Goal: Communication & Community: Answer question/provide support

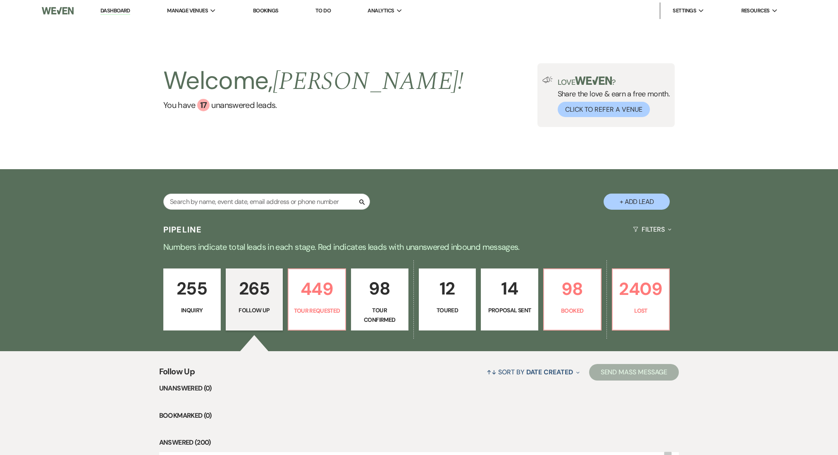
select select "9"
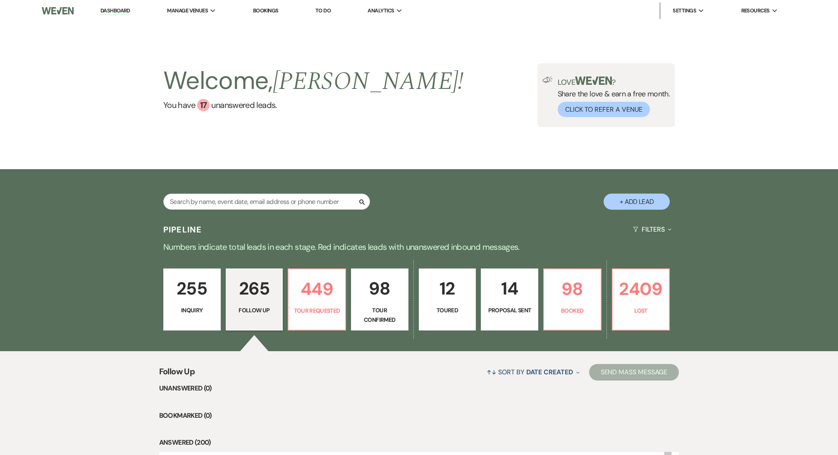
select select "9"
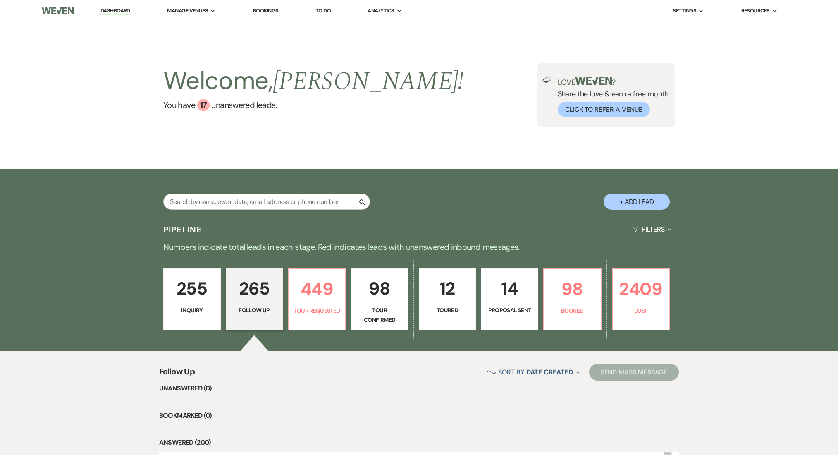
select select "9"
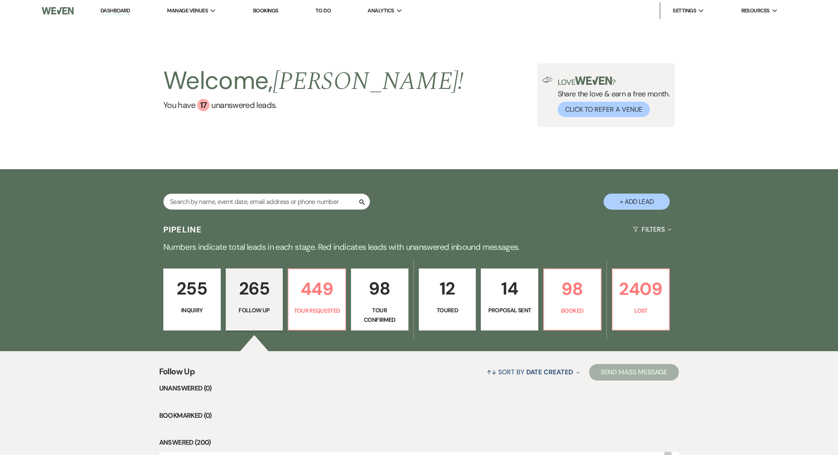
select select "9"
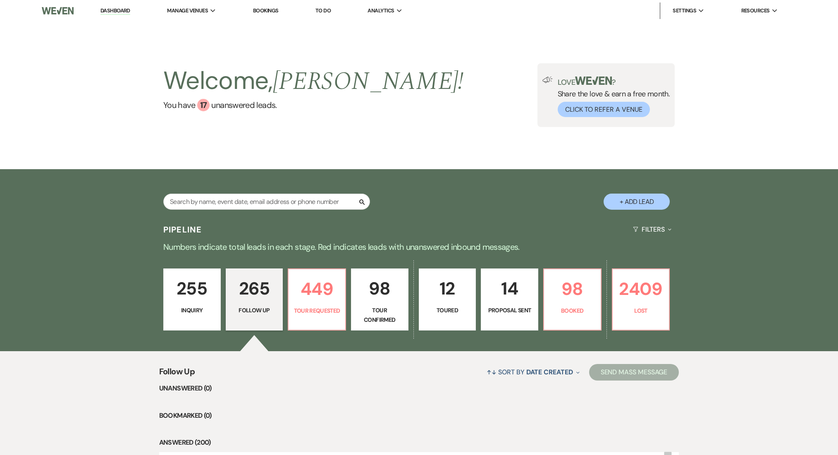
select select "9"
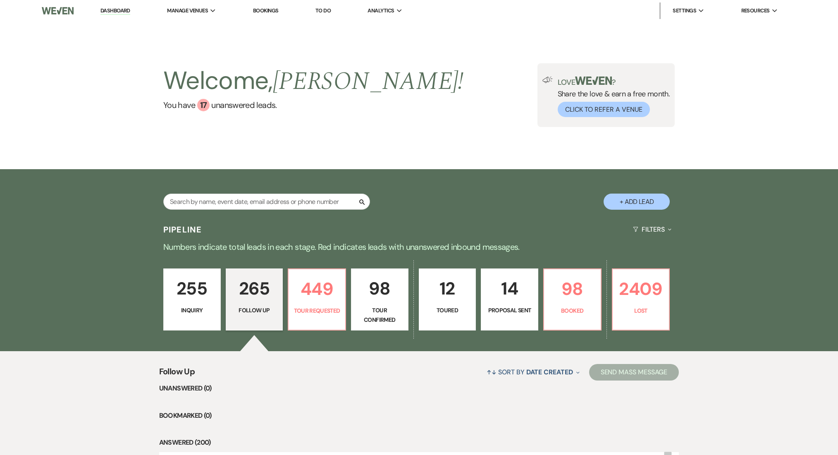
select select "9"
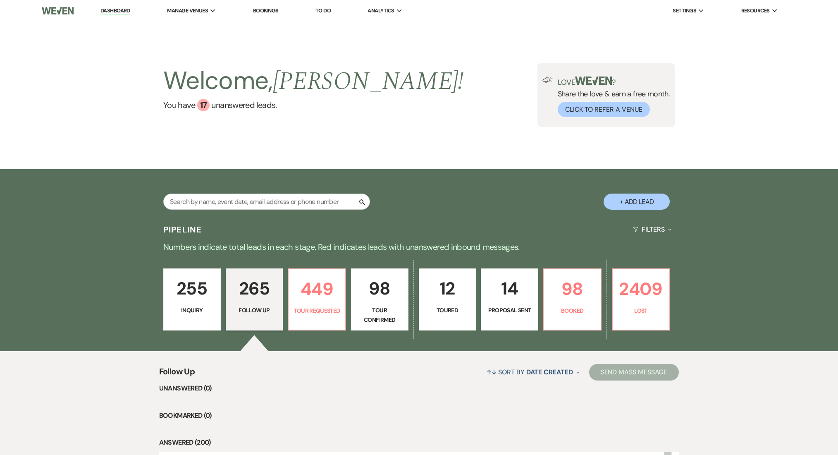
select select "9"
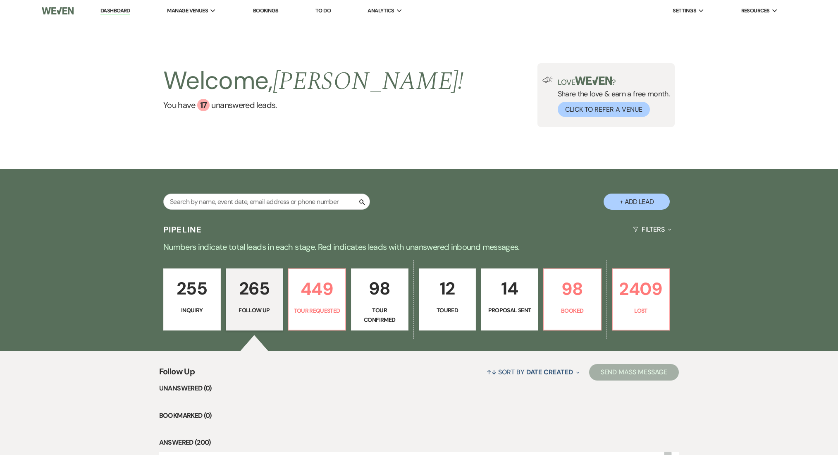
select select "9"
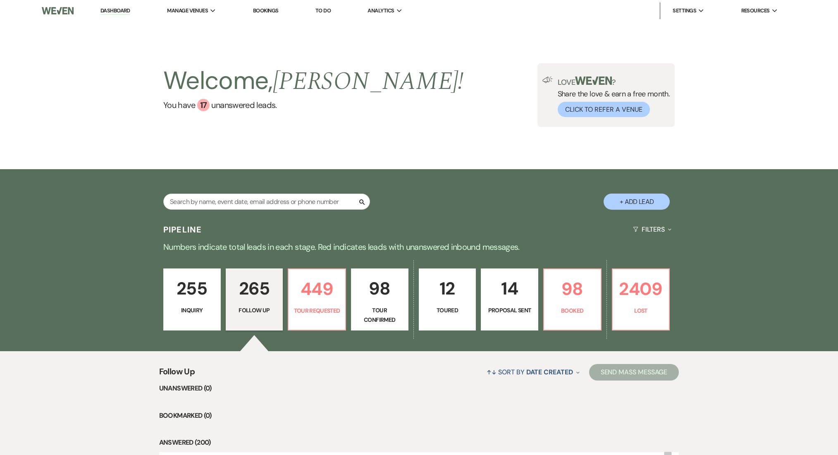
select select "9"
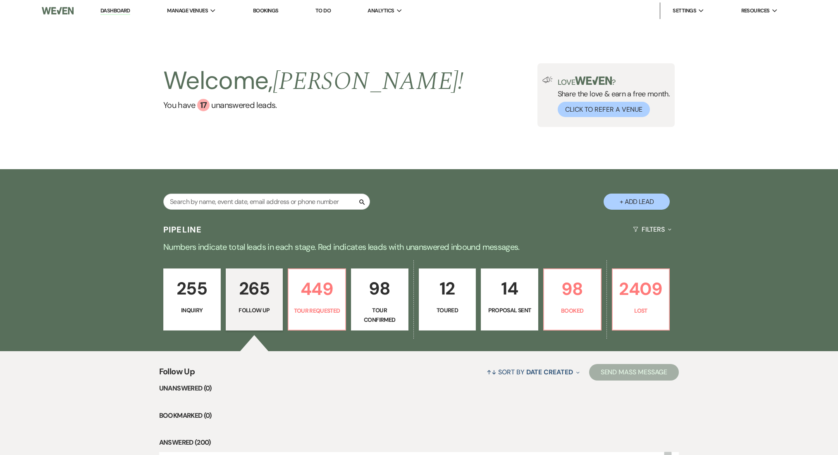
select select "9"
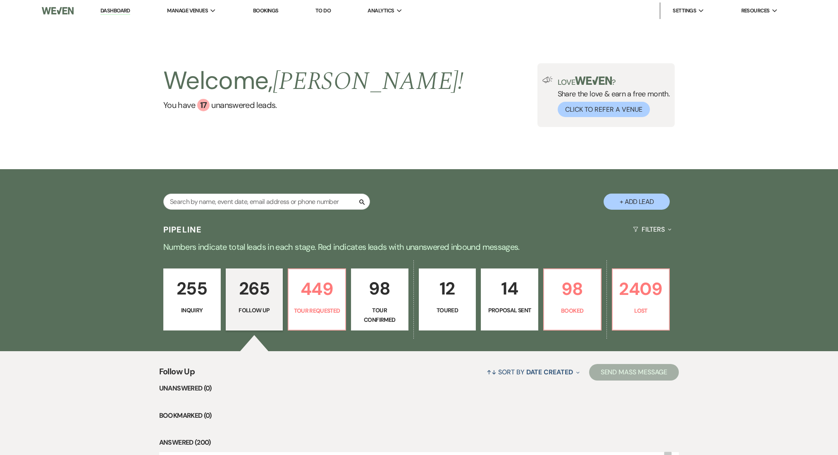
select select "9"
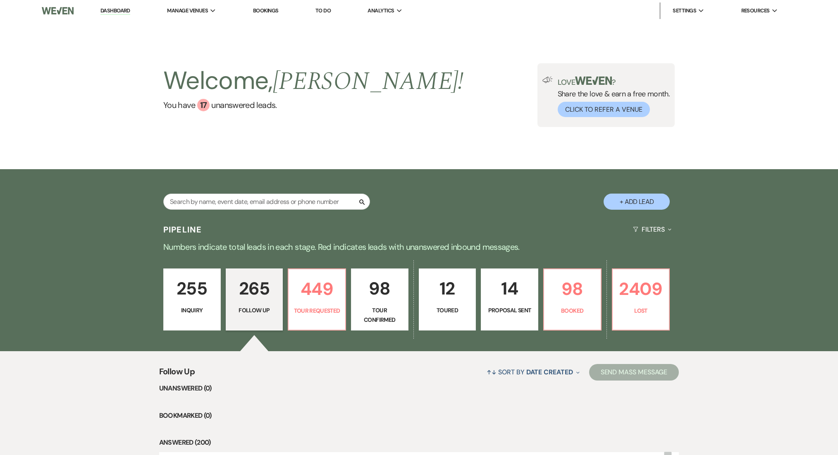
select select "9"
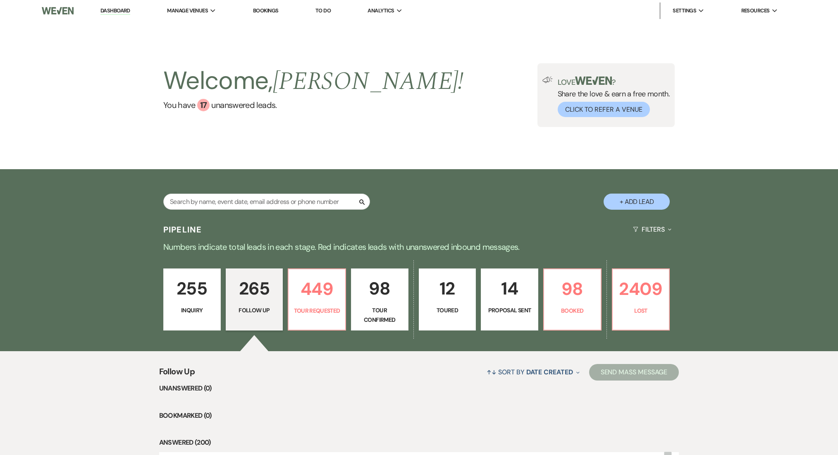
select select "9"
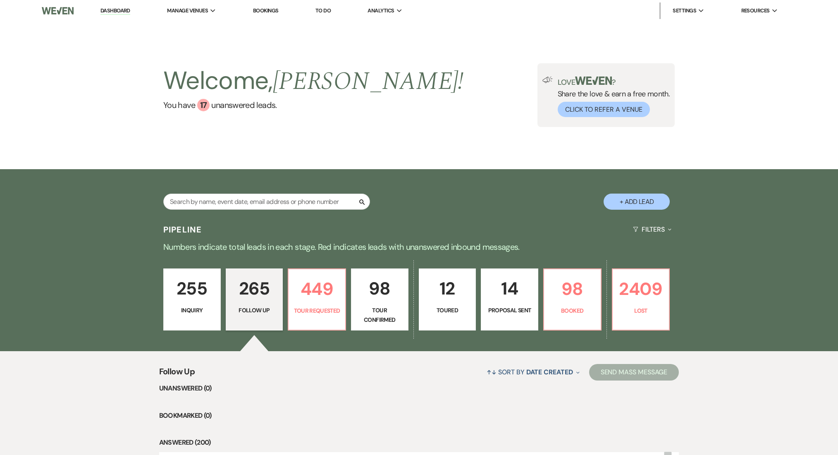
select select "9"
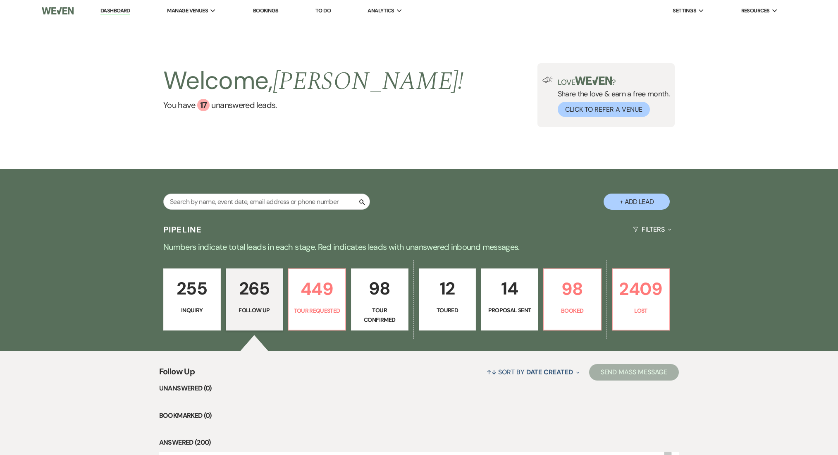
select select "9"
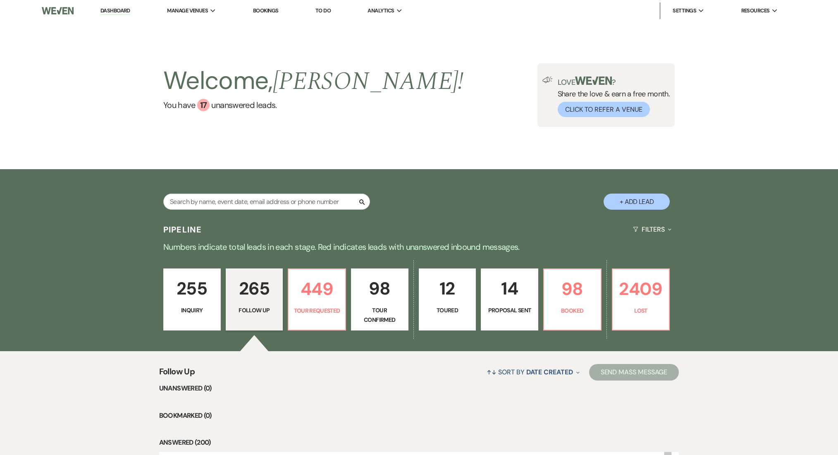
select select "9"
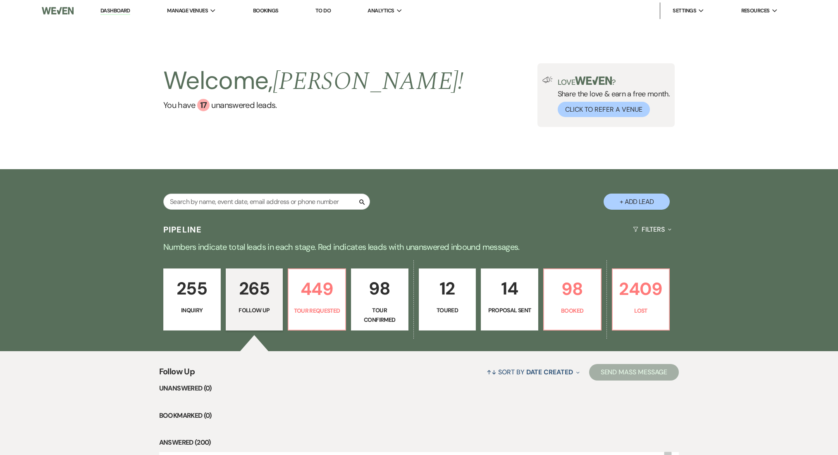
select select "9"
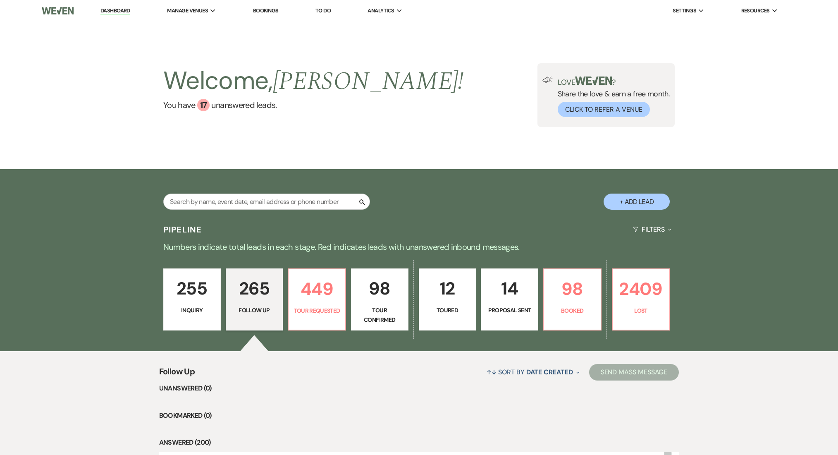
select select "9"
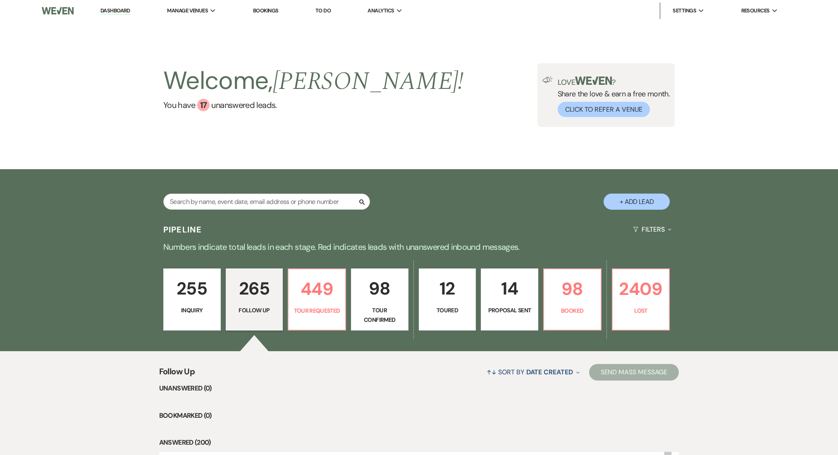
select select "9"
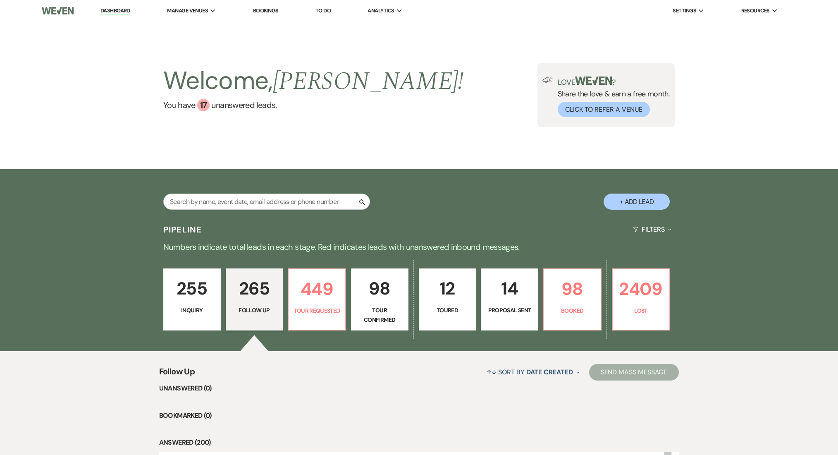
select select "9"
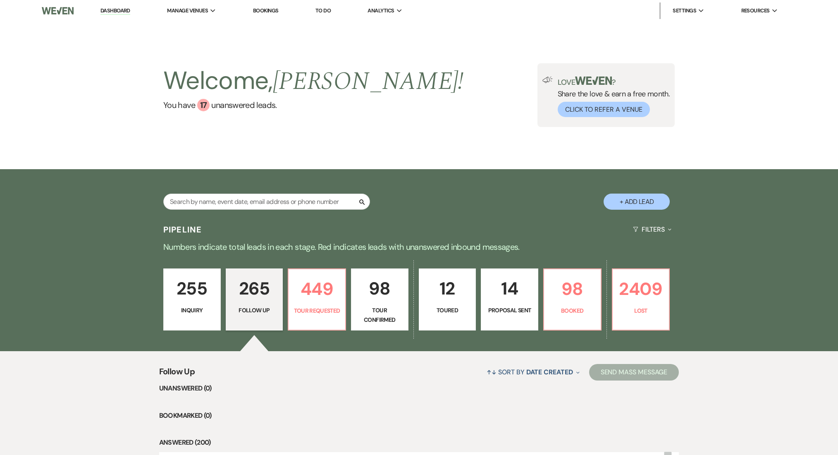
select select "9"
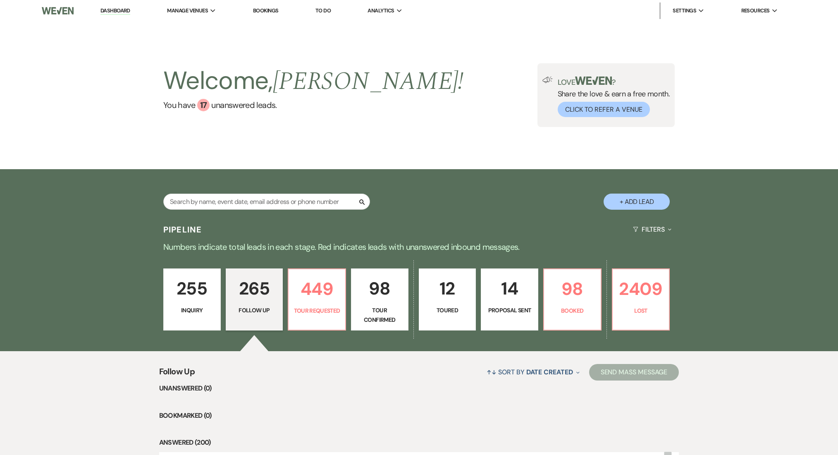
select select "9"
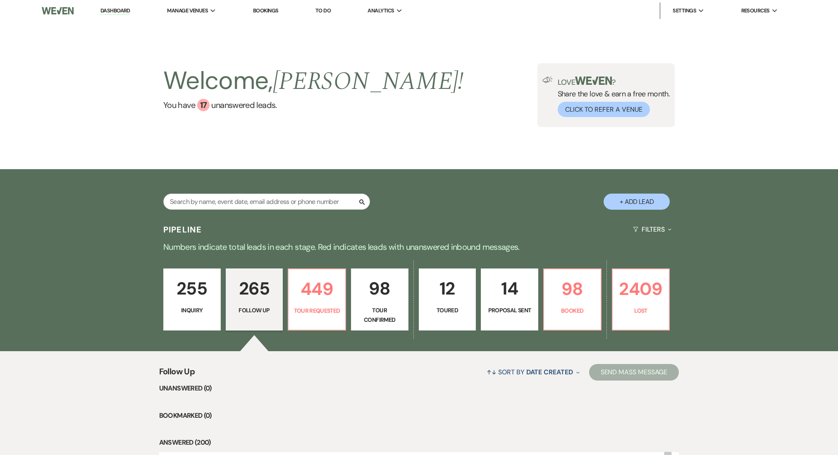
select select "9"
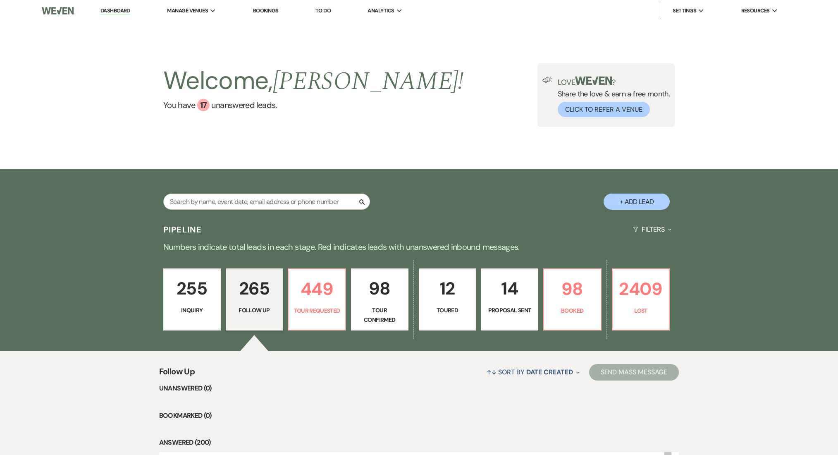
select select "9"
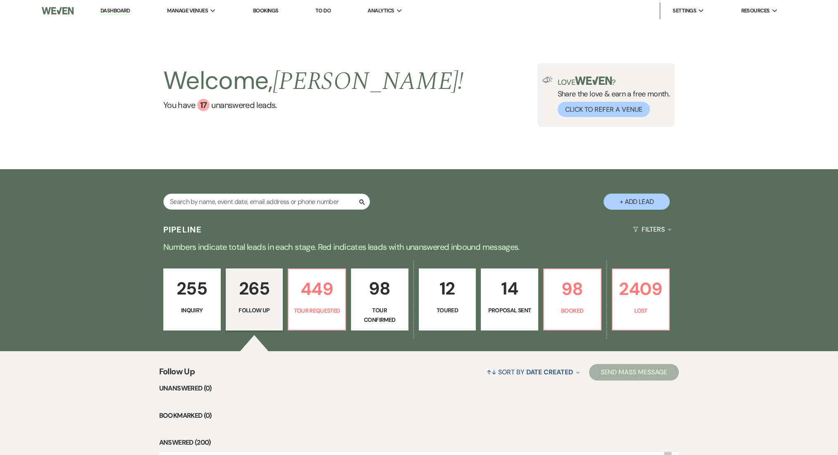
select select "9"
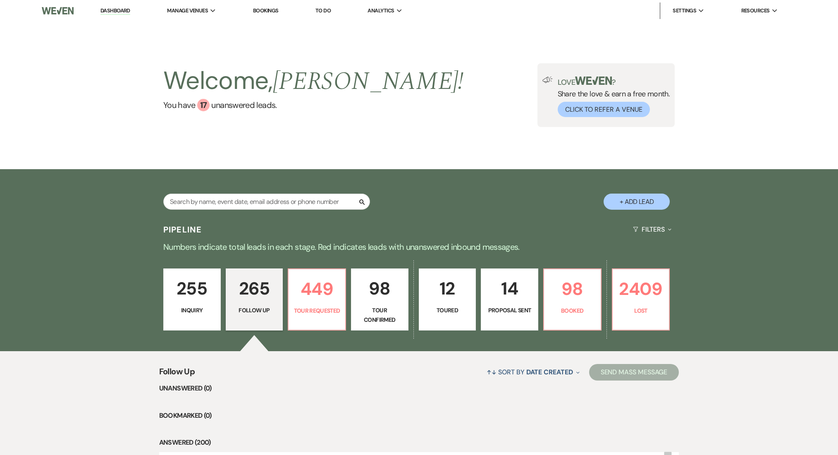
select select "9"
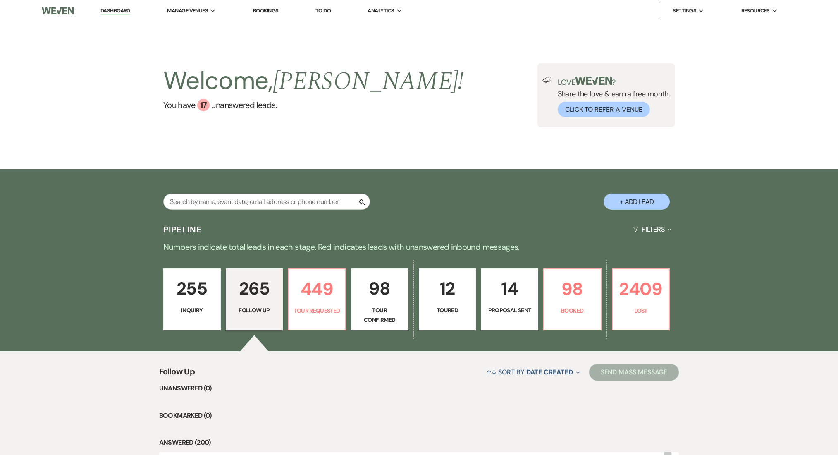
select select "9"
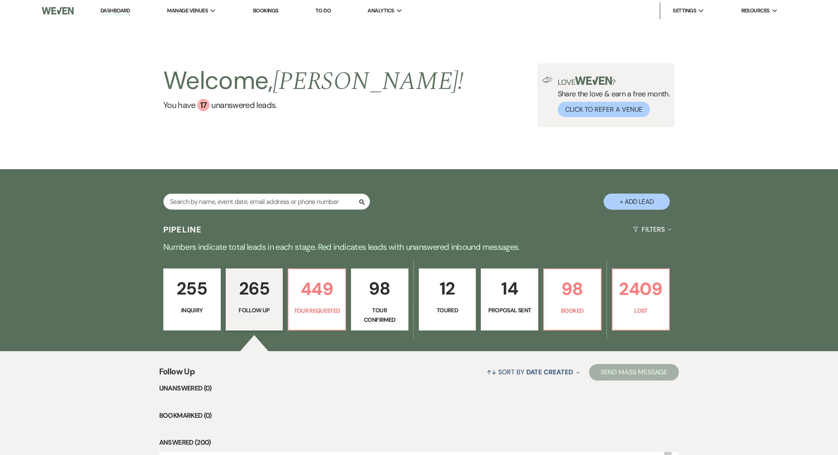
select select "9"
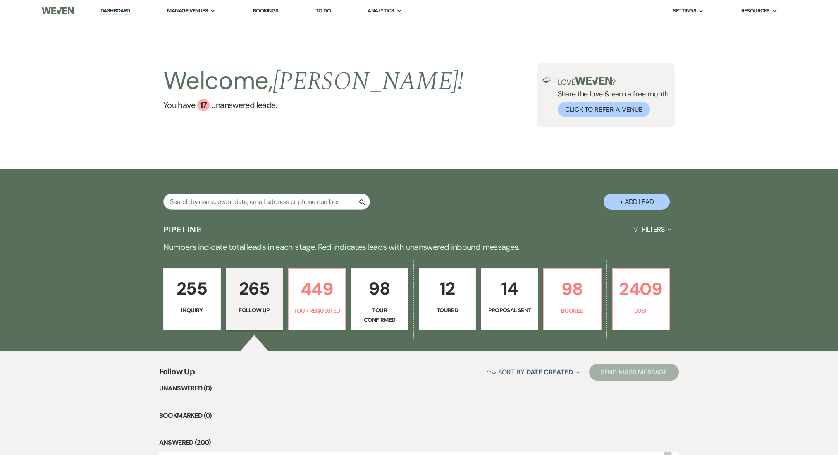
select select "9"
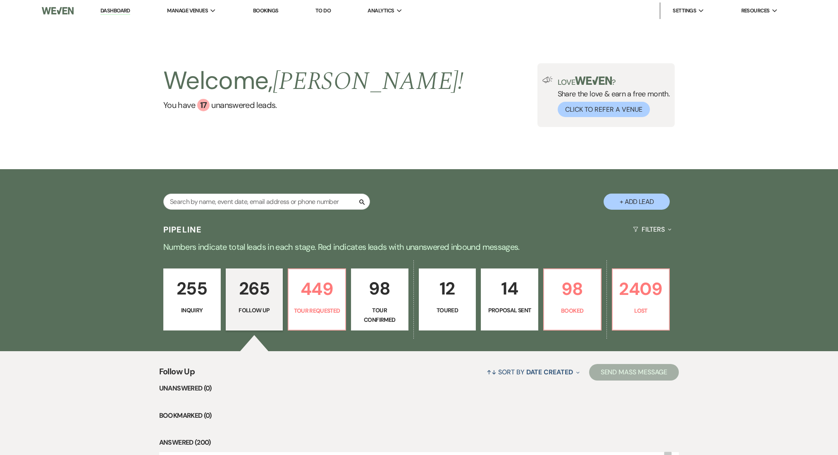
select select "9"
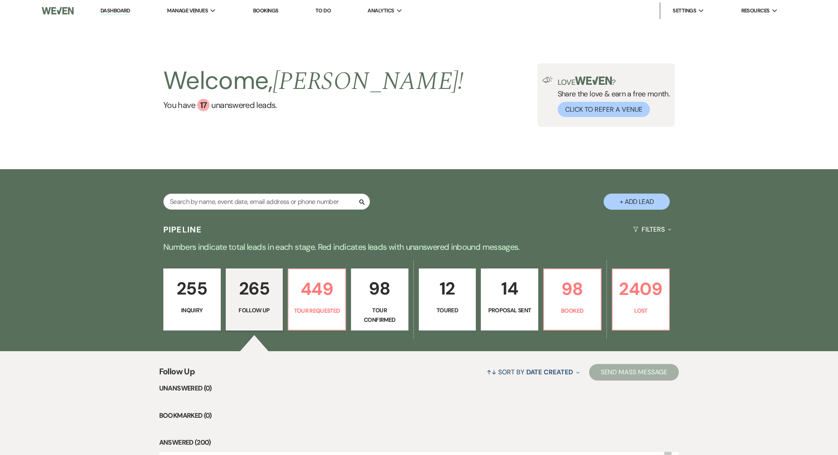
select select "9"
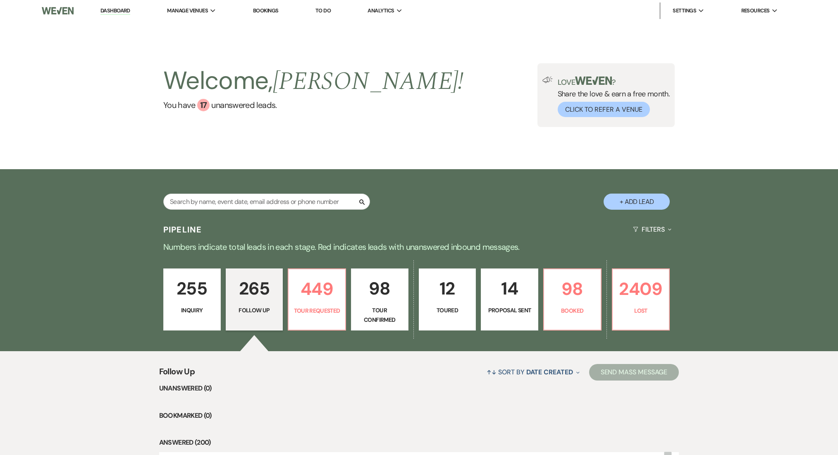
select select "9"
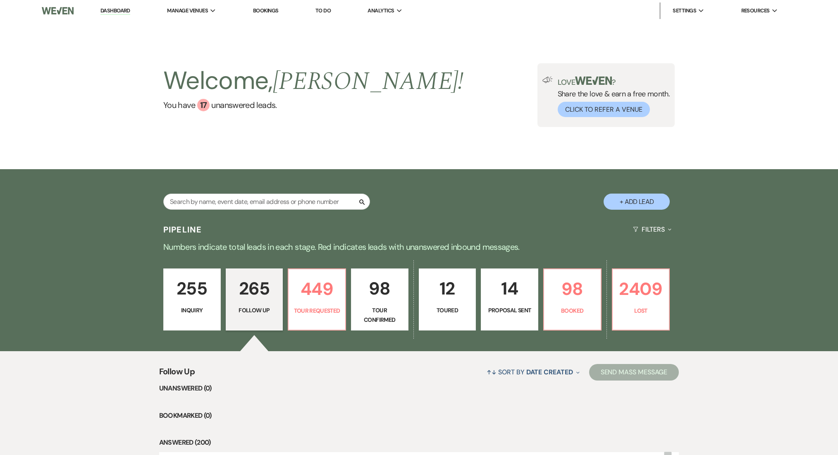
select select "9"
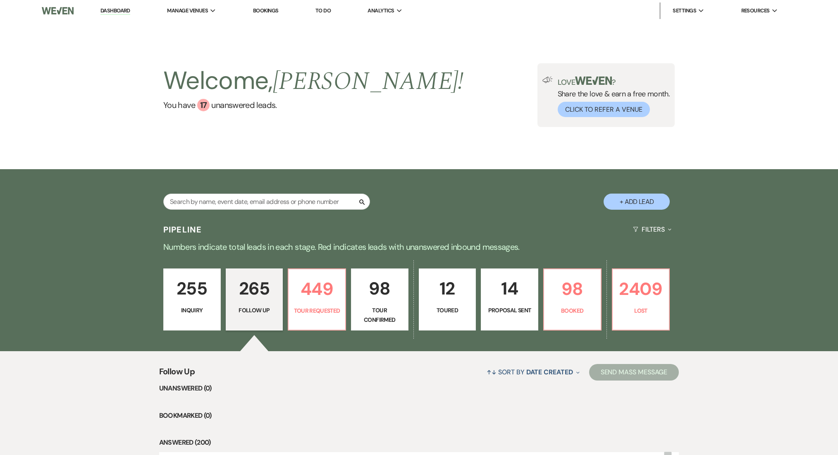
select select "9"
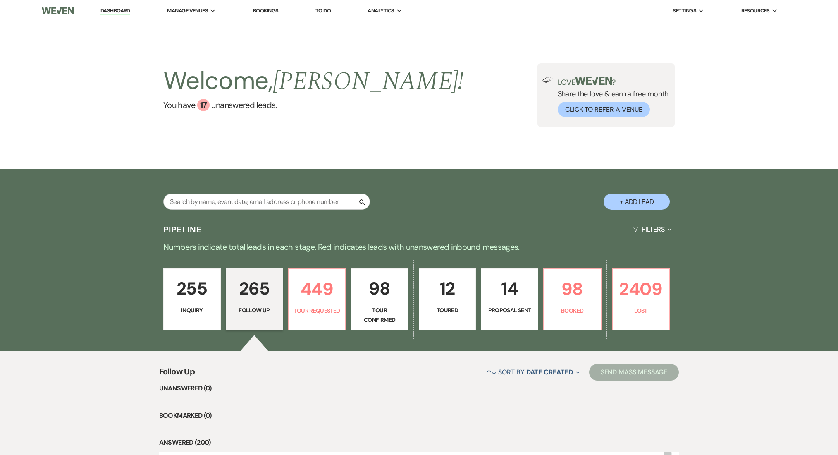
select select "9"
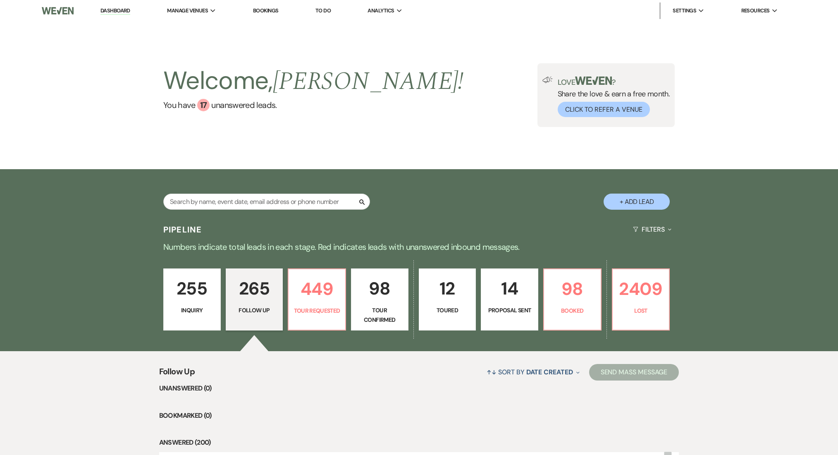
select select "9"
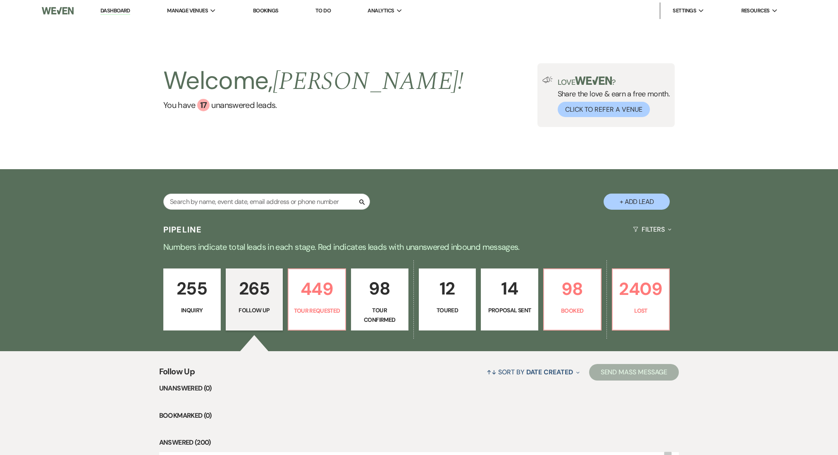
select select "9"
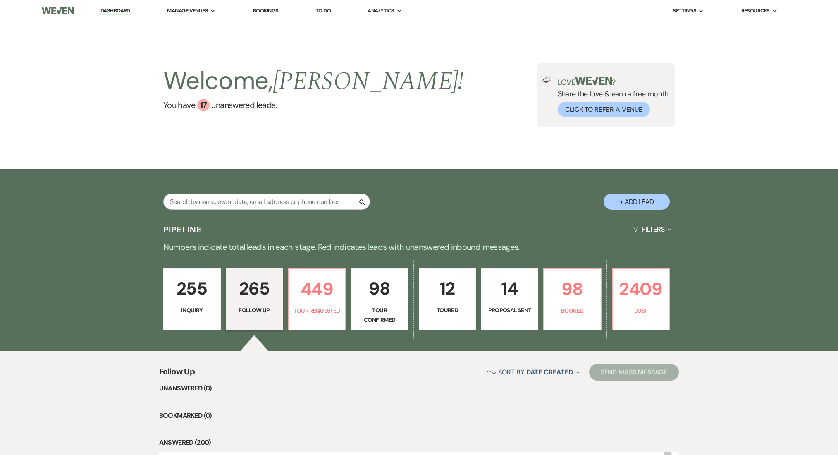
select select "9"
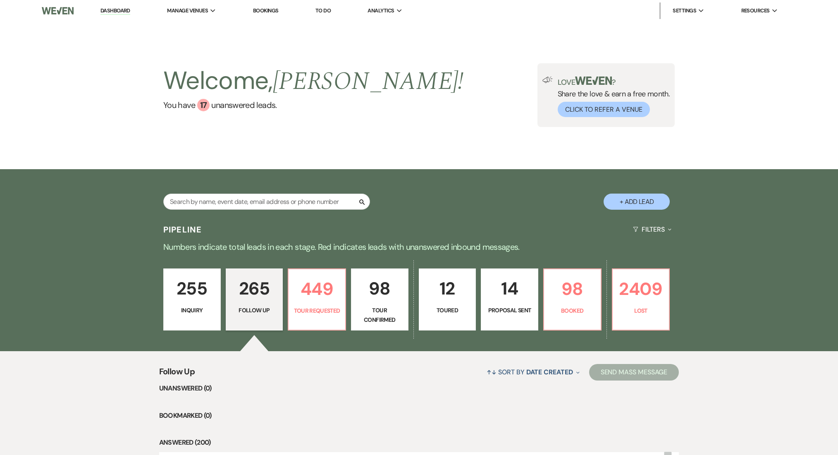
select select "9"
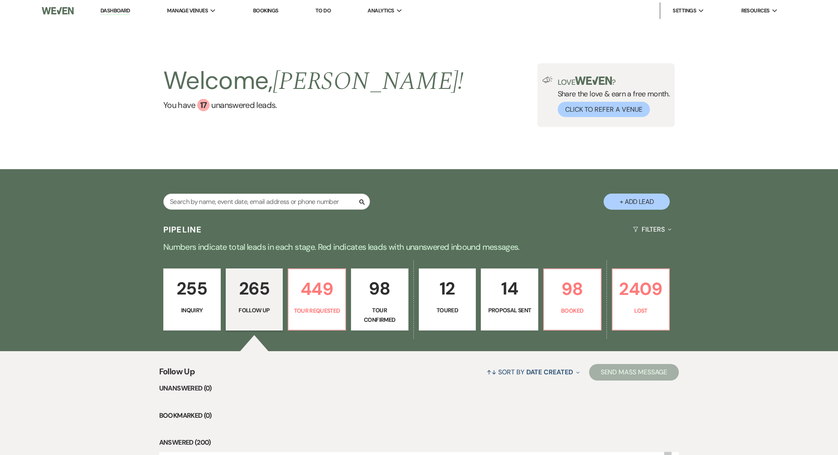
select select "9"
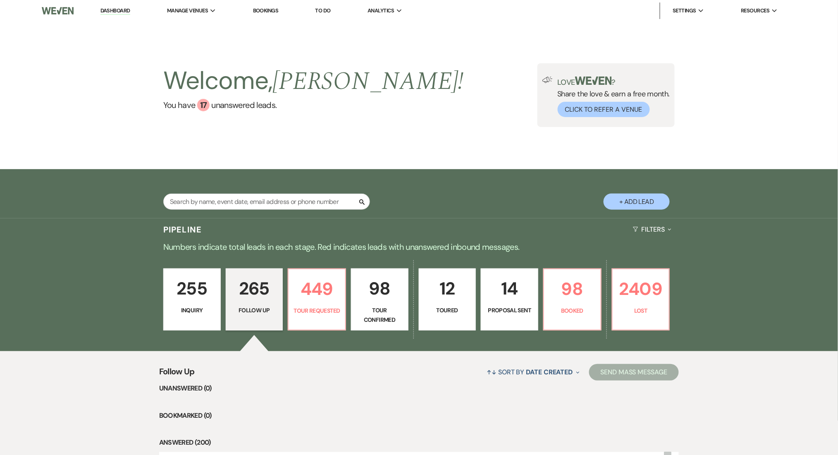
drag, startPoint x: 217, startPoint y: 295, endPoint x: 96, endPoint y: 151, distance: 187.6
click at [217, 295] on link "255 Inquiry" at bounding box center [191, 299] width 57 height 62
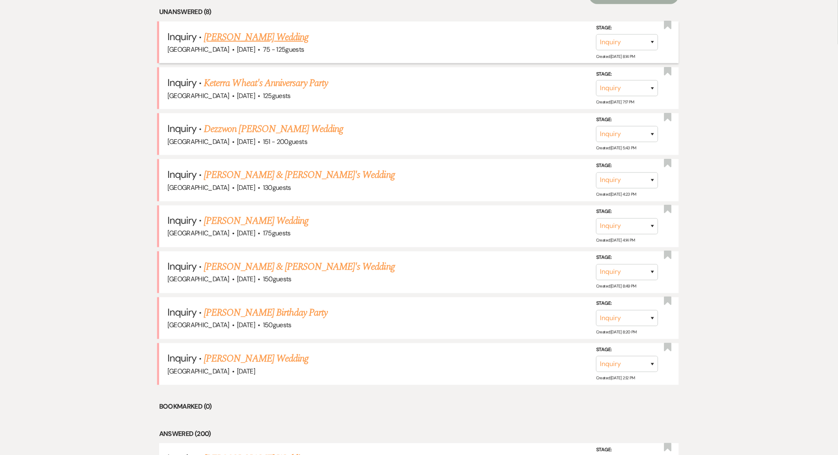
scroll to position [275, 0]
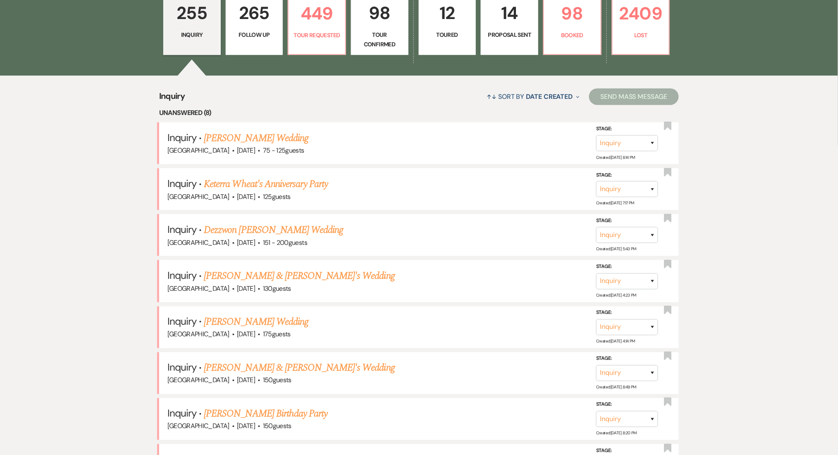
drag, startPoint x: 220, startPoint y: 144, endPoint x: 237, endPoint y: 136, distance: 19.1
click at [220, 144] on link "[PERSON_NAME] Wedding" at bounding box center [256, 138] width 105 height 15
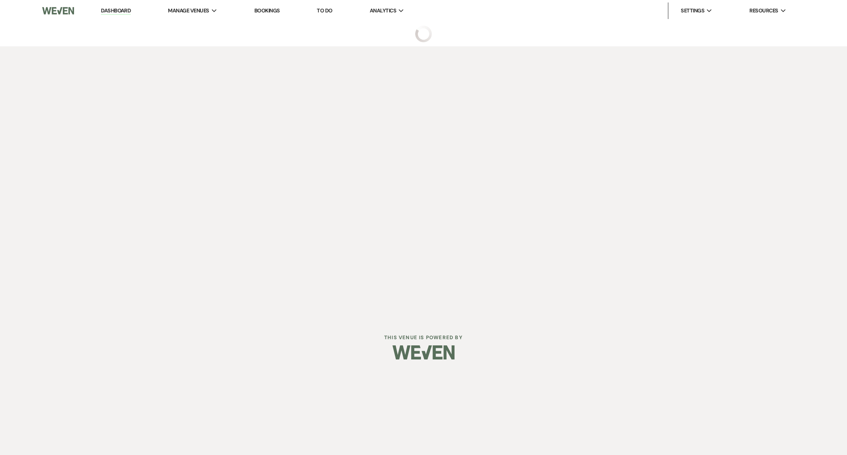
click at [237, 136] on div "Dashboard Manage Venues Expand Enon Ranch Bookings To Do Analytics Expand Enon …" at bounding box center [423, 159] width 847 height 319
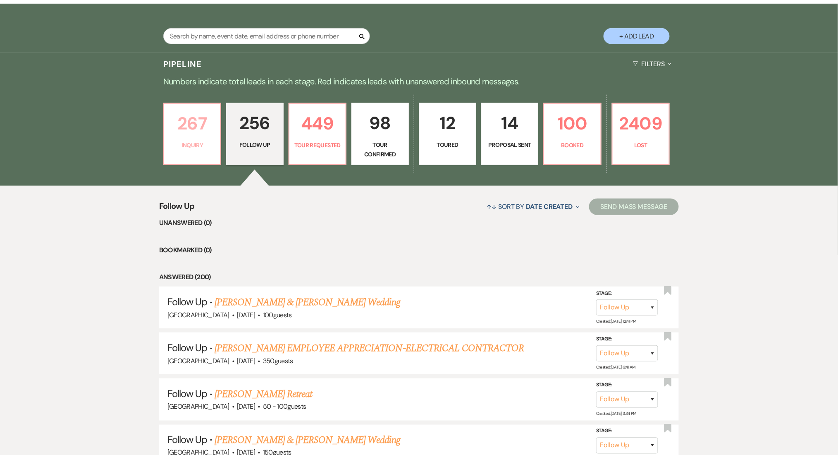
click at [187, 131] on p "267" at bounding box center [192, 124] width 46 height 28
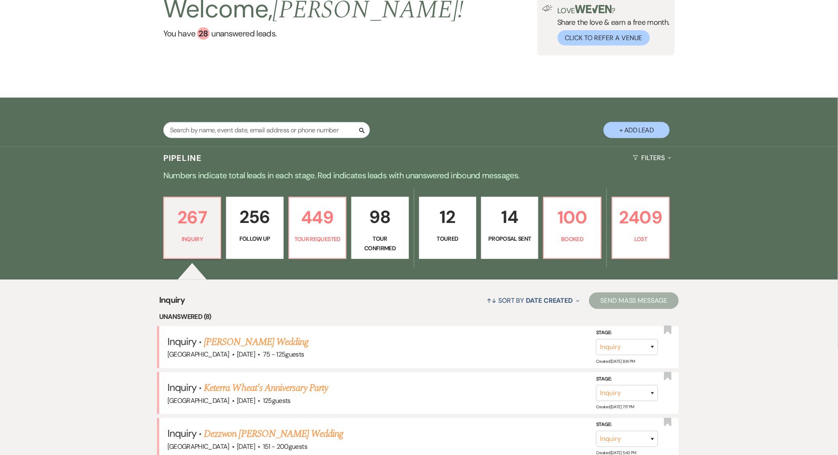
scroll to position [165, 0]
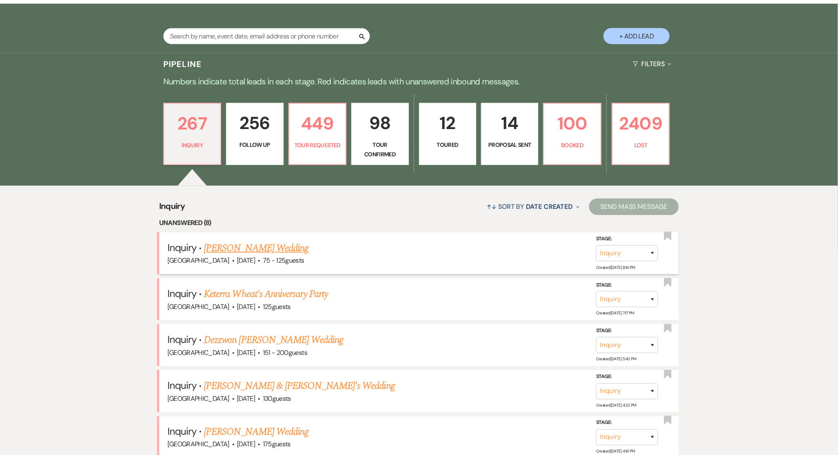
click at [234, 247] on link "[PERSON_NAME] Wedding" at bounding box center [256, 248] width 105 height 15
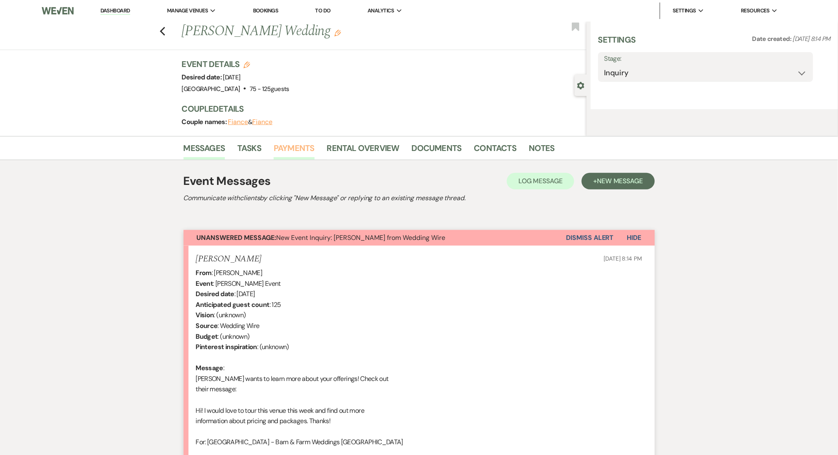
select select "3"
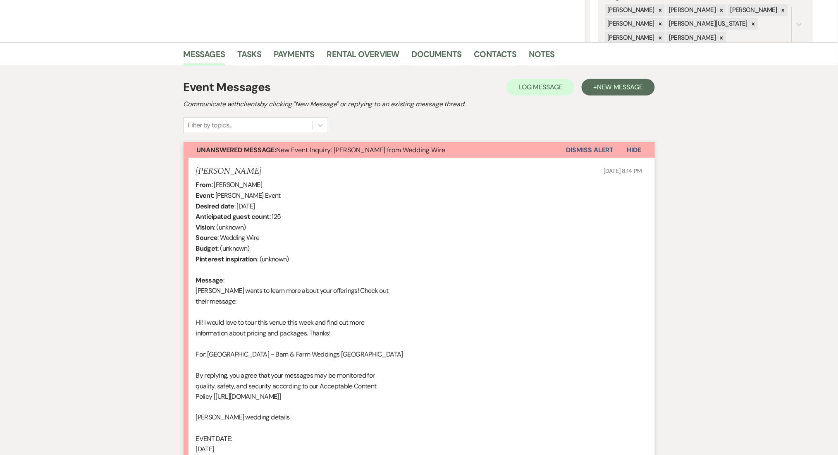
scroll to position [347, 0]
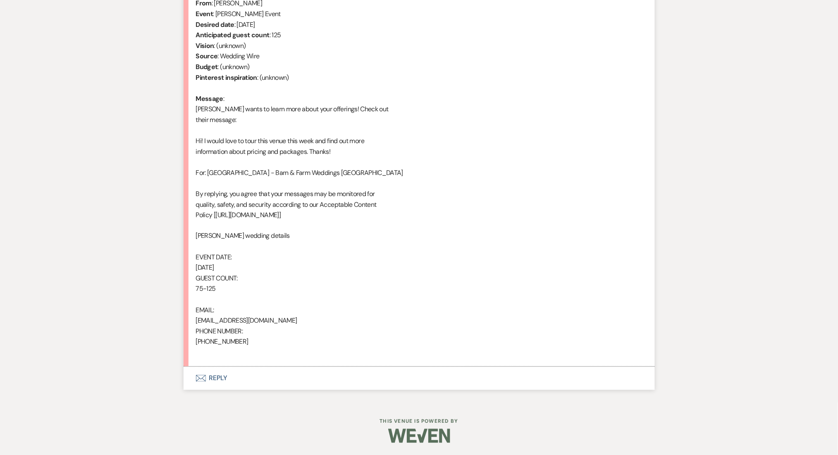
click at [215, 379] on button "Envelope Reply" at bounding box center [420, 378] width 472 height 23
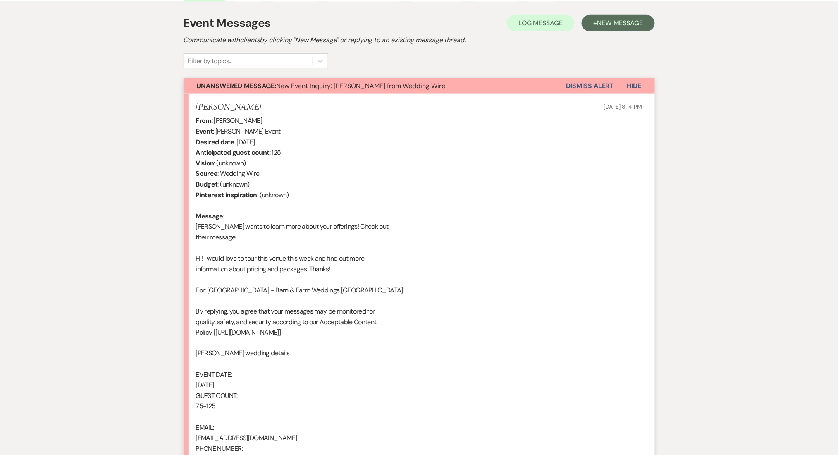
scroll to position [229, 0]
drag, startPoint x: 283, startPoint y: 139, endPoint x: 248, endPoint y: 128, distance: 36.8
click at [243, 136] on div "From : Paulina Schuler Event : Paulina Schuler's Event Desired date : June 19th…" at bounding box center [419, 296] width 447 height 360
click at [418, 317] on div "From : Paulina Schuler Event : Paulina Schuler's Event Desired date : June 19th…" at bounding box center [419, 296] width 447 height 360
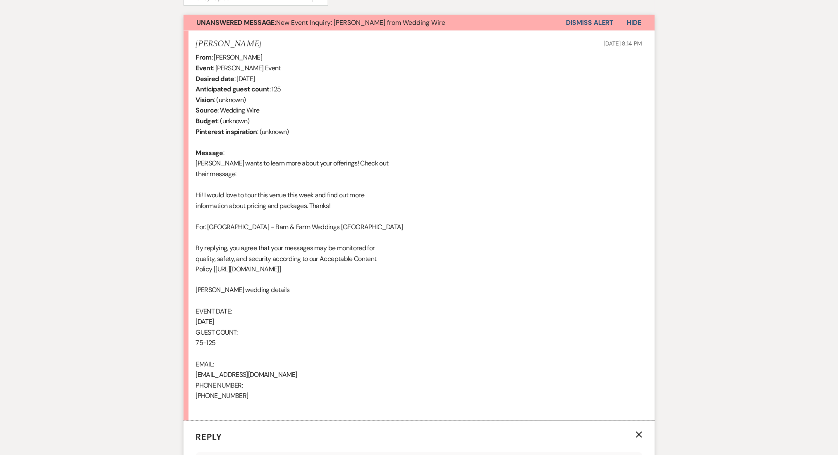
scroll to position [395, 0]
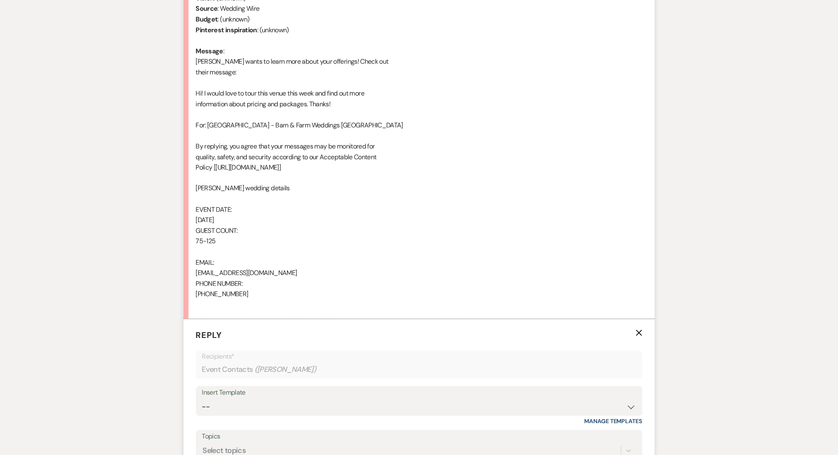
click at [335, 216] on div "From : Paulina Schuler Event : Paulina Schuler's Event Desired date : June 19th…" at bounding box center [419, 130] width 447 height 360
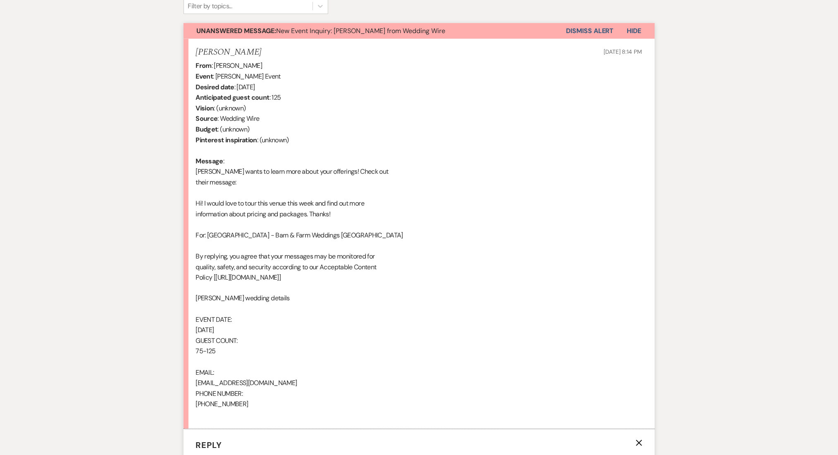
scroll to position [579, 0]
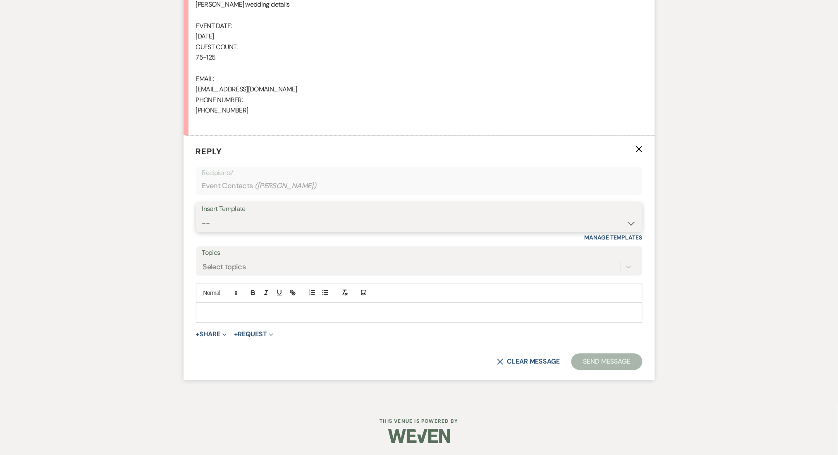
click at [291, 219] on select "-- Inquiry Follow Up Email #2 Contract Sending Template Payment Template Rental…" at bounding box center [419, 223] width 434 height 16
select select "4375"
click at [202, 215] on select "-- Inquiry Follow Up Email #2 Contract Sending Template Payment Template Rental…" at bounding box center [419, 223] width 434 height 16
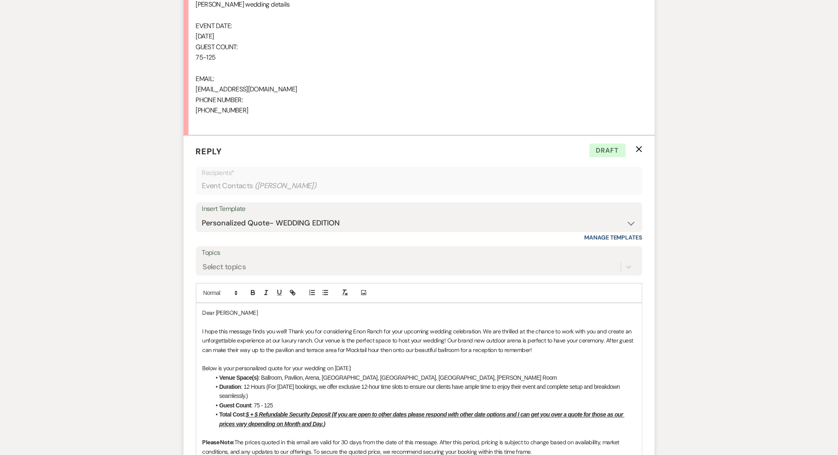
click at [89, 205] on div "Messages Tasks Payments Rental Overview Documents Contacts Notes Event Messages…" at bounding box center [419, 340] width 838 height 1422
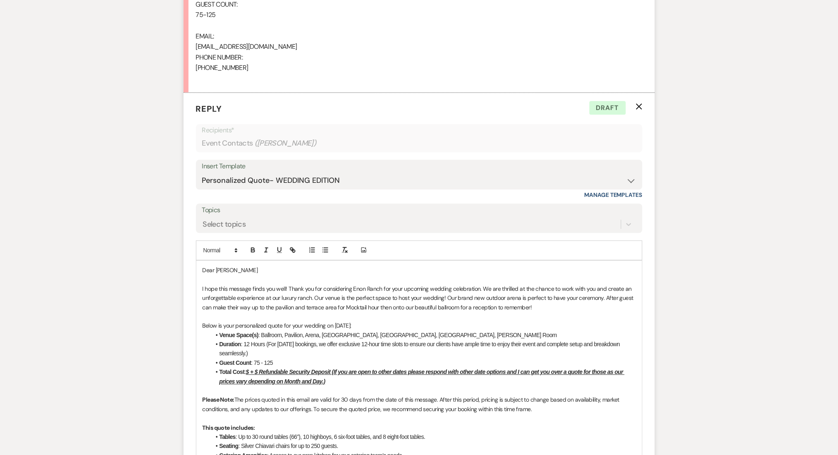
scroll to position [689, 0]
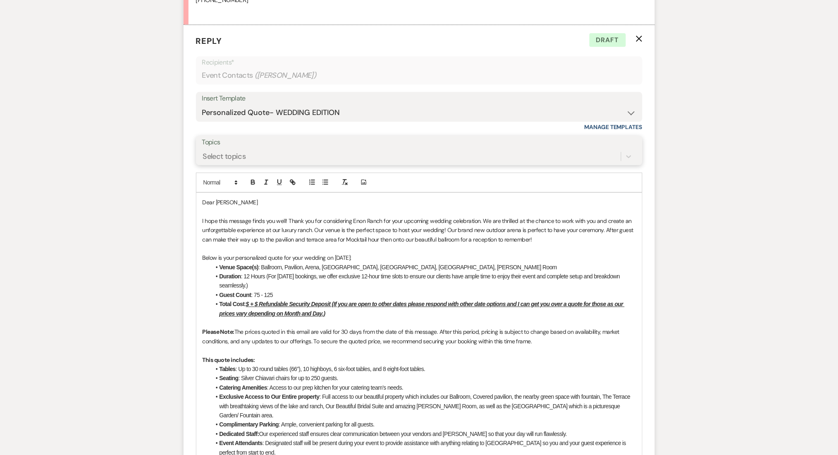
click at [209, 157] on div "Select topics" at bounding box center [224, 156] width 43 height 11
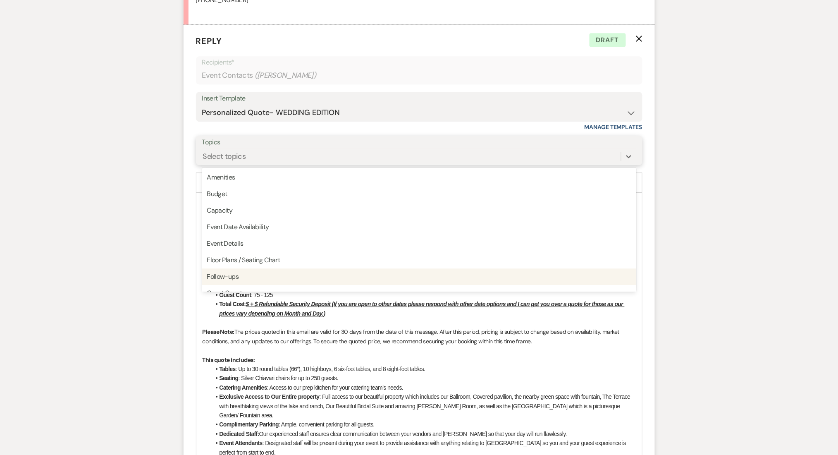
click at [224, 278] on div "Follow-ups" at bounding box center [419, 276] width 434 height 17
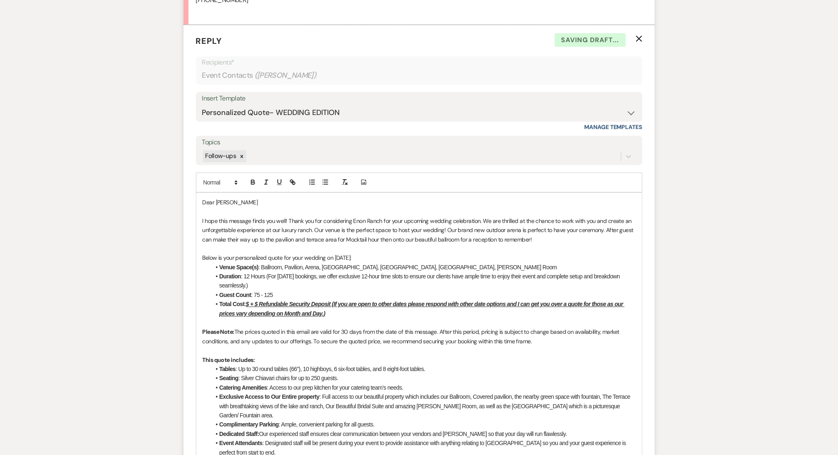
click at [175, 268] on div "Messages Tasks Payments Rental Overview Documents Contacts Notes Event Messages…" at bounding box center [419, 229] width 838 height 1422
click at [250, 304] on u "$ + $ Refundable Security Deposit (If you are open to other dates please respon…" at bounding box center [422, 309] width 405 height 16
click at [270, 304] on u "$13,000 + $ Refundable Security Deposit (If you are open to other dates please …" at bounding box center [426, 309] width 412 height 16
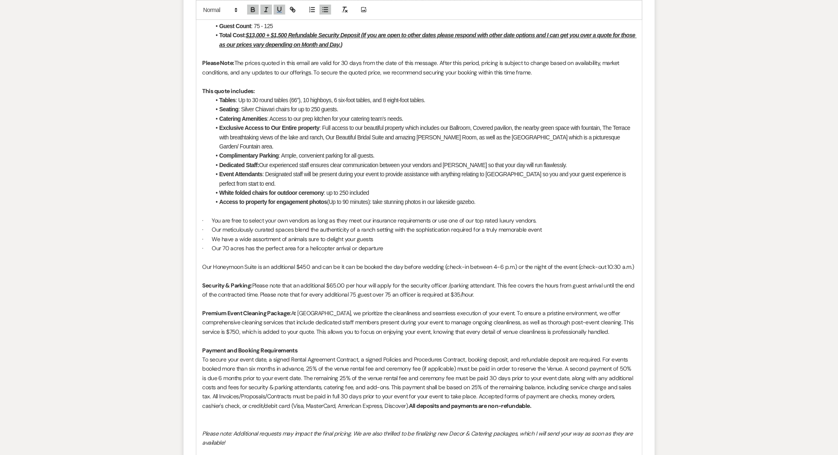
scroll to position [1158, 0]
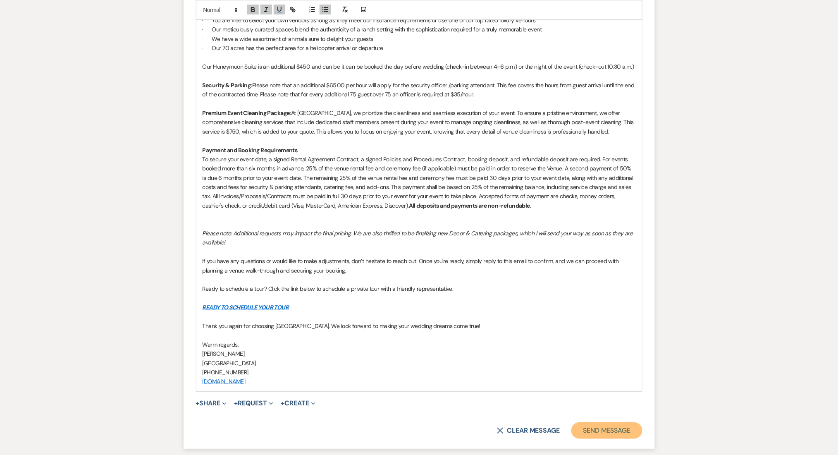
click at [604, 422] on button "Send Message" at bounding box center [607, 430] width 71 height 17
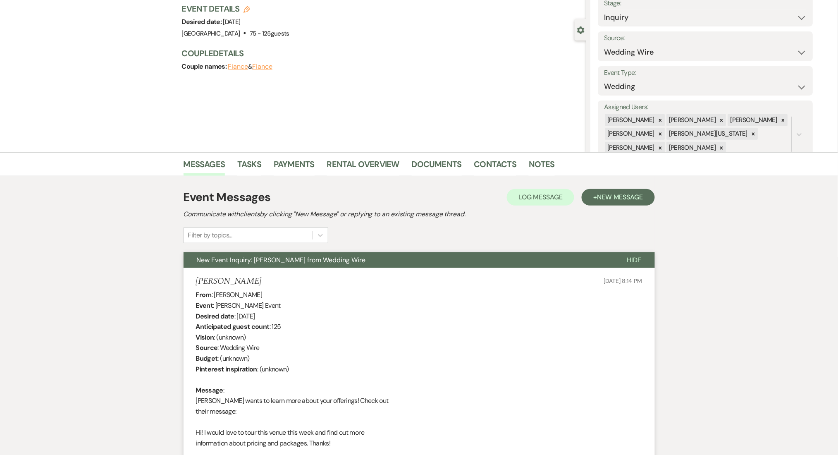
scroll to position [0, 0]
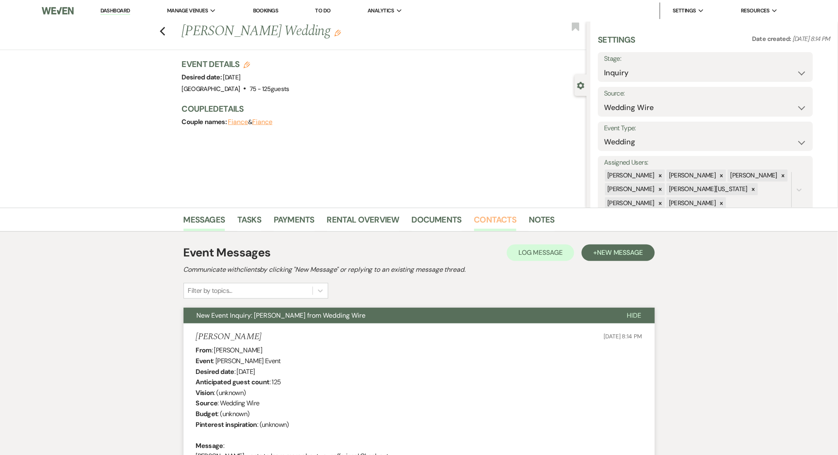
click at [478, 223] on link "Contacts" at bounding box center [495, 222] width 43 height 18
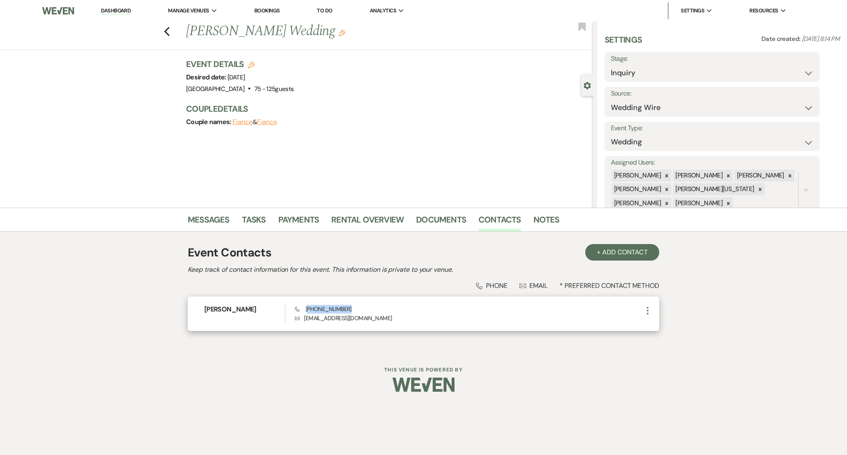
drag, startPoint x: 350, startPoint y: 309, endPoint x: 307, endPoint y: 310, distance: 42.6
click at [307, 310] on div "Phone (678) 394-6664 Envelope paulipal109@gmail.com" at bounding box center [469, 314] width 348 height 18
copy span "678) 394-6664"
drag, startPoint x: 375, startPoint y: 319, endPoint x: 304, endPoint y: 323, distance: 71.3
click at [304, 323] on div "Paulina Schuler Phone (678) 394-6664 Envelope paulipal109@gmail.com More" at bounding box center [424, 314] width 472 height 34
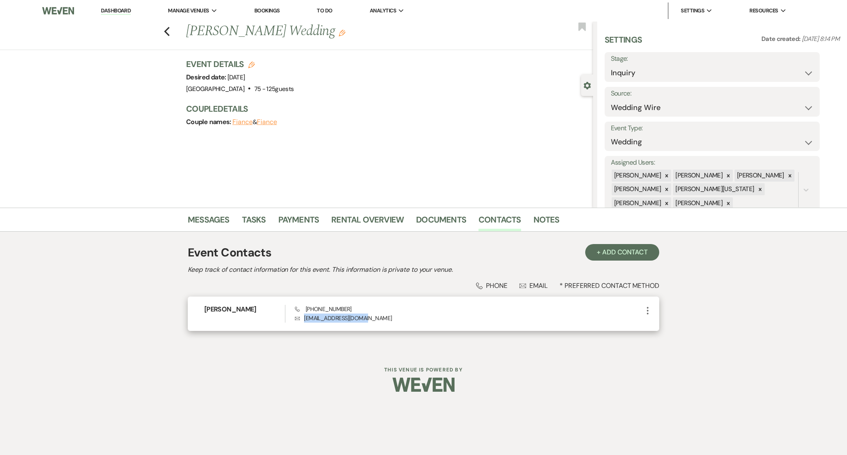
copy p "[EMAIL_ADDRESS][DOMAIN_NAME]"
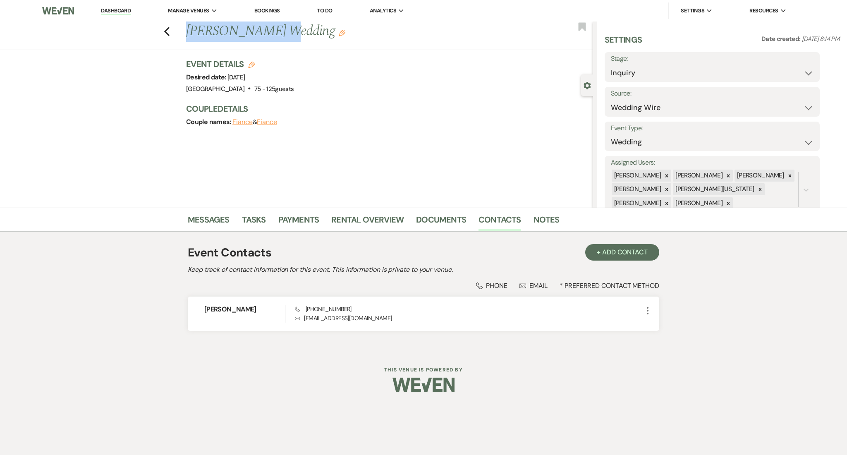
copy h1 "[PERSON_NAME]"
drag, startPoint x: 265, startPoint y: 32, endPoint x: 188, endPoint y: 27, distance: 77.1
click at [188, 27] on h1 "Paulina Schuler's Wedding Edit" at bounding box center [347, 32] width 322 height 20
click at [125, 6] on li "Dashboard" at bounding box center [116, 10] width 38 height 17
click at [201, 12] on span "Manage Venues" at bounding box center [188, 11] width 41 height 8
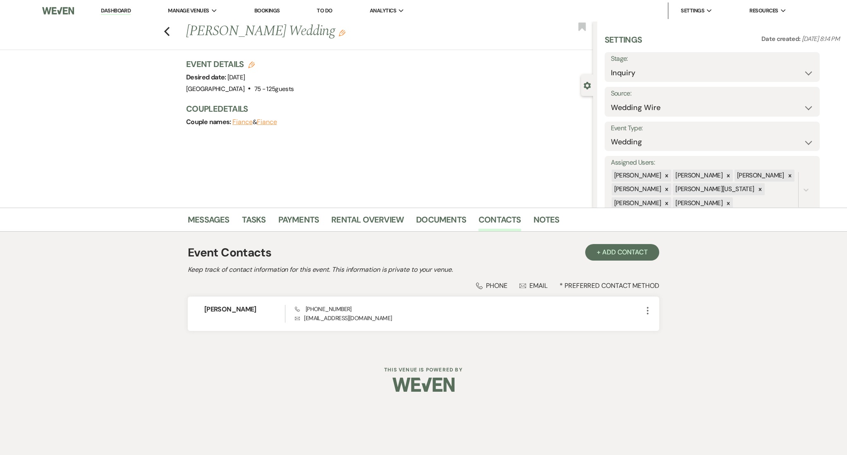
click at [113, 7] on link "Dashboard" at bounding box center [116, 11] width 30 height 8
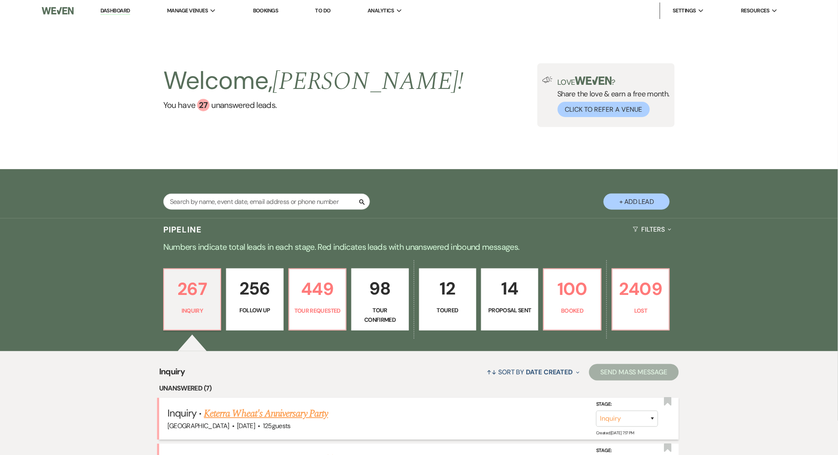
scroll to position [220, 0]
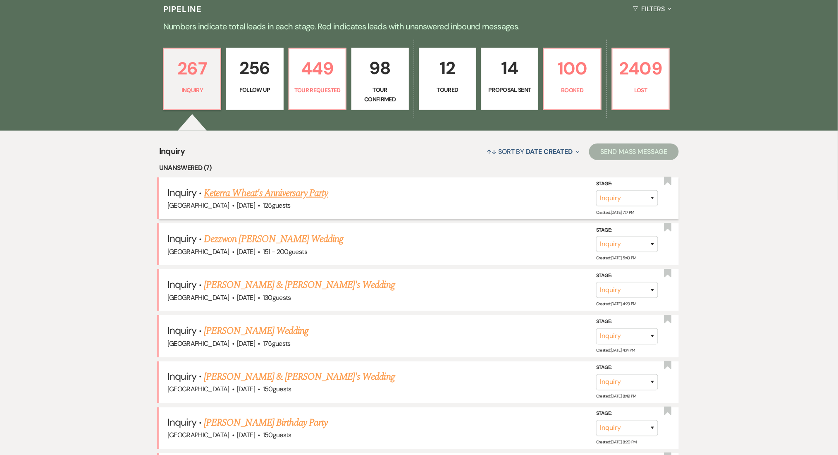
click at [259, 195] on link "Keterra Wheat's Anniversary Party" at bounding box center [266, 193] width 124 height 15
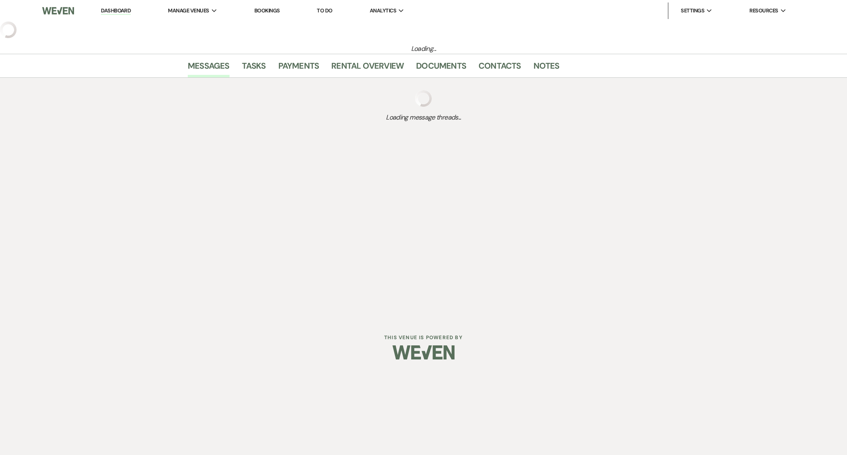
select select "5"
select select "13"
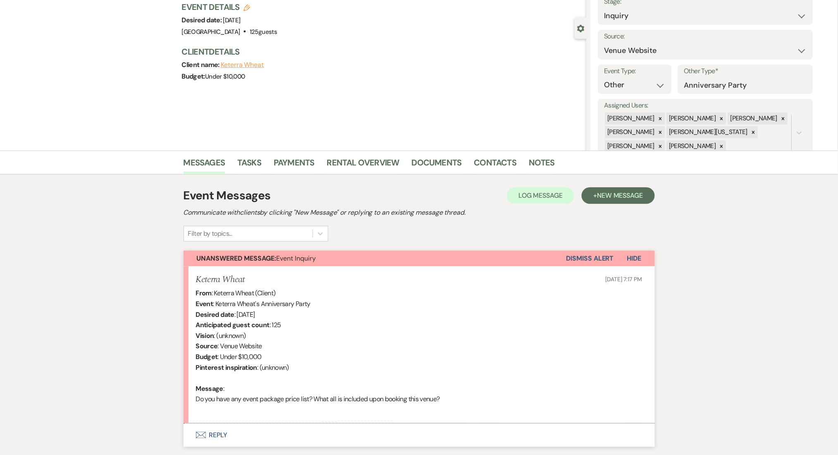
scroll to position [114, 0]
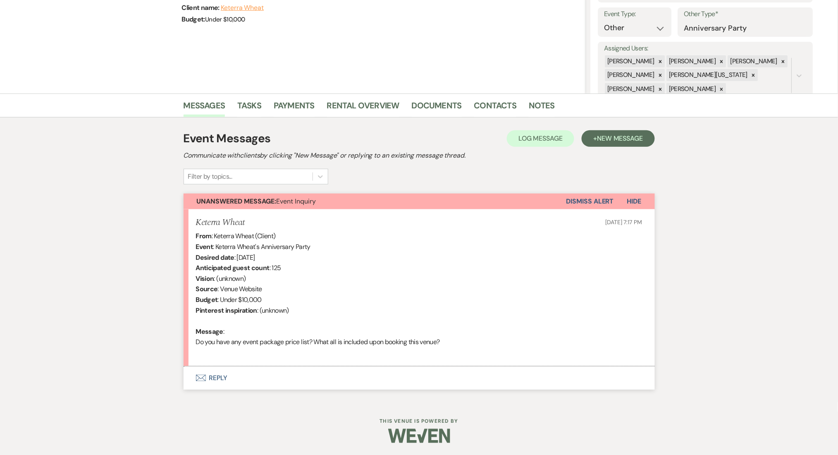
click at [259, 378] on button "Envelope Reply" at bounding box center [420, 378] width 472 height 23
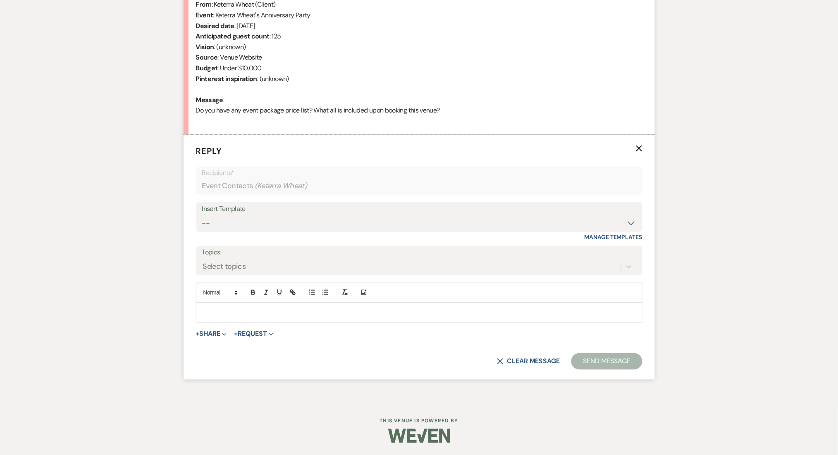
scroll to position [290, 0]
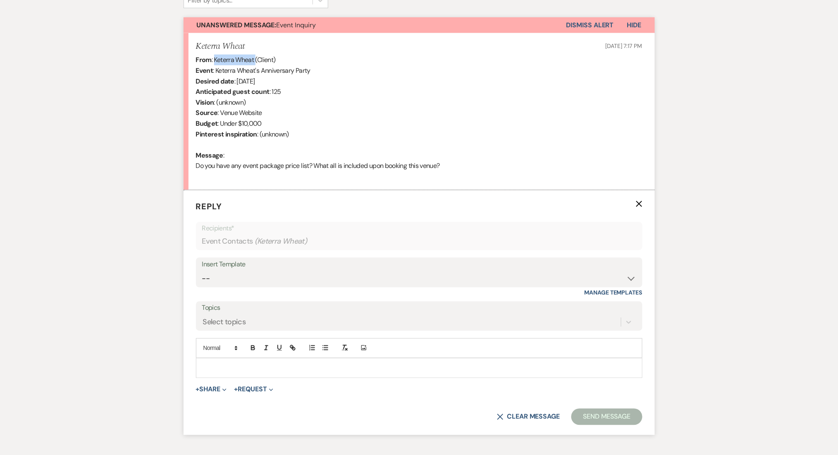
drag, startPoint x: 256, startPoint y: 59, endPoint x: 216, endPoint y: 60, distance: 40.1
click at [216, 60] on div "From : Keterra Wheat (Client) Event : Keterra Wheat's Anniversary Party Desired…" at bounding box center [419, 118] width 447 height 127
copy div "Keterra Wheat"
click at [361, 101] on div "From : Keterra Wheat (Client) Event : Keterra Wheat's Anniversary Party Desired…" at bounding box center [419, 118] width 447 height 127
drag, startPoint x: 263, startPoint y: 165, endPoint x: 372, endPoint y: 165, distance: 109.2
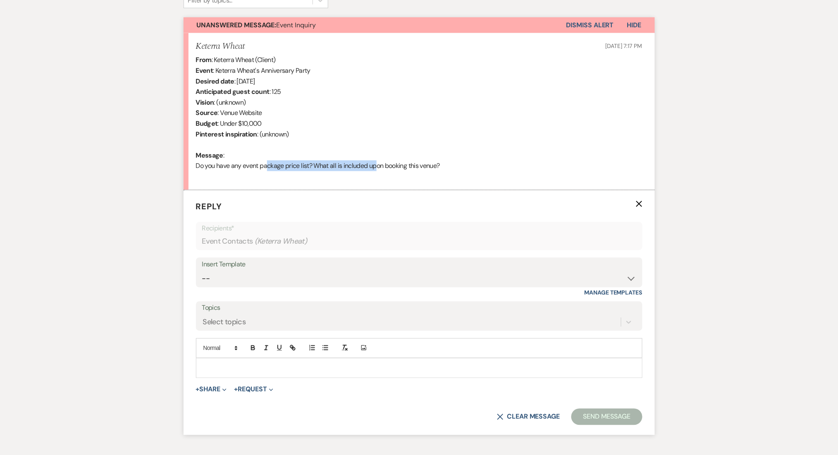
click at [372, 165] on div "From : Keterra Wheat (Client) Event : Keterra Wheat's Anniversary Party Desired…" at bounding box center [419, 118] width 447 height 127
click at [368, 170] on div "From : Keterra Wheat (Client) Event : Keterra Wheat's Anniversary Party Desired…" at bounding box center [419, 118] width 447 height 127
click at [244, 285] on select "-- Inquiry Follow Up Email #2 Contract Sending Template Payment Template Rental…" at bounding box center [419, 279] width 434 height 16
click at [202, 271] on select "-- Inquiry Follow Up Email #2 Contract Sending Template Payment Template Rental…" at bounding box center [419, 279] width 434 height 16
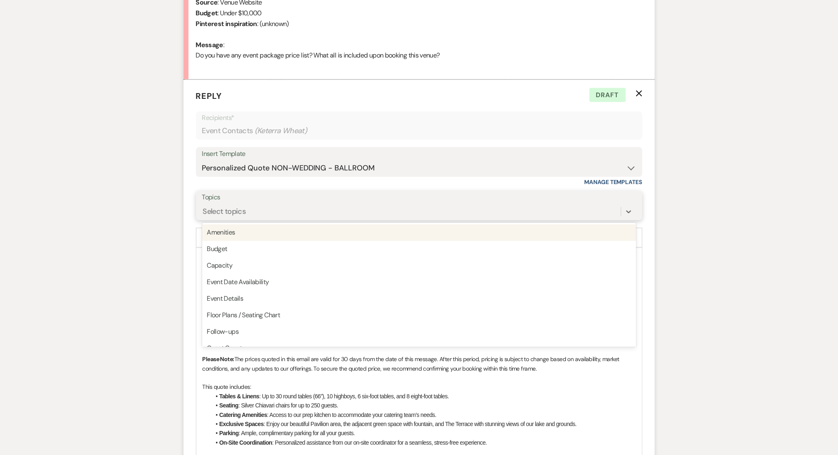
click at [227, 208] on div "Select topics" at bounding box center [224, 211] width 43 height 11
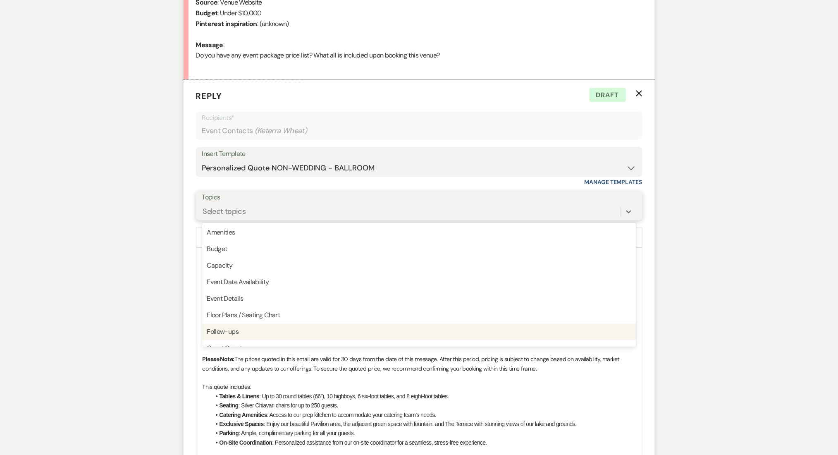
click at [212, 330] on div "Follow-ups" at bounding box center [419, 332] width 434 height 17
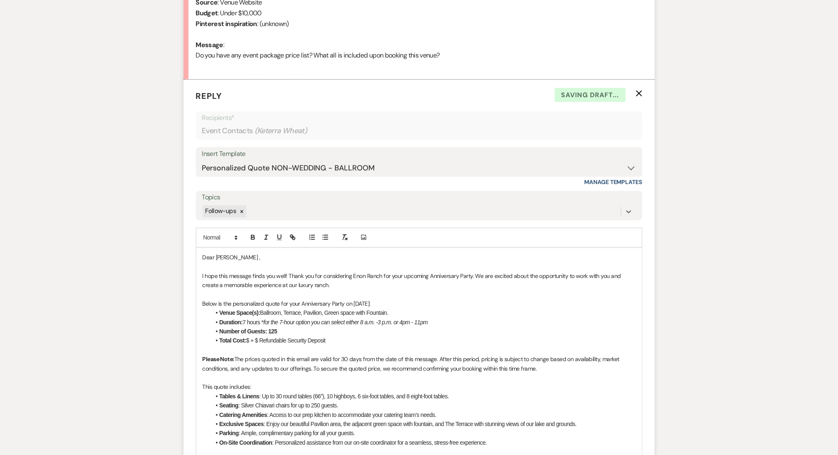
click at [151, 294] on div "Messages Tasks Payments Rental Overview Documents Contacts Notes Event Messages…" at bounding box center [419, 355] width 838 height 1096
click at [363, 163] on select "-- Inquiry Follow Up Email #2 Contract Sending Template Payment Template Rental…" at bounding box center [419, 168] width 434 height 16
click at [202, 160] on select "-- Inquiry Follow Up Email #2 Contract Sending Template Payment Template Rental…" at bounding box center [419, 168] width 434 height 16
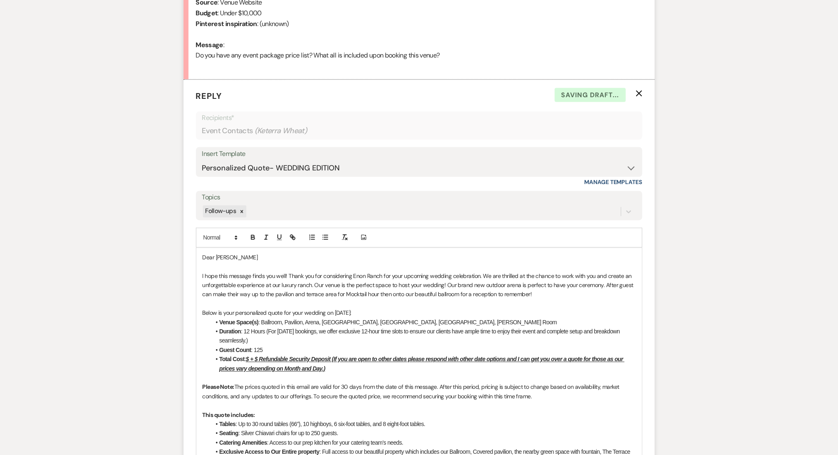
click at [144, 277] on div "Messages Tasks Payments Rental Overview Documents Contacts Notes Event Messages…" at bounding box center [419, 401] width 838 height 1189
click at [283, 164] on select "-- Inquiry Follow Up Email #2 Contract Sending Template Payment Template Rental…" at bounding box center [419, 168] width 434 height 16
select select "4369"
click at [202, 160] on select "-- Inquiry Follow Up Email #2 Contract Sending Template Payment Template Rental…" at bounding box center [419, 168] width 434 height 16
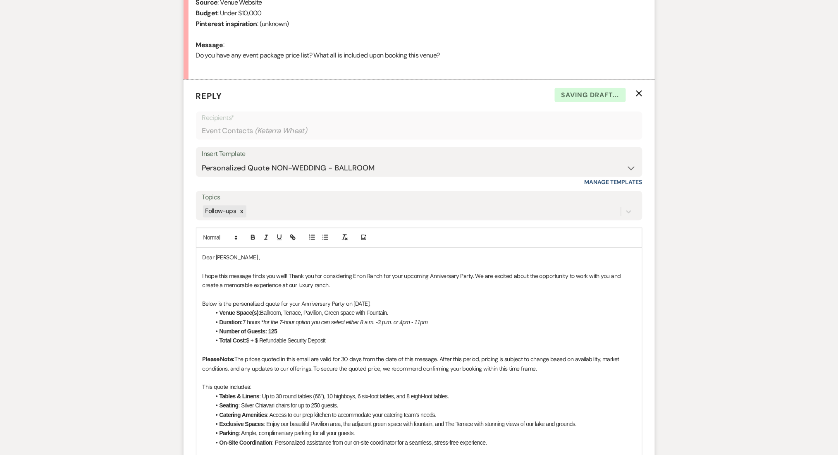
click at [66, 259] on div "Messages Tasks Payments Rental Overview Documents Contacts Notes Event Messages…" at bounding box center [419, 355] width 838 height 1096
click at [250, 337] on li "Total Cost: $ + $ Refundable Security Deposit" at bounding box center [423, 340] width 425 height 9
click at [273, 340] on li "Total Cost: $7,000 + $ Refundable Security Deposit" at bounding box center [423, 340] width 425 height 9
click at [84, 188] on div "Messages Tasks Payments Rental Overview Documents Contacts Notes Event Messages…" at bounding box center [419, 355] width 838 height 1096
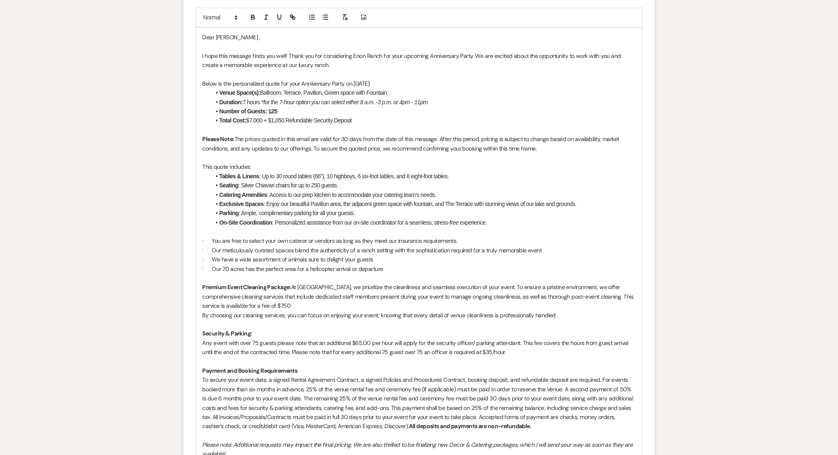
scroll to position [897, 0]
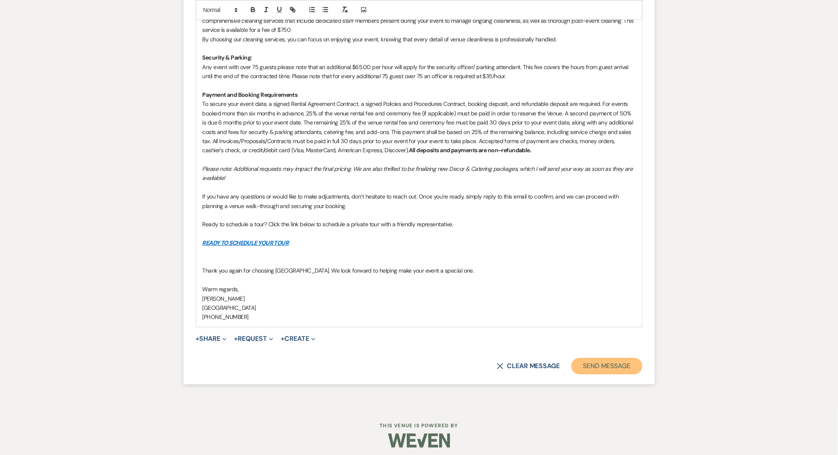
click at [589, 361] on button "Send Message" at bounding box center [607, 366] width 71 height 17
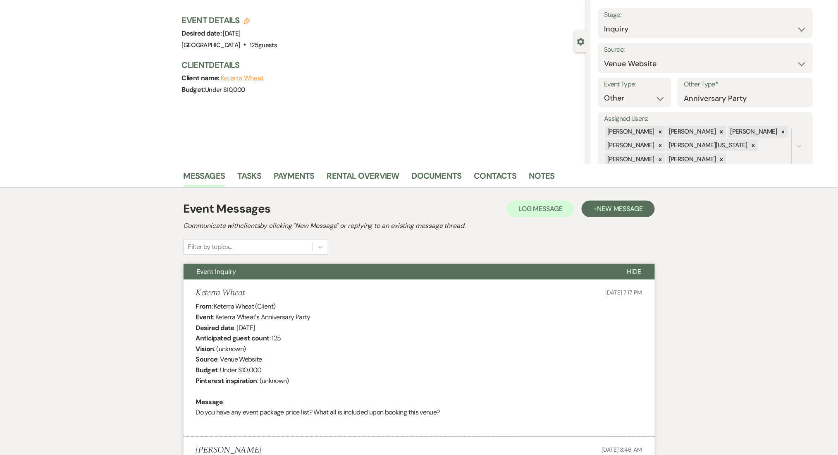
scroll to position [70, 0]
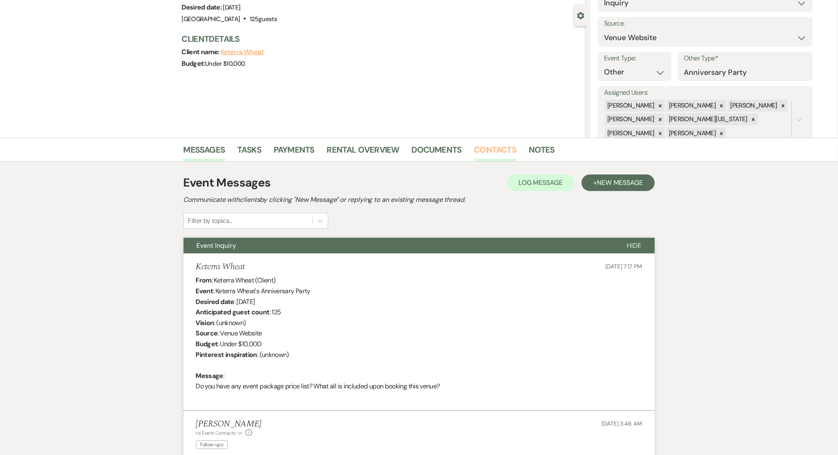
click at [487, 156] on link "Contacts" at bounding box center [495, 152] width 43 height 18
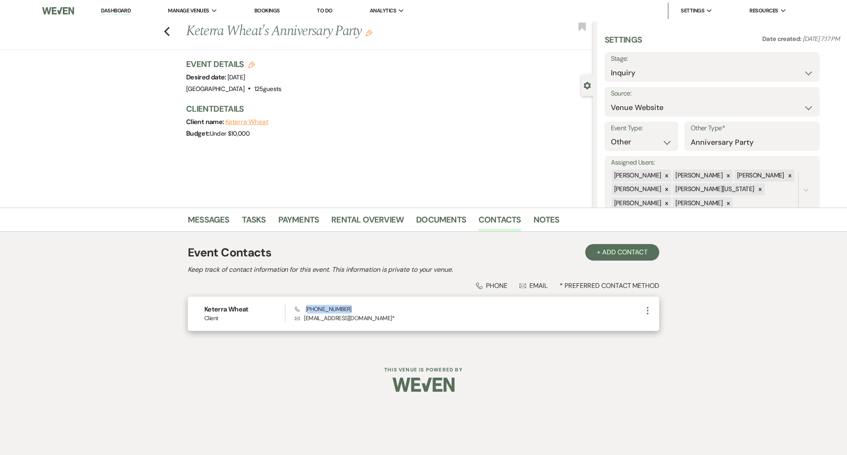
drag, startPoint x: 344, startPoint y: 306, endPoint x: 308, endPoint y: 311, distance: 36.7
click at [308, 311] on div "Phone (256) 613-7296 Envelope keterramelvinsims@gmail.com *" at bounding box center [469, 314] width 348 height 18
copy span "256) 613-7296"
drag, startPoint x: 378, startPoint y: 319, endPoint x: 305, endPoint y: 318, distance: 73.2
click at [305, 318] on p "Envelope keterramelvinsims@gmail.com *" at bounding box center [469, 318] width 348 height 9
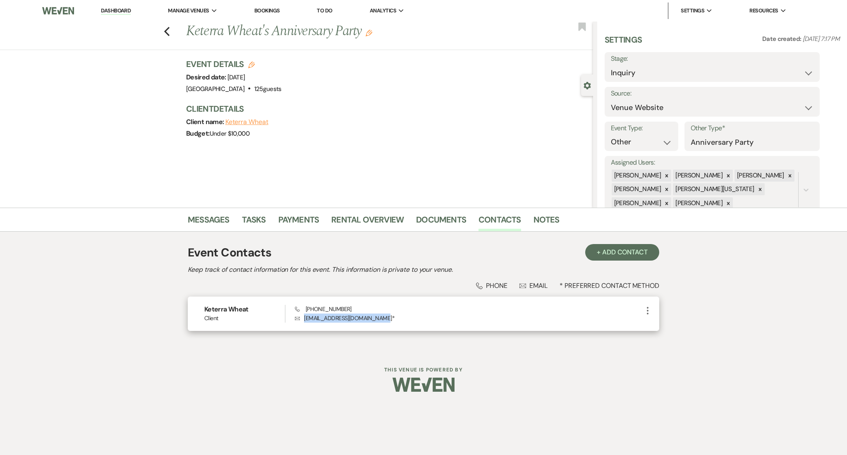
copy p "keterramelvinsims@gmail.com"
click at [343, 323] on div "Keterra Wheat Client Phone (256) 613-7296 Envelope keterramelvinsims@gmail.com …" at bounding box center [424, 314] width 472 height 34
click at [343, 319] on p "Envelope keterramelvinsims@gmail.com *" at bounding box center [469, 318] width 348 height 9
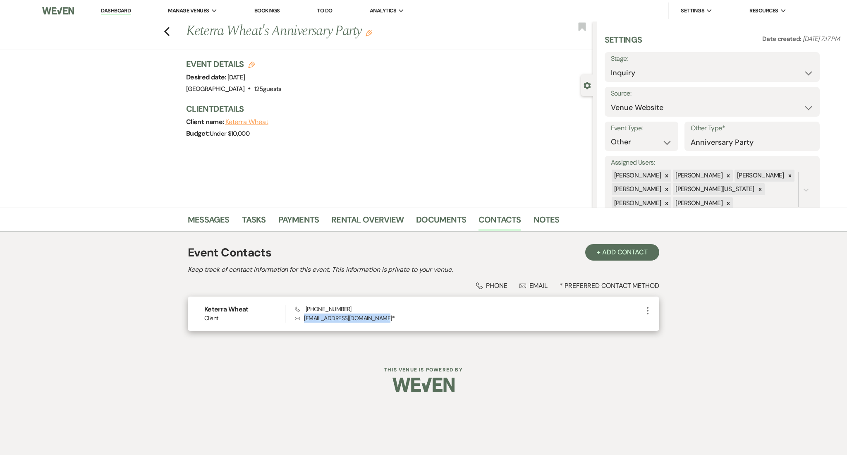
drag, startPoint x: 380, startPoint y: 319, endPoint x: 300, endPoint y: 319, distance: 79.8
click at [300, 319] on p "Envelope keterramelvinsims@gmail.com *" at bounding box center [469, 318] width 348 height 9
copy p "keterramelvinsims@gmail.com"
click at [121, 11] on link "Dashboard" at bounding box center [116, 11] width 30 height 8
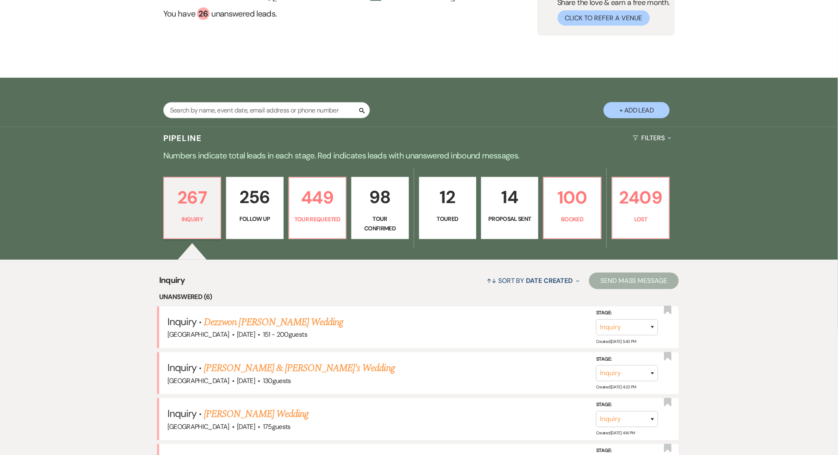
scroll to position [220, 0]
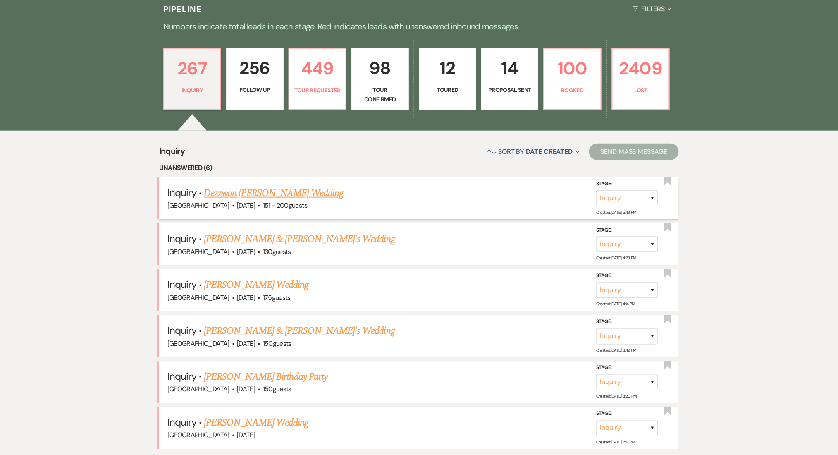
click at [232, 191] on link "Dezzwon [PERSON_NAME] Wedding" at bounding box center [273, 193] width 139 height 15
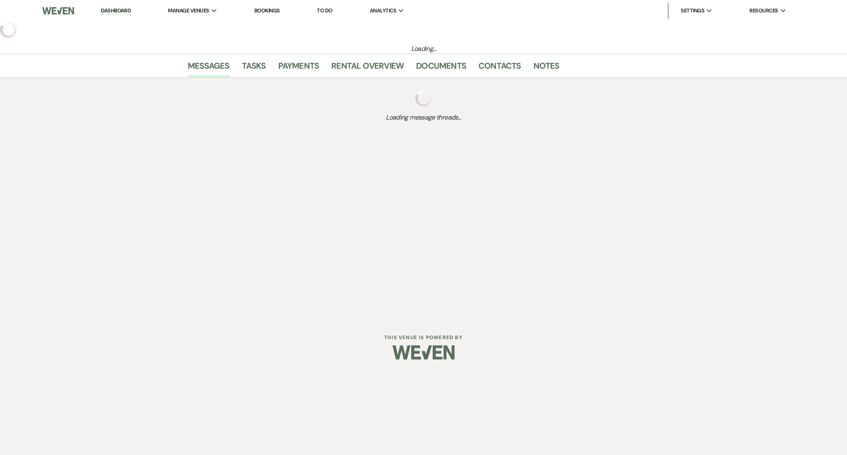
select select "2"
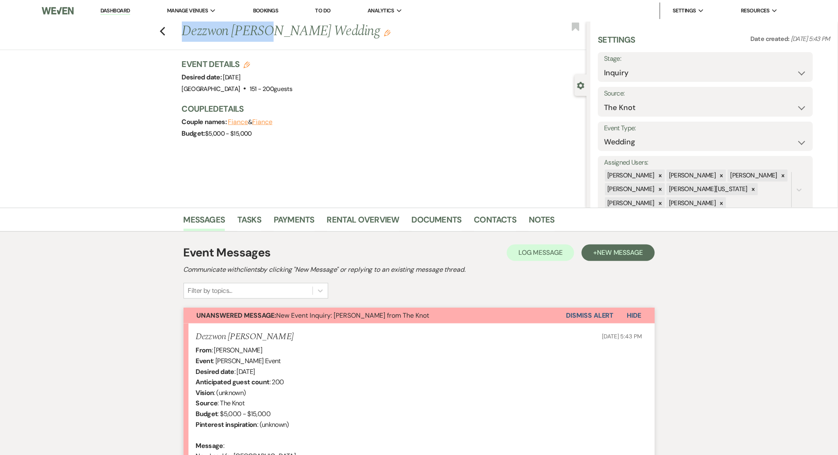
drag, startPoint x: 261, startPoint y: 31, endPoint x: 182, endPoint y: 29, distance: 78.6
click at [182, 29] on div "Previous Dezzwon Hillie's Wedding Edit" at bounding box center [382, 32] width 409 height 20
copy h1 "Dezzwon Hillie"
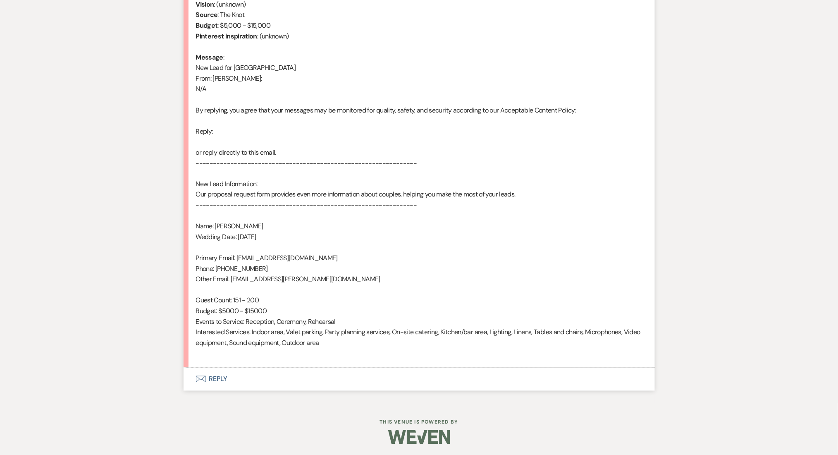
scroll to position [389, 0]
click at [273, 379] on button "Envelope Reply" at bounding box center [420, 378] width 472 height 23
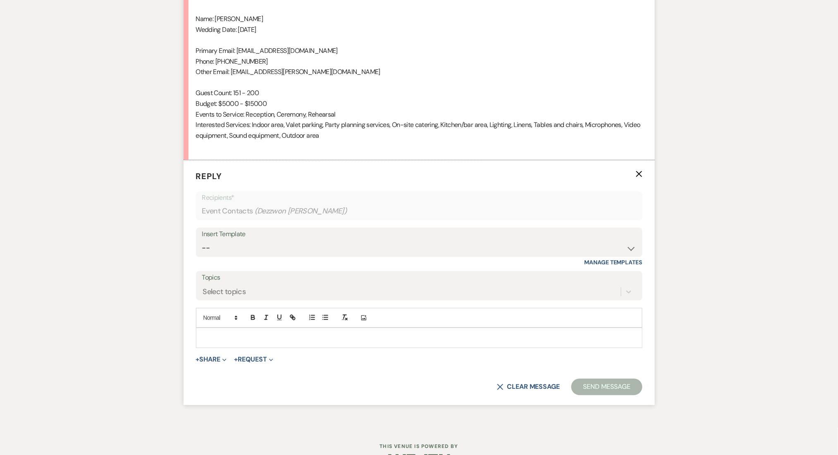
scroll to position [621, 0]
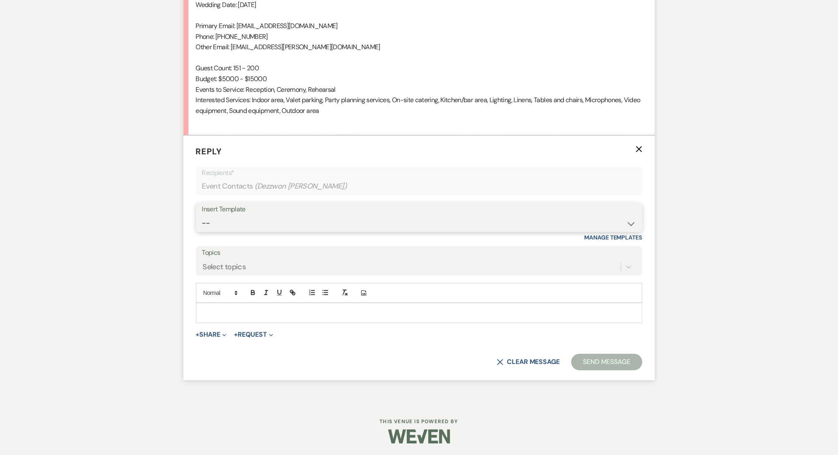
click at [251, 218] on select "-- Inquiry Follow Up Email #2 Contract Sending Template Payment Template Rental…" at bounding box center [419, 223] width 434 height 16
select select "4375"
click at [202, 215] on select "-- Inquiry Follow Up Email #2 Contract Sending Template Payment Template Rental…" at bounding box center [419, 223] width 434 height 16
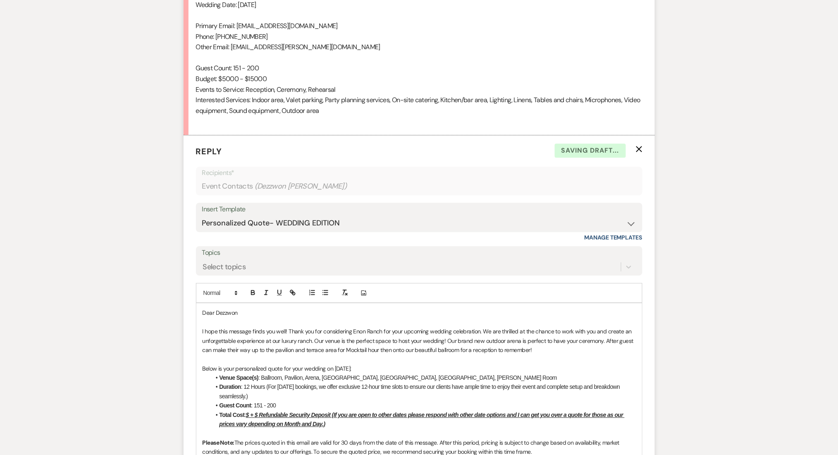
click at [64, 173] on div "Messages Tasks Payments Rental Overview Documents Contacts Notes Event Messages…" at bounding box center [419, 319] width 838 height 1464
click at [234, 259] on div "Topics Select topics" at bounding box center [419, 260] width 447 height 29
click at [254, 268] on div "Select topics" at bounding box center [411, 267] width 419 height 14
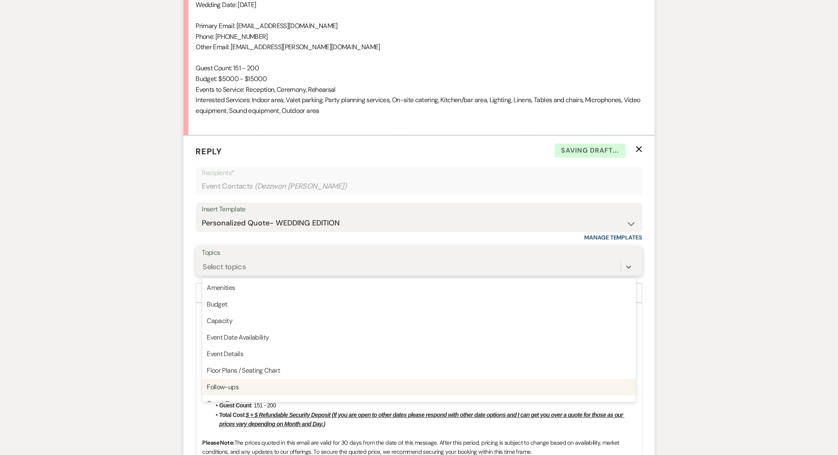
click at [237, 391] on div "Follow-ups" at bounding box center [419, 387] width 434 height 17
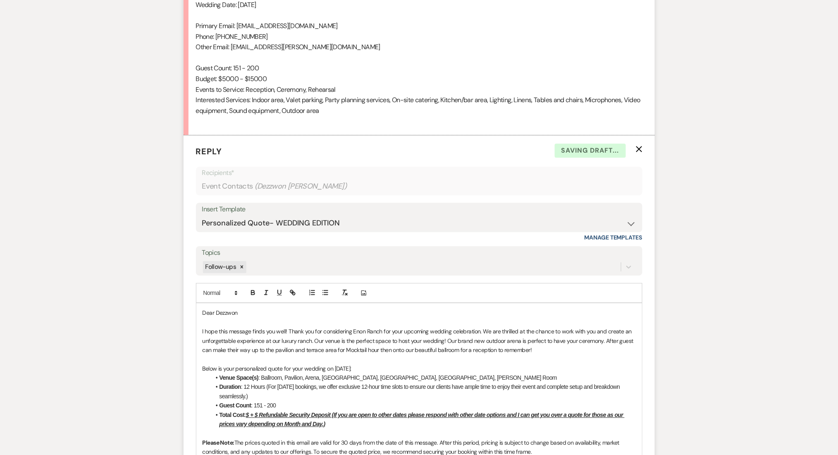
click at [113, 341] on div "Messages Tasks Payments Rental Overview Documents Contacts Notes Event Messages…" at bounding box center [419, 319] width 838 height 1464
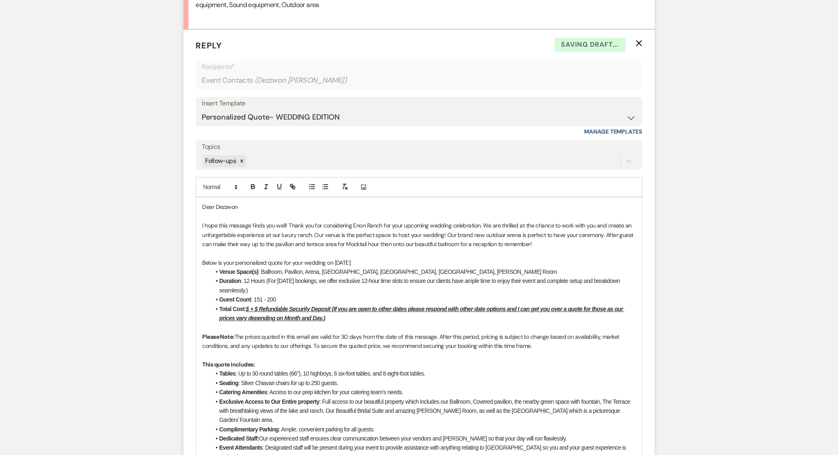
scroll to position [731, 0]
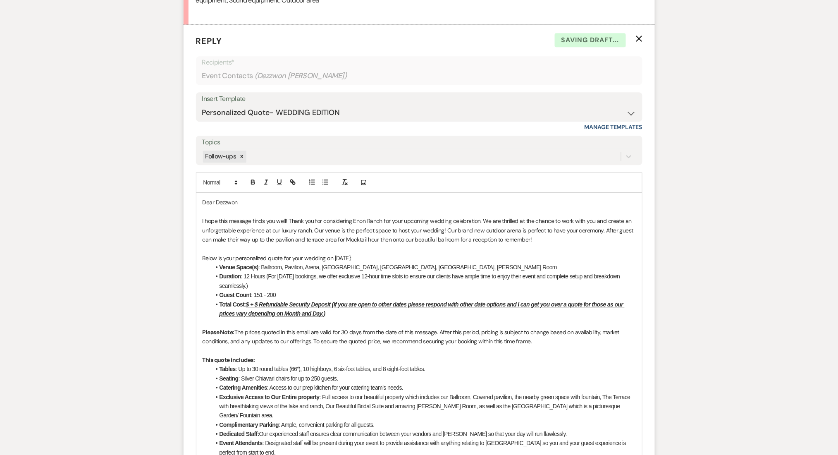
click at [250, 304] on u "$ + $ Refundable Security Deposit (If you are open to other dates please respon…" at bounding box center [422, 309] width 405 height 16
click at [275, 304] on u "$15,000 + $ Refundable Security Deposit (If you are open to other dates please …" at bounding box center [426, 309] width 412 height 16
click at [152, 274] on div "Messages Tasks Payments Rental Overview Documents Contacts Notes Event Messages…" at bounding box center [419, 208] width 838 height 1464
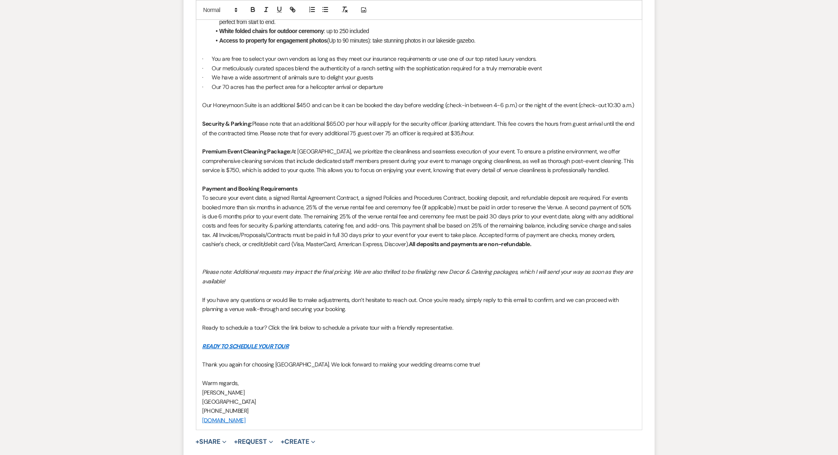
scroll to position [1260, 0]
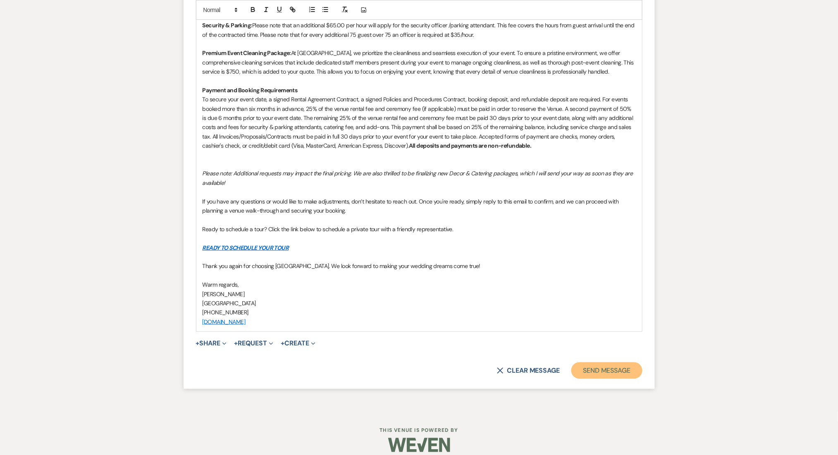
click at [615, 362] on button "Send Message" at bounding box center [607, 370] width 71 height 17
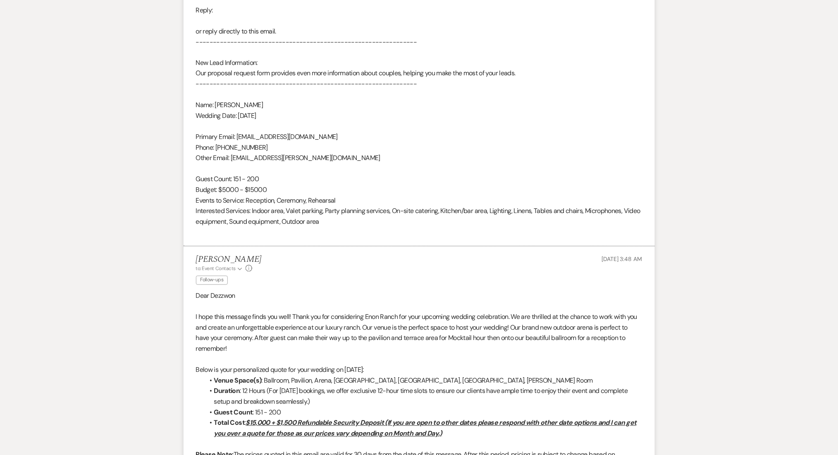
scroll to position [409, 0]
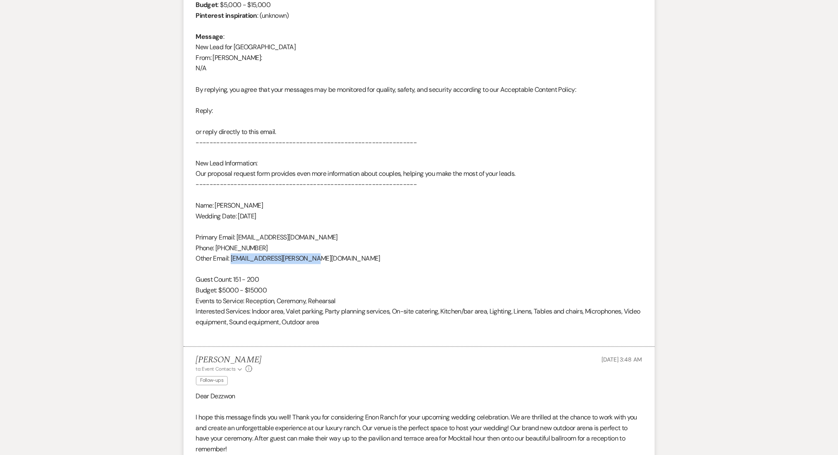
drag, startPoint x: 304, startPoint y: 259, endPoint x: 232, endPoint y: 261, distance: 72.4
click at [232, 261] on div "From : Dezzwon Hillie Event : Dezzwon Hillie's Event Desired date : May 27th 20…" at bounding box center [419, 137] width 447 height 402
copy div "dezzwon.hillie@icloud.com"
drag, startPoint x: 272, startPoint y: 250, endPoint x: 216, endPoint y: 247, distance: 56.3
click at [216, 247] on div "From : Dezzwon Hillie Event : Dezzwon Hillie's Event Desired date : May 27th 20…" at bounding box center [419, 137] width 447 height 402
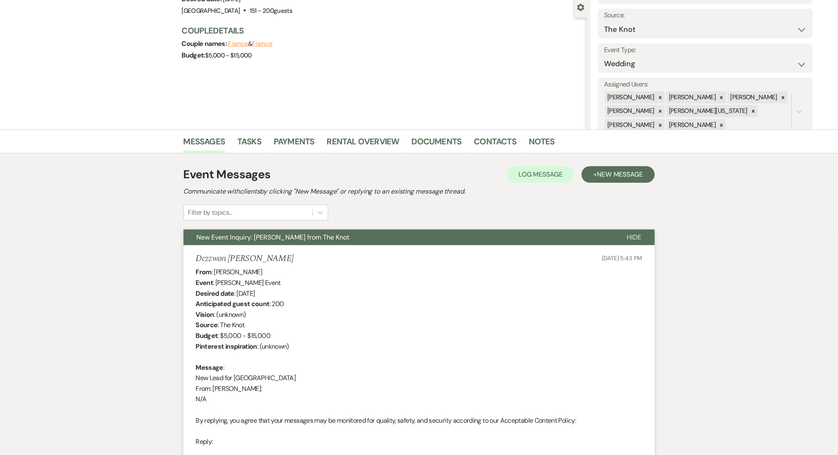
scroll to position [0, 0]
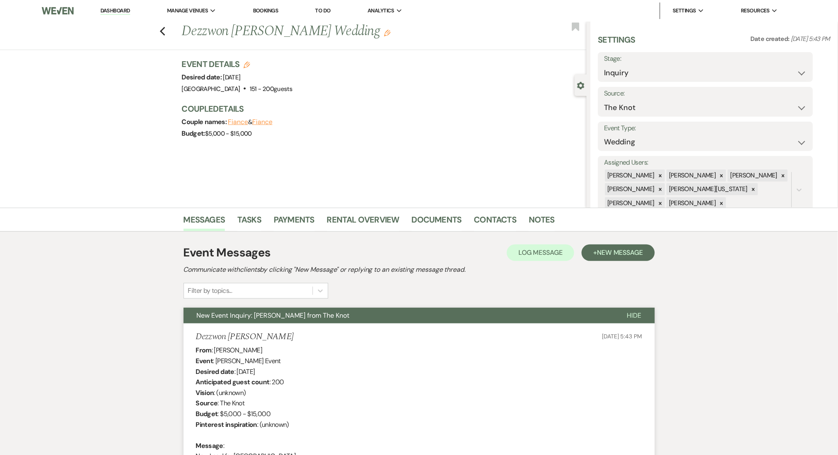
click at [126, 0] on nav "Dashboard Manage Venues Expand Enon Ranch Bookings To Do Analytics Expand Enon …" at bounding box center [419, 11] width 838 height 22
click at [118, 12] on link "Dashboard" at bounding box center [116, 11] width 30 height 8
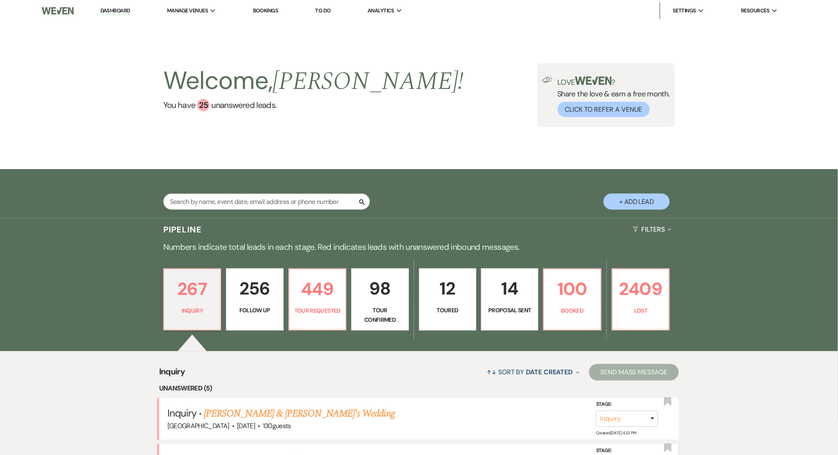
scroll to position [220, 0]
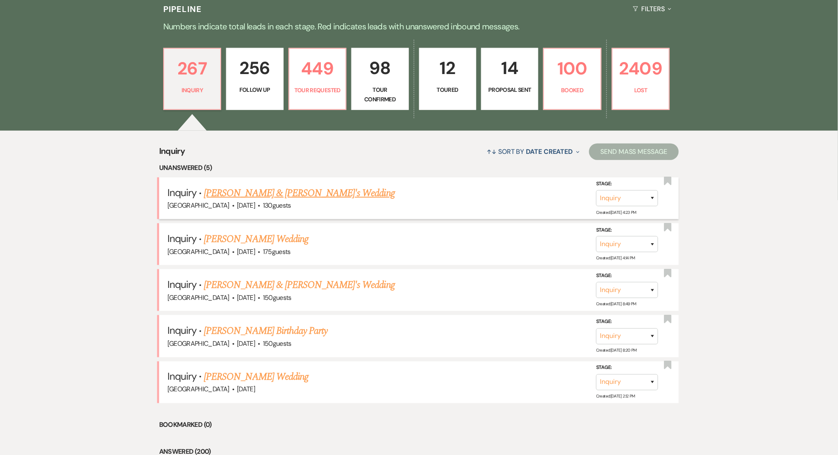
click at [248, 200] on div "Enon Ranch · Oct 16, 2027 · 130 guests" at bounding box center [420, 205] width 504 height 11
click at [249, 196] on link "[PERSON_NAME] & [PERSON_NAME]'s Wedding" at bounding box center [299, 193] width 191 height 15
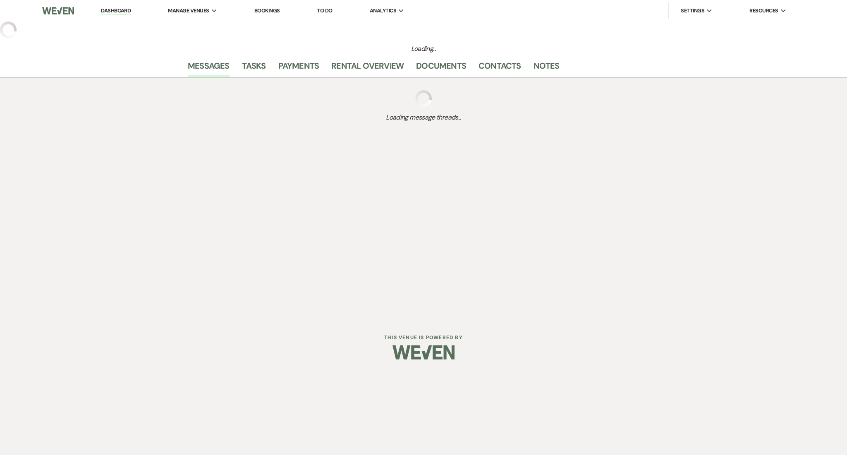
select select "5"
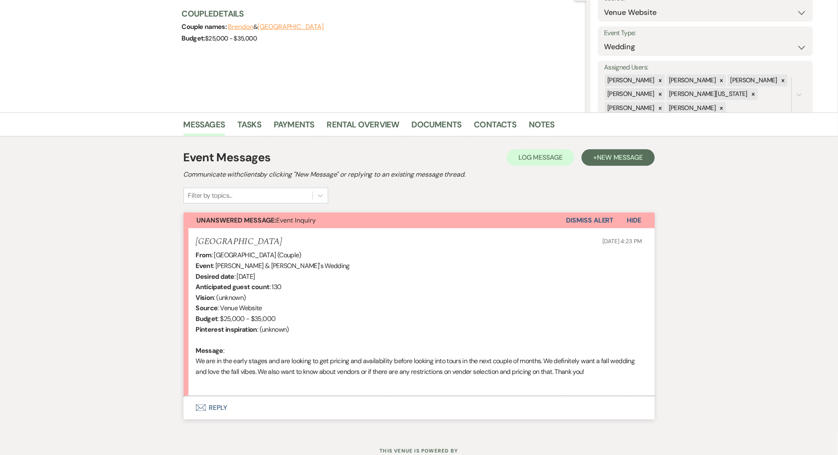
scroll to position [125, 0]
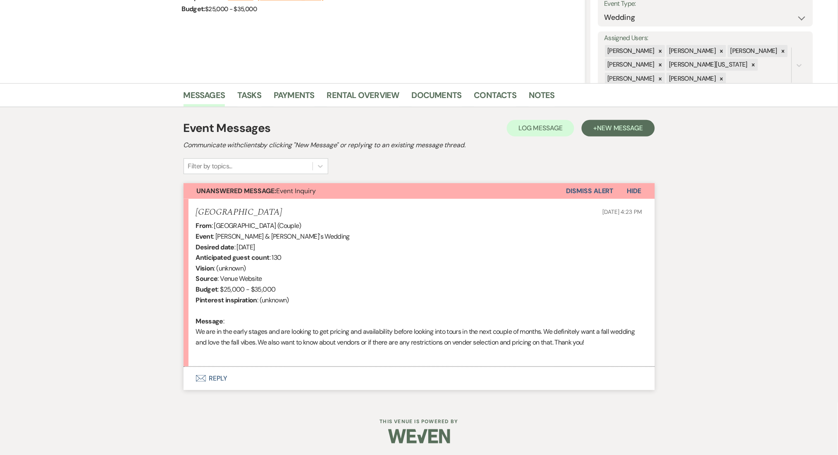
click at [232, 372] on button "Envelope Reply" at bounding box center [420, 378] width 472 height 23
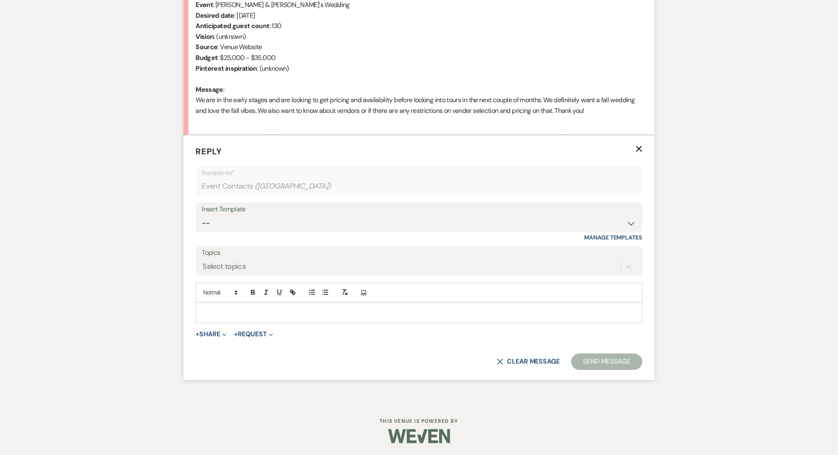
scroll to position [191, 0]
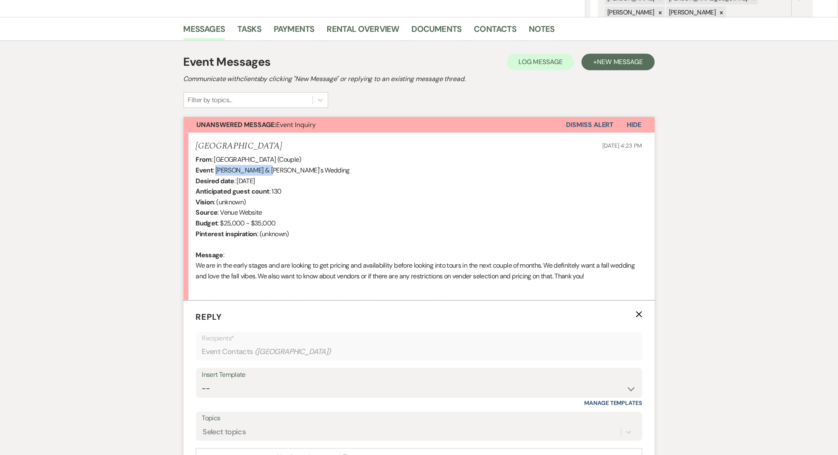
drag, startPoint x: 269, startPoint y: 168, endPoint x: 215, endPoint y: 174, distance: 54.5
click at [215, 174] on div "From : Sydney (Couple) Event : Brendon & Sydney's Wedding Desired date : Octobe…" at bounding box center [419, 223] width 447 height 138
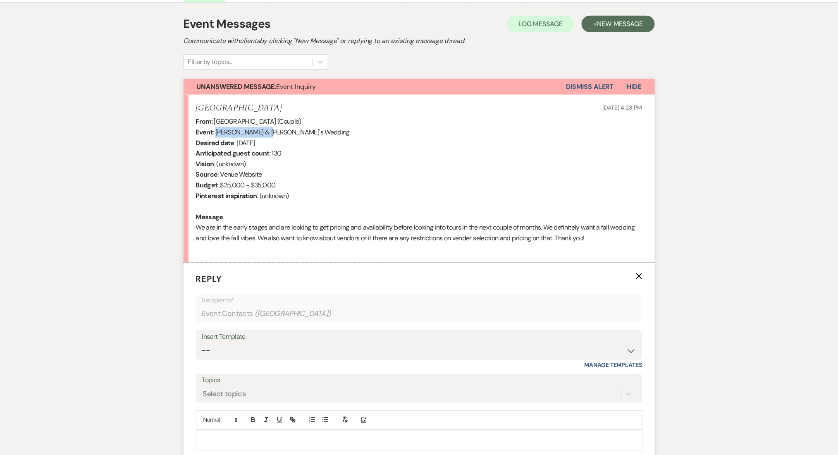
scroll to position [301, 0]
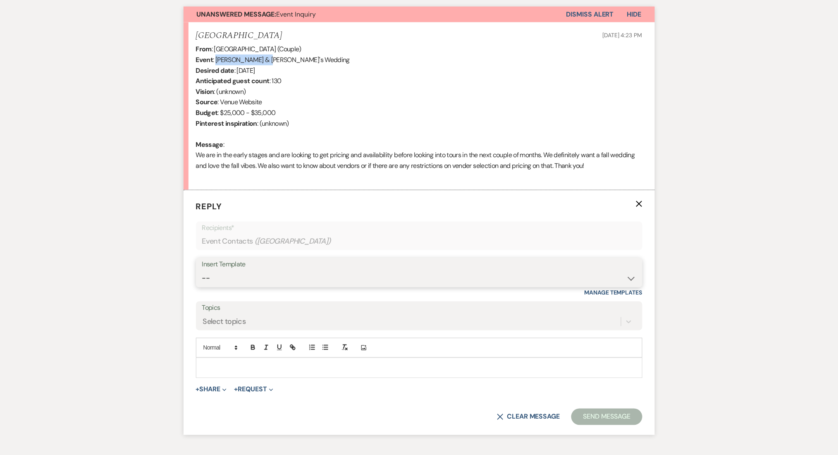
click at [223, 277] on select "-- Inquiry Follow Up Email #2 Contract Sending Template Payment Template Rental…" at bounding box center [419, 279] width 434 height 16
select select "4375"
click at [202, 271] on select "-- Inquiry Follow Up Email #2 Contract Sending Template Payment Template Rental…" at bounding box center [419, 279] width 434 height 16
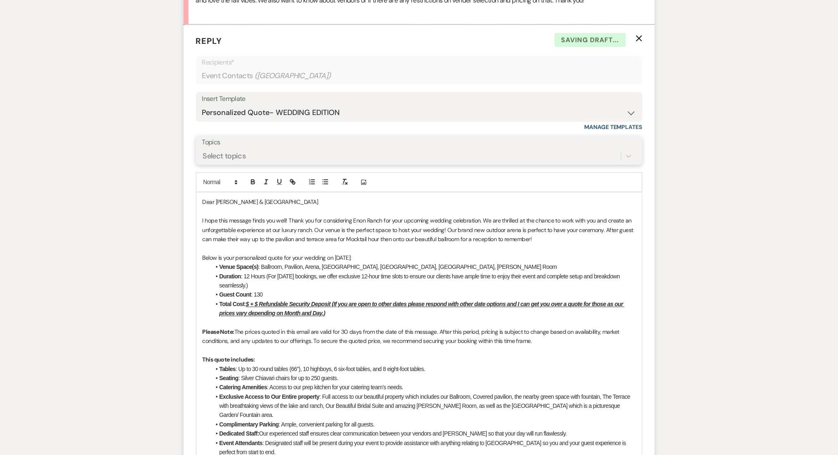
click at [248, 158] on div "Select topics" at bounding box center [411, 156] width 419 height 14
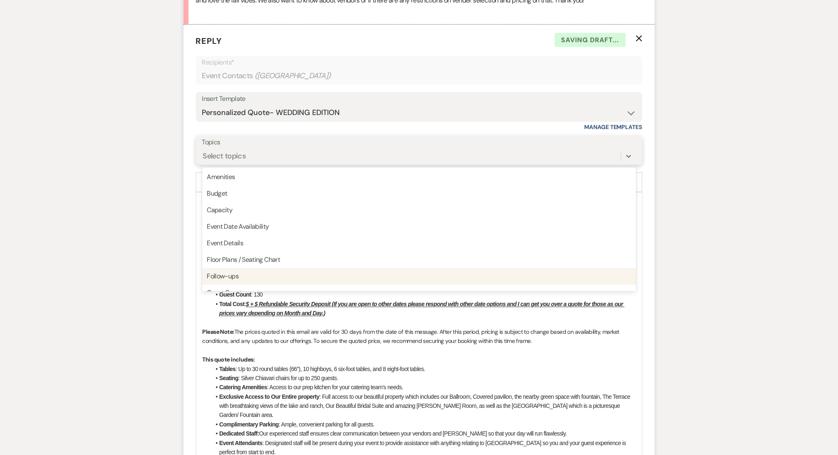
click at [228, 275] on div "Follow-ups" at bounding box center [419, 276] width 434 height 17
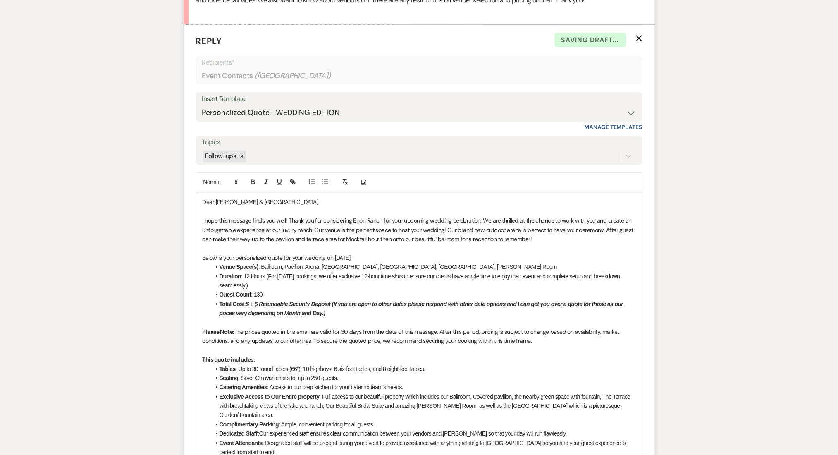
click at [94, 264] on div "Messages Tasks Payments Rental Overview Documents Contacts Notes Event Messages…" at bounding box center [419, 340] width 838 height 1199
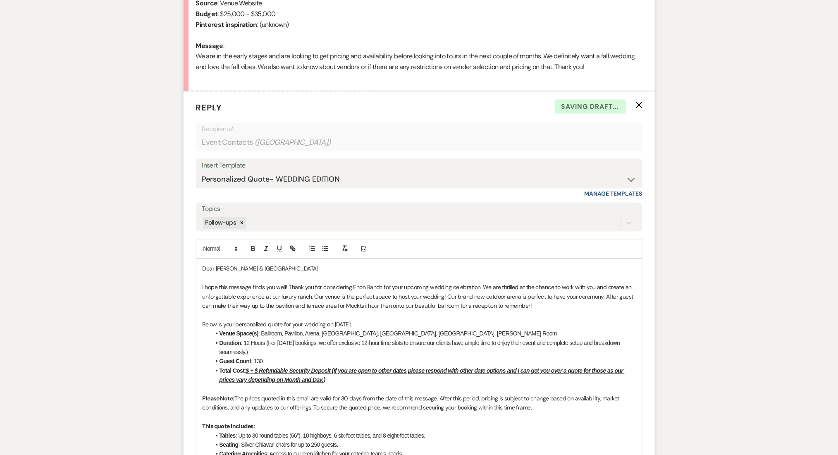
scroll to position [522, 0]
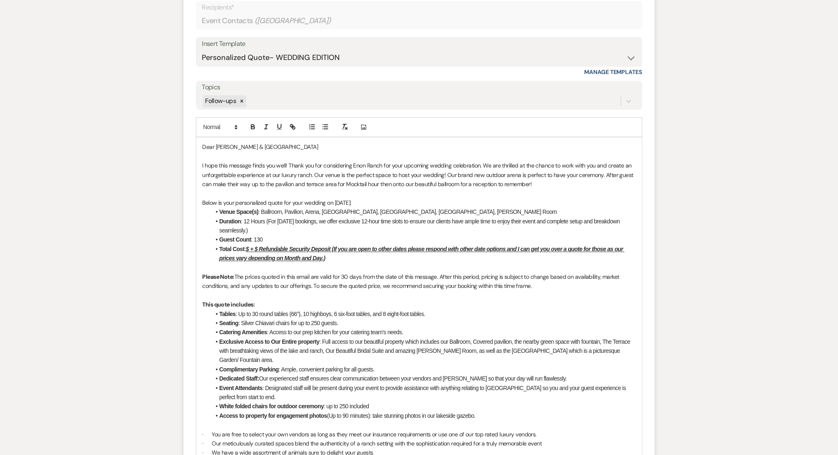
click at [250, 249] on u "$ + $ Refundable Security Deposit (If you are open to other dates please respon…" at bounding box center [422, 254] width 405 height 16
click at [147, 255] on div "Messages Tasks Payments Rental Overview Documents Contacts Notes Event Messages…" at bounding box center [419, 285] width 838 height 1199
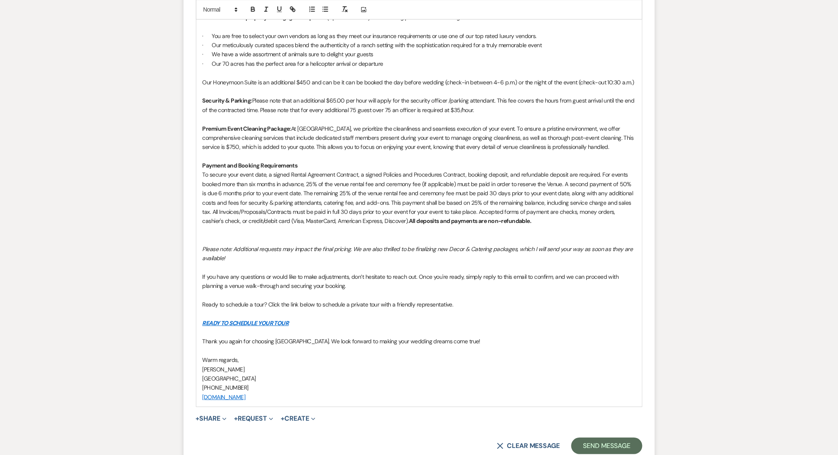
scroll to position [963, 0]
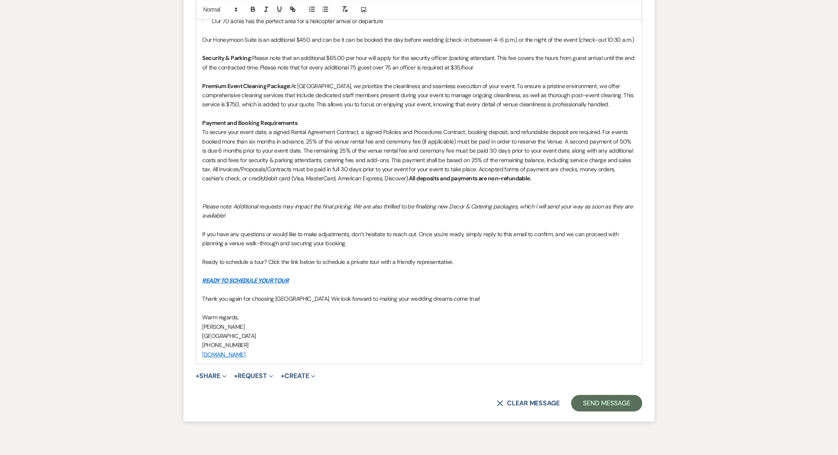
click at [605, 395] on button "Send Message" at bounding box center [607, 403] width 71 height 17
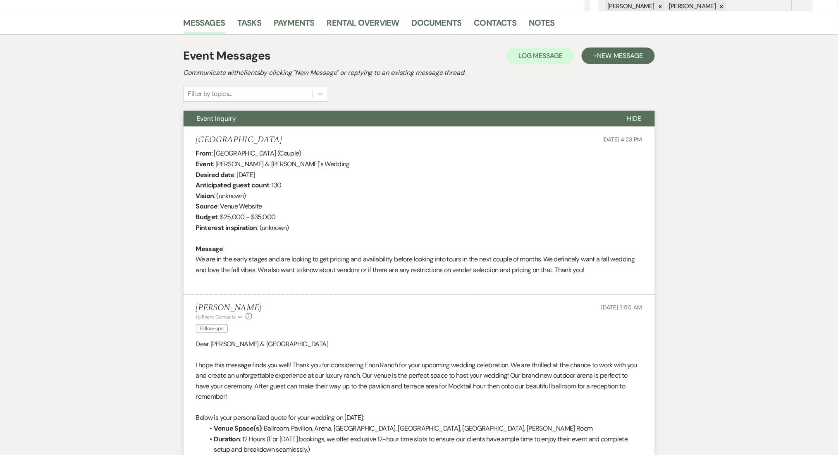
scroll to position [61, 0]
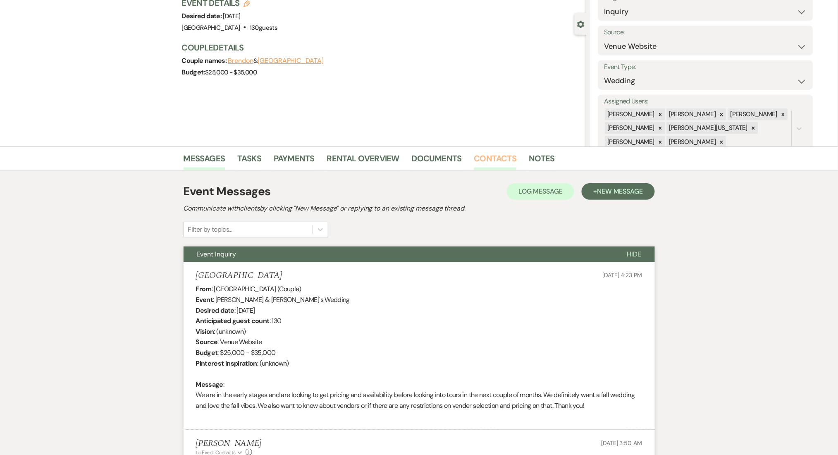
click at [488, 154] on link "Contacts" at bounding box center [495, 161] width 43 height 18
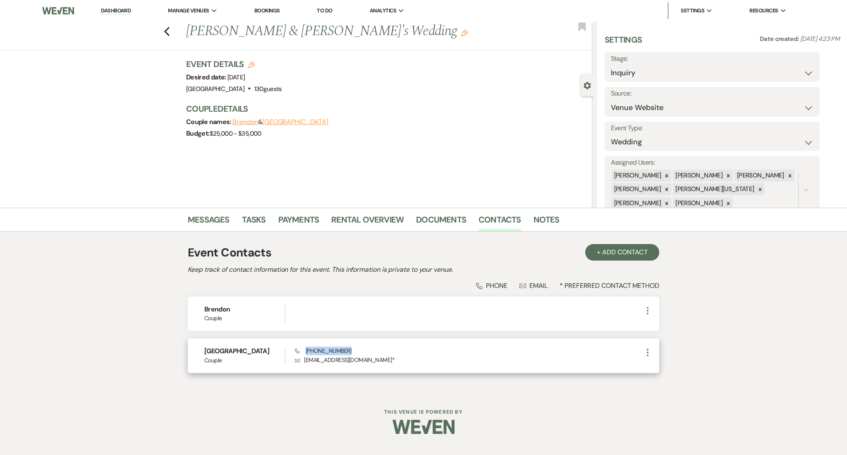
drag, startPoint x: 338, startPoint y: 348, endPoint x: 306, endPoint y: 347, distance: 31.9
click at [306, 347] on div "Phone (678) 622-8100 Envelope sydcam811@gmail.com *" at bounding box center [469, 356] width 348 height 18
click at [316, 350] on span "Phone (678) 622-8100" at bounding box center [323, 350] width 57 height 7
drag, startPoint x: 350, startPoint y: 350, endPoint x: 307, endPoint y: 351, distance: 42.2
click at [307, 351] on div "Phone (678) 622-8100 Envelope sydcam811@gmail.com *" at bounding box center [469, 356] width 348 height 18
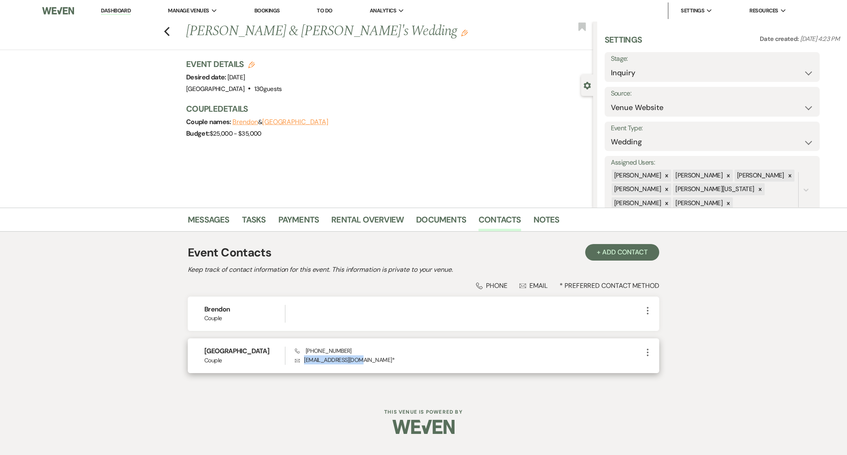
drag, startPoint x: 355, startPoint y: 361, endPoint x: 304, endPoint y: 364, distance: 51.8
click at [304, 364] on p "Envelope sydcam811@gmail.com *" at bounding box center [469, 359] width 348 height 9
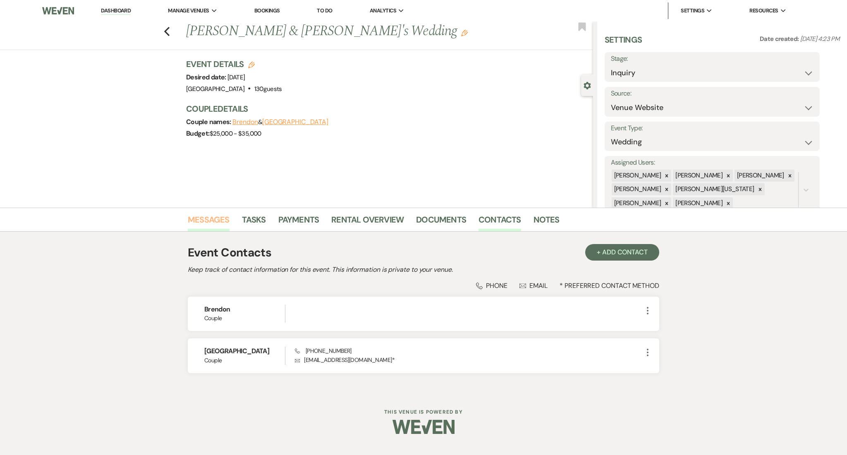
click at [215, 211] on div "Messages Tasks Payments Rental Overview Documents Contacts Notes" at bounding box center [423, 220] width 847 height 24
click at [212, 222] on link "Messages" at bounding box center [209, 222] width 42 height 18
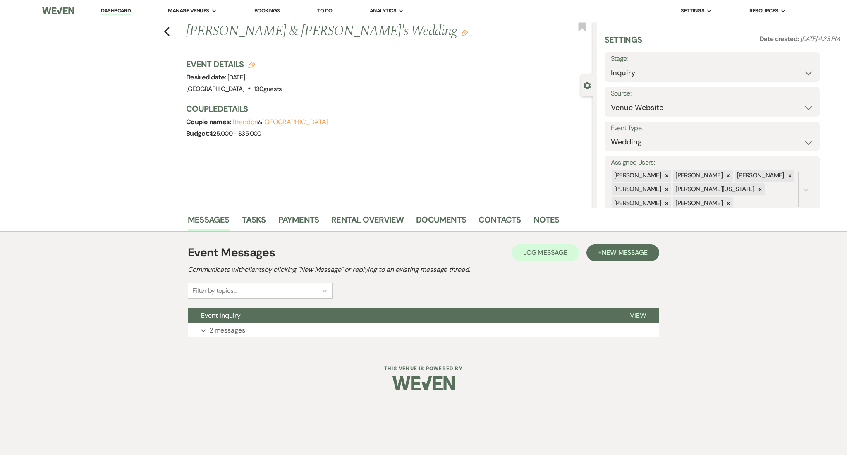
click at [107, 12] on link "Dashboard" at bounding box center [116, 11] width 30 height 8
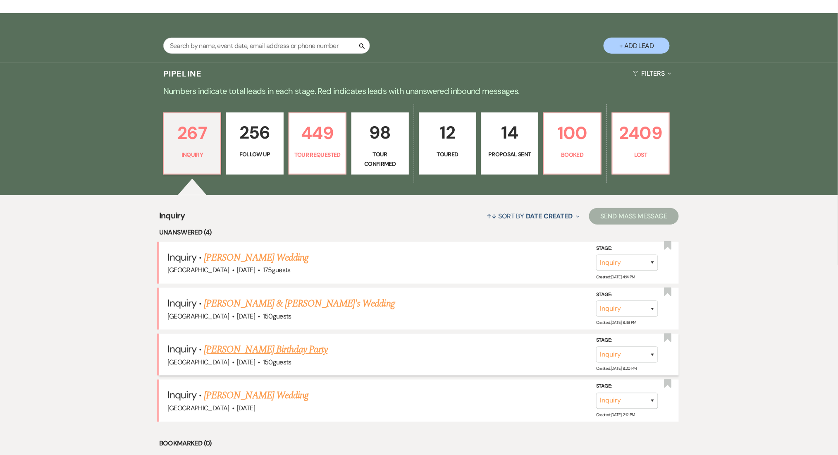
scroll to position [165, 0]
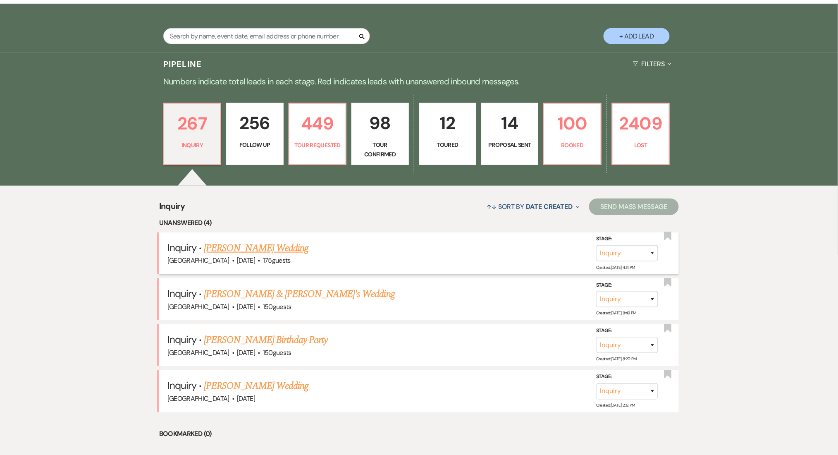
click at [239, 245] on link "[PERSON_NAME] Wedding" at bounding box center [256, 248] width 105 height 15
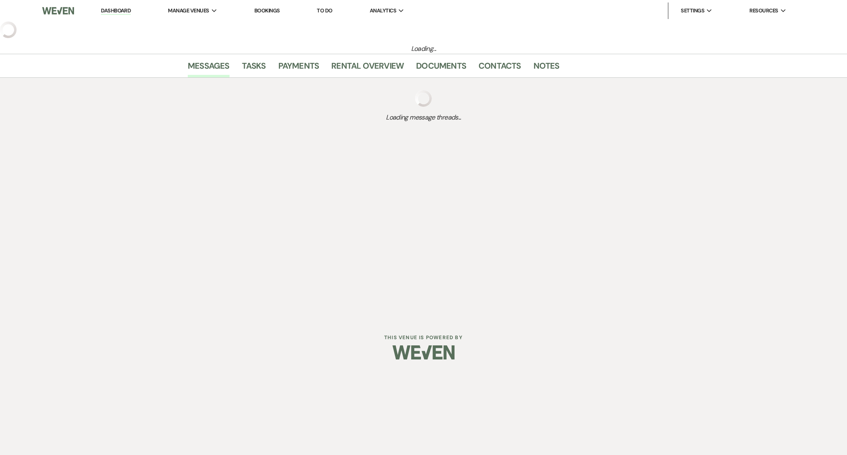
select select "3"
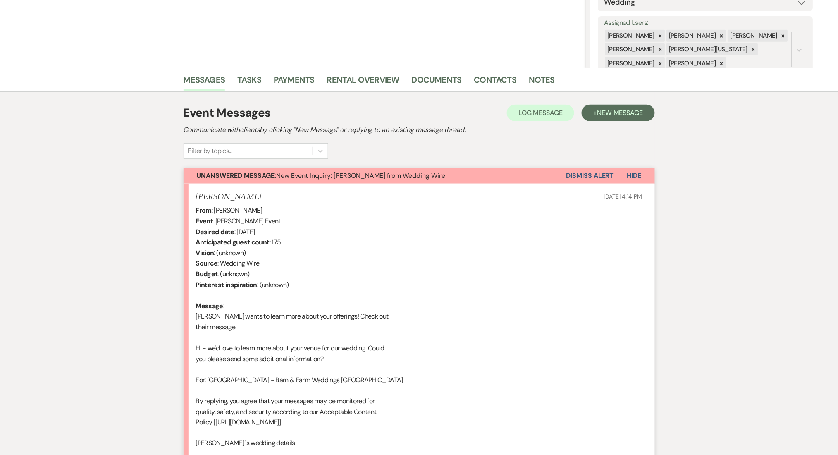
scroll to position [220, 0]
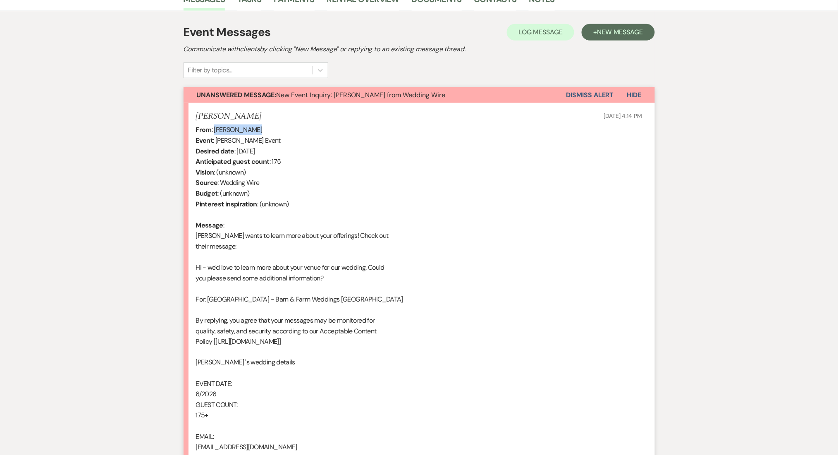
drag, startPoint x: 256, startPoint y: 129, endPoint x: 214, endPoint y: 131, distance: 42.7
click at [214, 131] on div "From : Kerin Guevara Event : Kerin Guevara's Event Desired date : June 1st 2026…" at bounding box center [419, 294] width 447 height 339
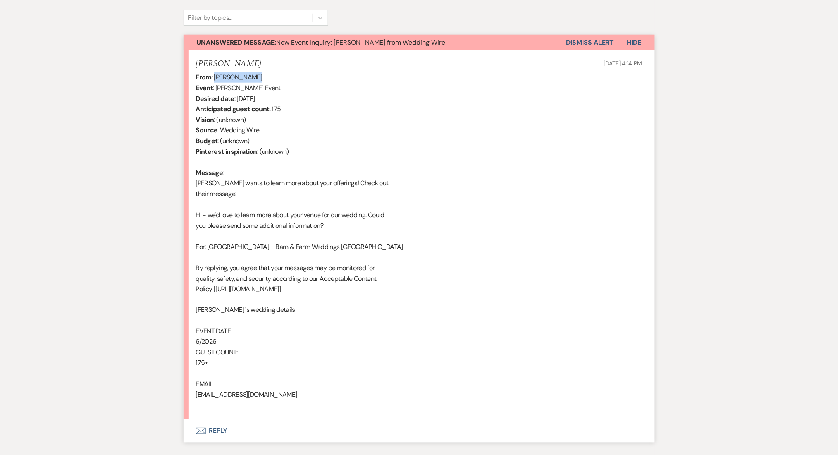
scroll to position [326, 0]
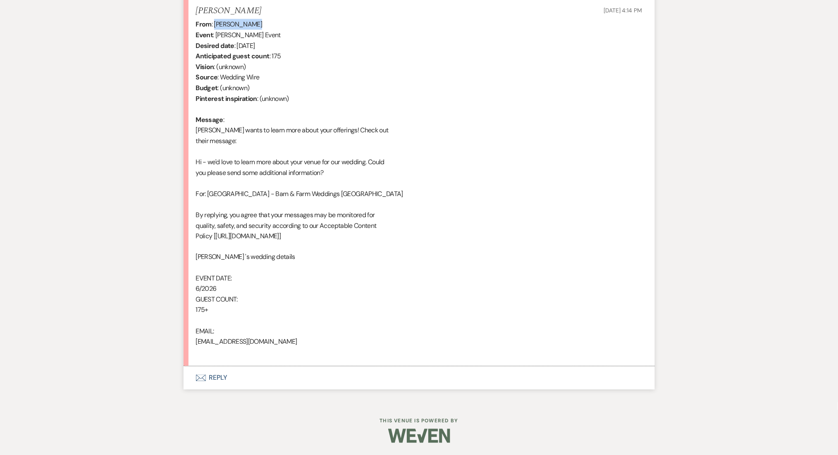
click at [240, 382] on button "Envelope Reply" at bounding box center [420, 378] width 472 height 23
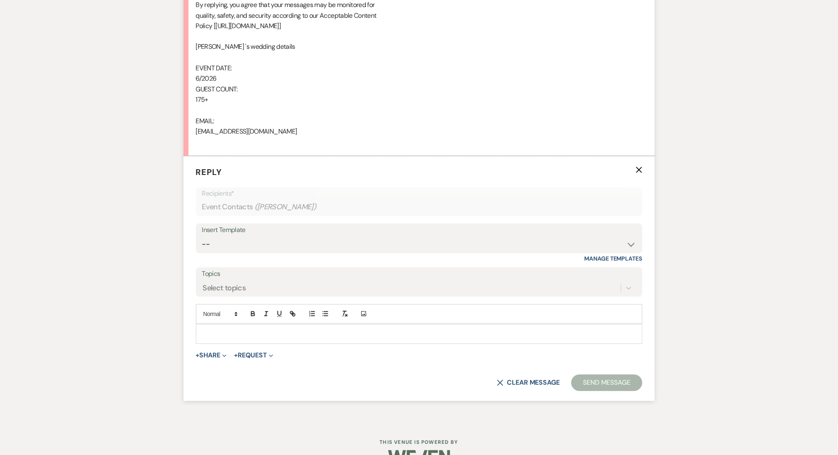
scroll to position [558, 0]
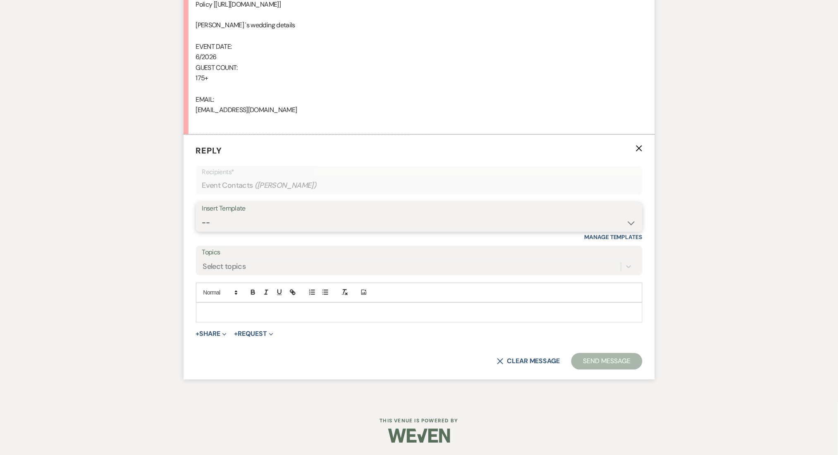
click at [263, 225] on select "-- Inquiry Follow Up Email #2 Contract Sending Template Payment Template Rental…" at bounding box center [419, 223] width 434 height 16
select select "4375"
click at [202, 215] on select "-- Inquiry Follow Up Email #2 Contract Sending Template Payment Template Rental…" at bounding box center [419, 223] width 434 height 16
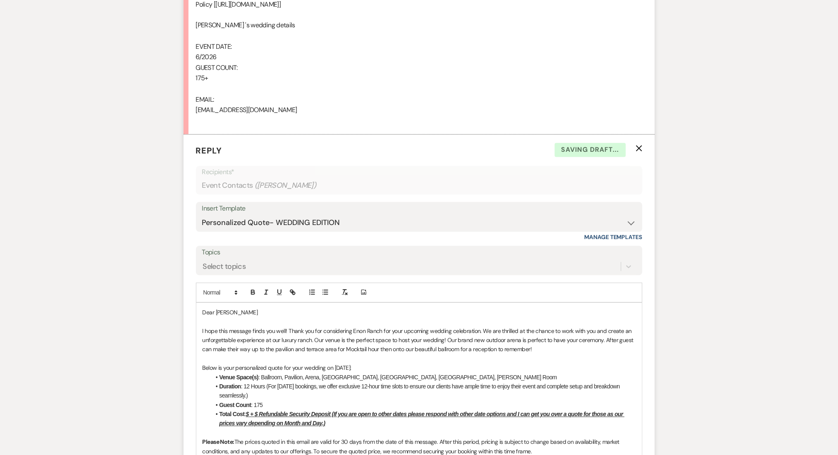
click at [110, 187] on div "Messages Tasks Payments Rental Overview Documents Contacts Notes Event Messages…" at bounding box center [419, 350] width 838 height 1401
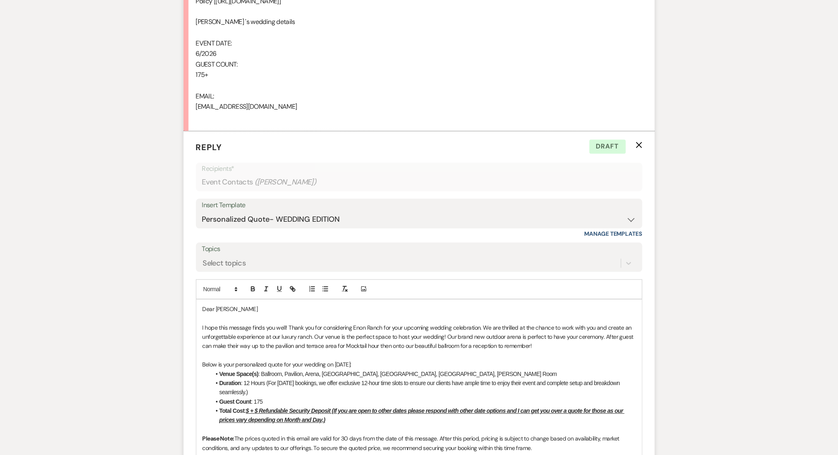
scroll to position [613, 0]
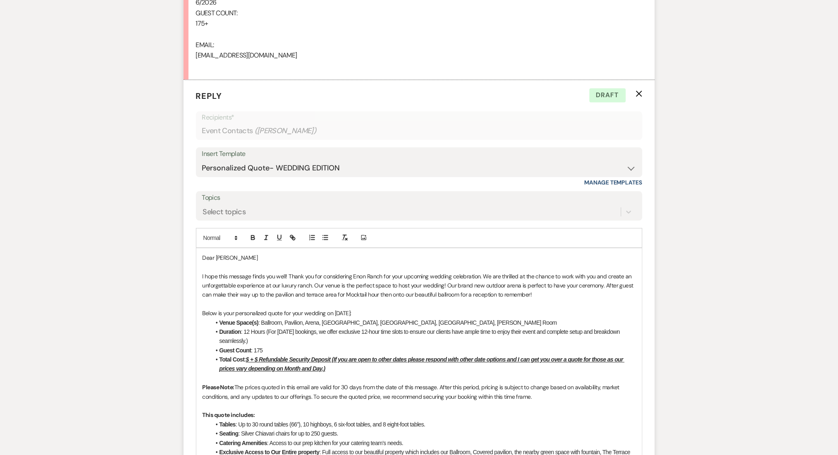
click at [249, 355] on li "Total Cost : $ + $ Refundable Security Deposit (If you are open to other dates …" at bounding box center [423, 364] width 425 height 19
click at [252, 356] on u "$ + $ Refundable Security Deposit (If you are open to other dates please respon…" at bounding box center [422, 364] width 405 height 16
click at [272, 361] on u "$8,500 + $ Refundable Security Deposit (If you are open to other dates please r…" at bounding box center [424, 364] width 409 height 16
click at [137, 302] on div "Messages Tasks Payments Rental Overview Documents Contacts Notes Event Messages…" at bounding box center [419, 295] width 838 height 1401
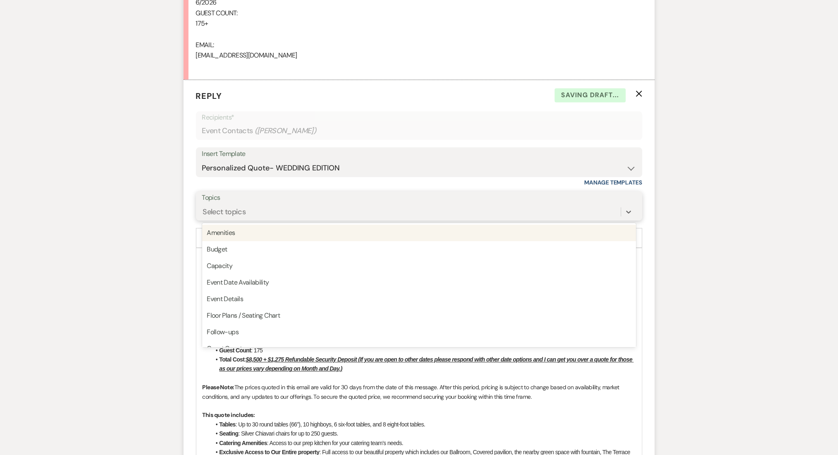
click at [219, 210] on div "Select topics" at bounding box center [224, 211] width 43 height 11
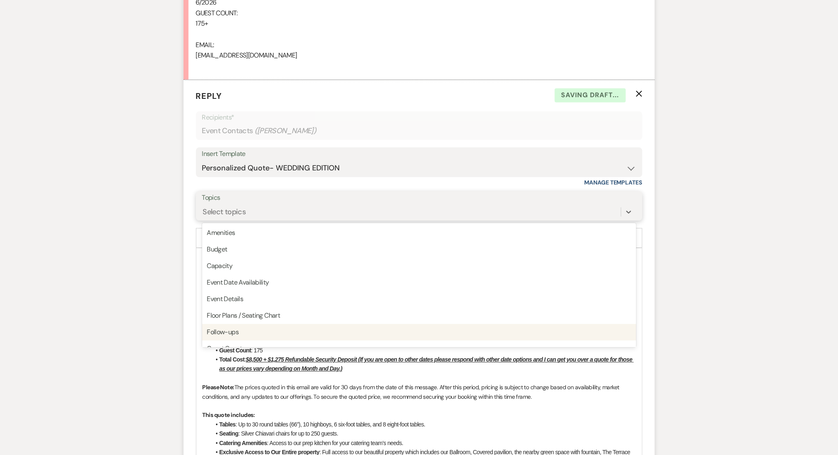
click at [231, 330] on div "Follow-ups" at bounding box center [419, 332] width 434 height 17
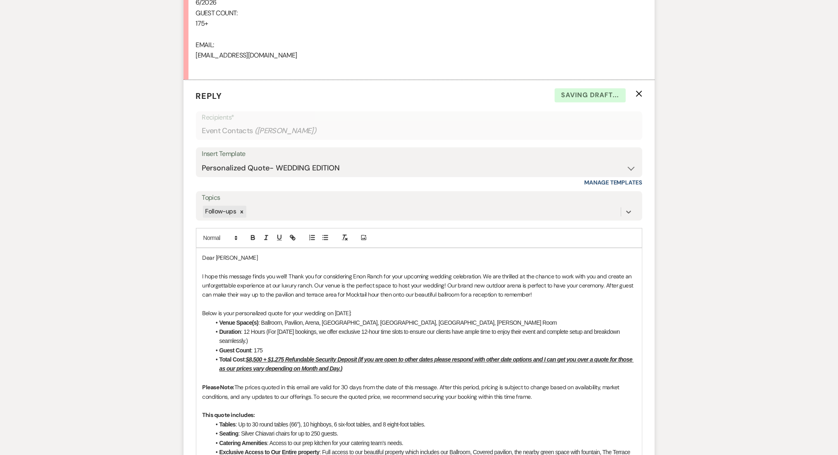
click at [160, 304] on div "Messages Tasks Payments Rental Overview Documents Contacts Notes Event Messages…" at bounding box center [419, 295] width 838 height 1401
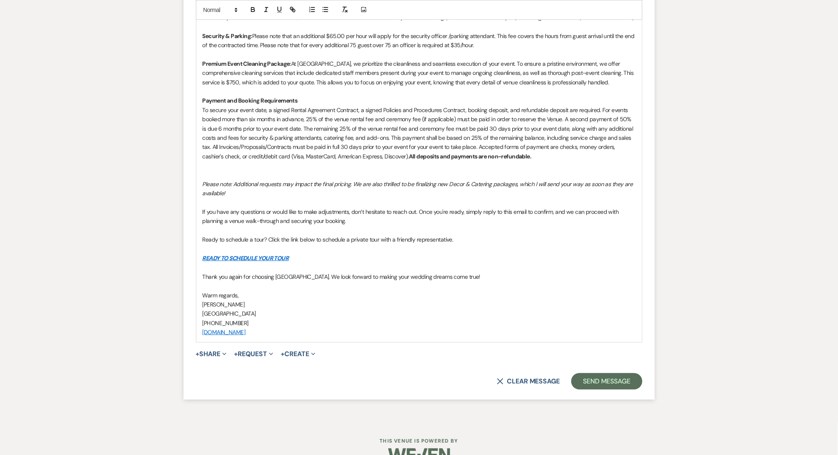
scroll to position [1197, 0]
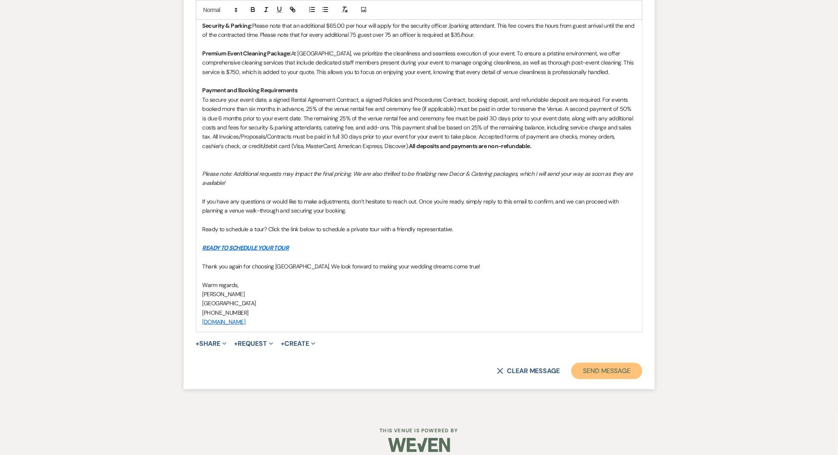
click at [591, 363] on button "Send Message" at bounding box center [607, 371] width 71 height 17
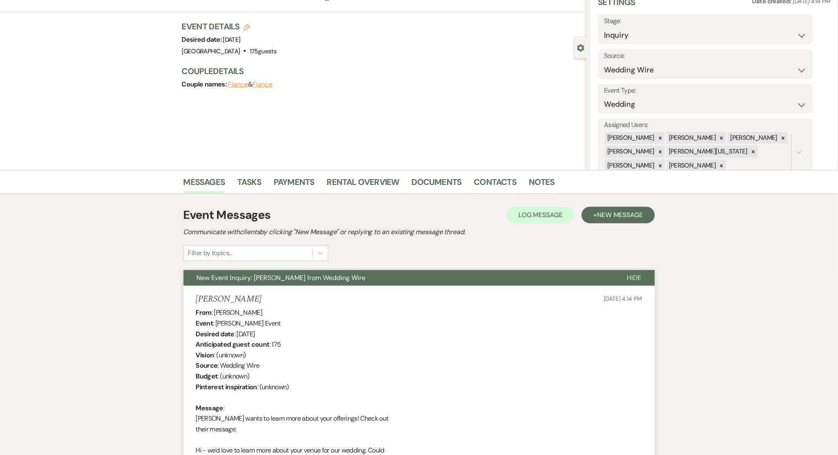
scroll to position [0, 0]
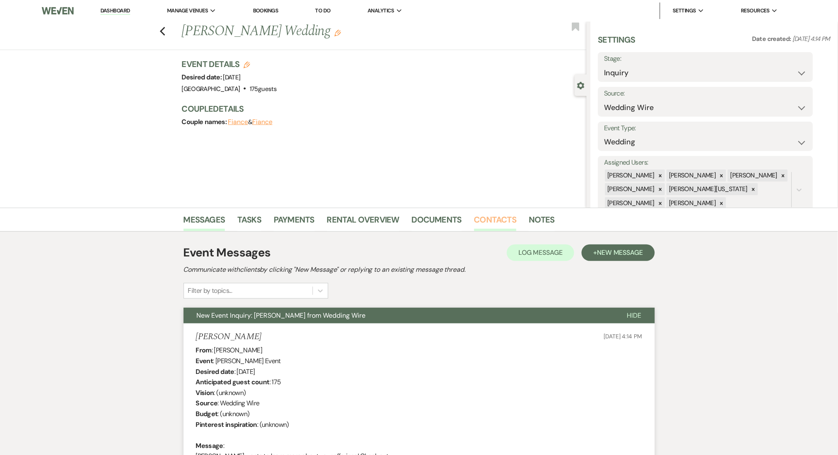
click at [507, 221] on link "Contacts" at bounding box center [495, 222] width 43 height 18
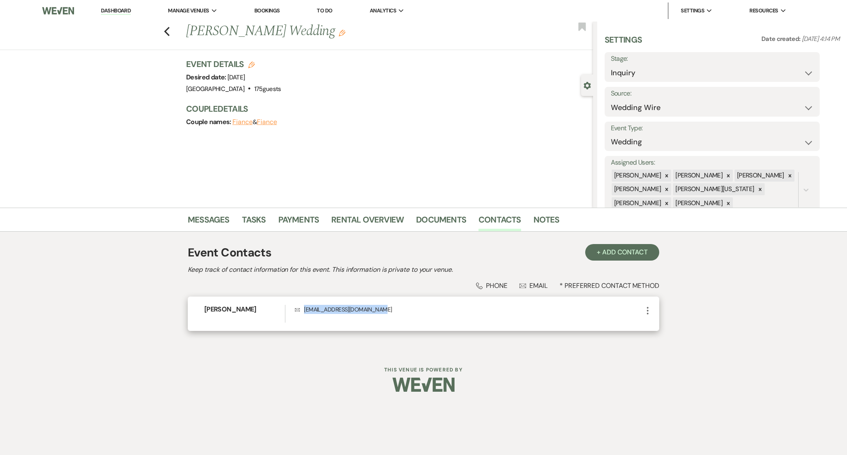
drag, startPoint x: 382, startPoint y: 312, endPoint x: 301, endPoint y: 312, distance: 81.1
click at [301, 312] on p "Envelope keringuevara0621@gmail.com" at bounding box center [469, 309] width 348 height 9
click at [196, 217] on link "Messages" at bounding box center [209, 222] width 42 height 18
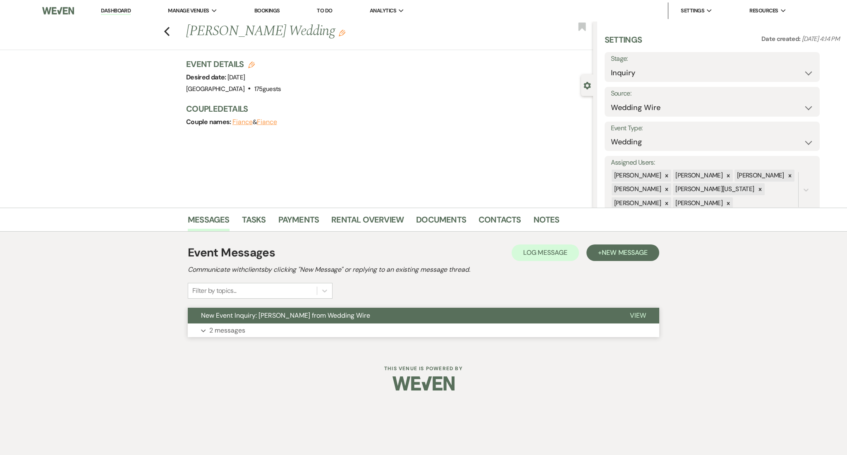
click at [261, 324] on button "Expand 2 messages" at bounding box center [424, 330] width 472 height 14
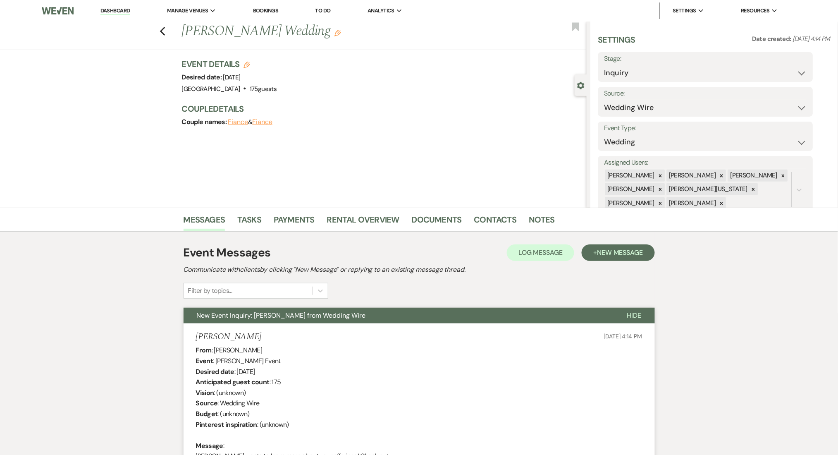
click at [112, 7] on link "Dashboard" at bounding box center [116, 11] width 30 height 8
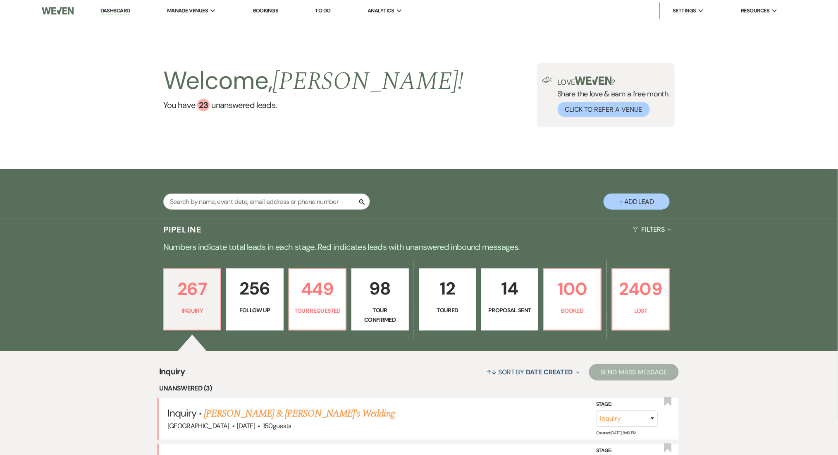
scroll to position [275, 0]
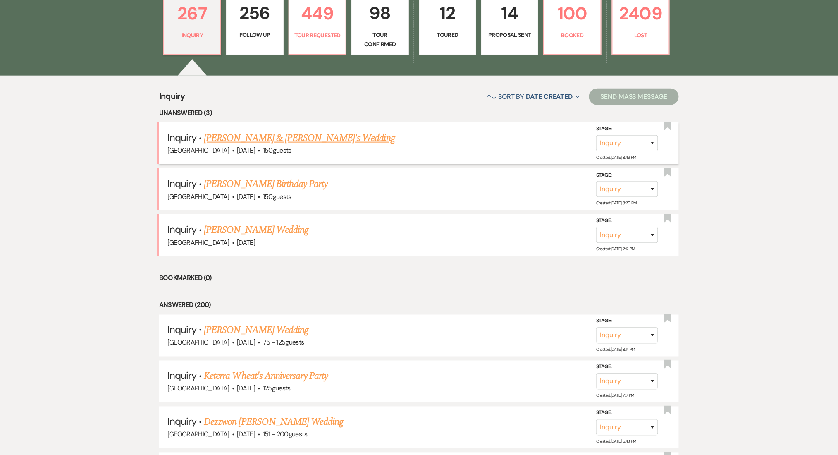
click at [252, 139] on link "[PERSON_NAME] & [PERSON_NAME]'s Wedding" at bounding box center [299, 138] width 191 height 15
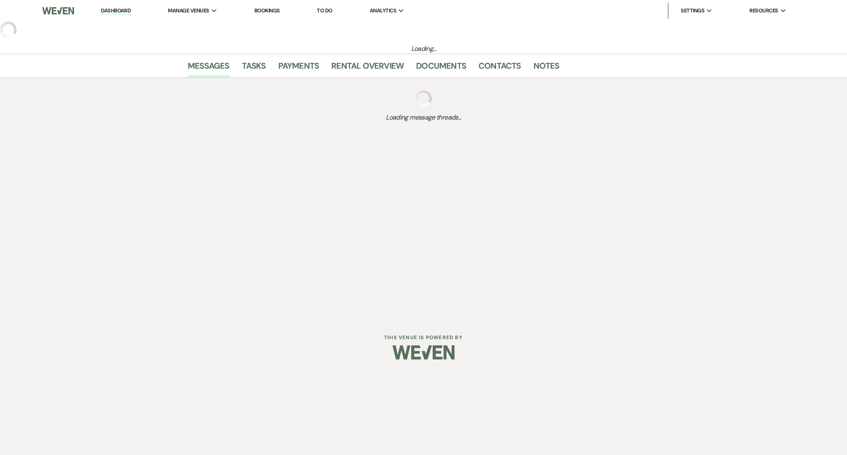
select select "5"
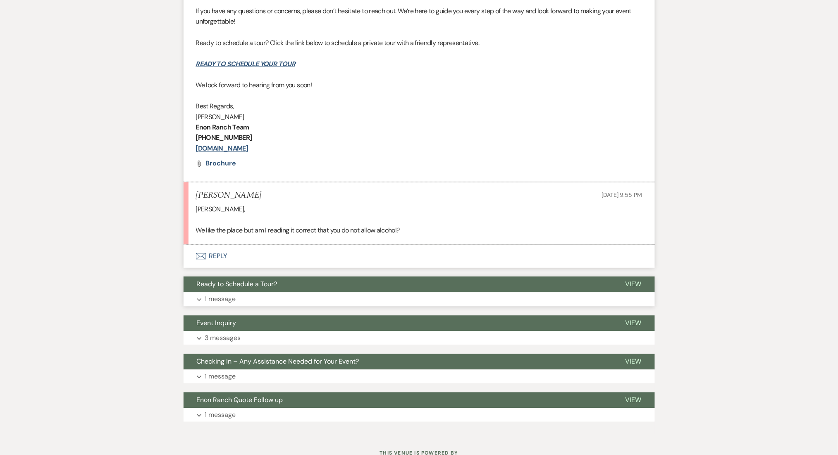
scroll to position [441, 0]
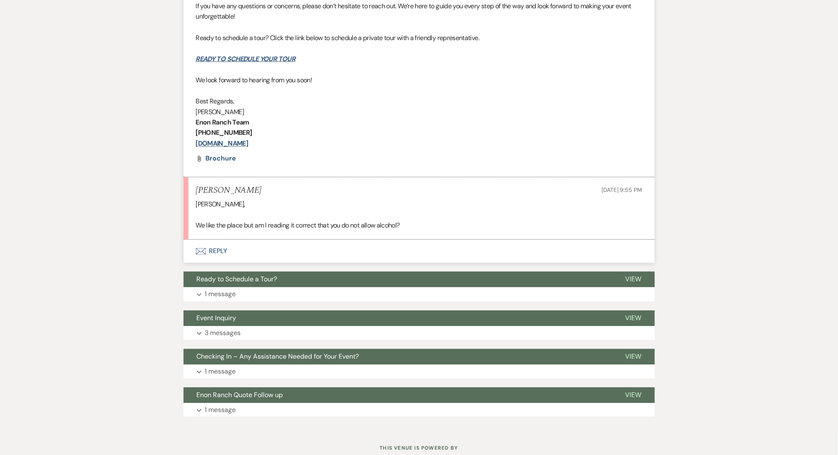
click at [218, 253] on button "Envelope Reply" at bounding box center [420, 251] width 472 height 23
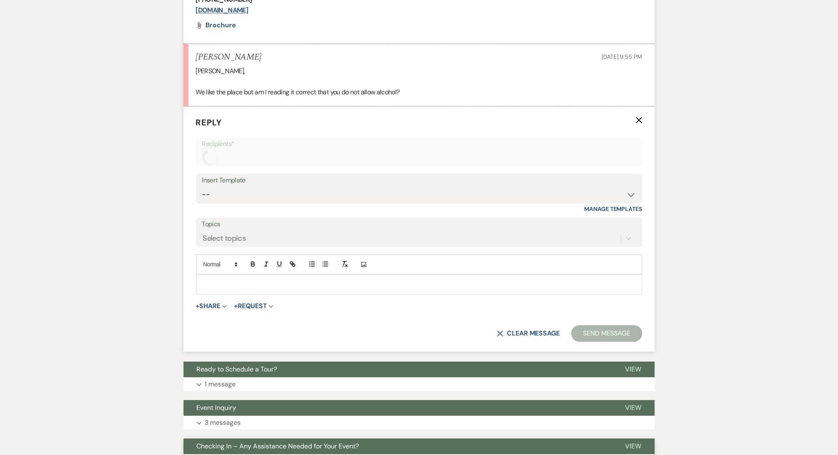
scroll to position [576, 0]
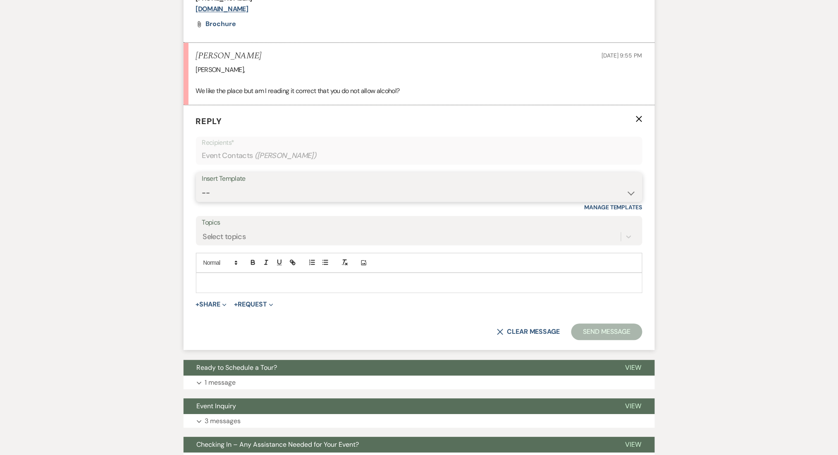
click at [264, 194] on select "-- Inquiry Follow Up Email #2 Contract Sending Template Payment Template Rental…" at bounding box center [419, 193] width 434 height 16
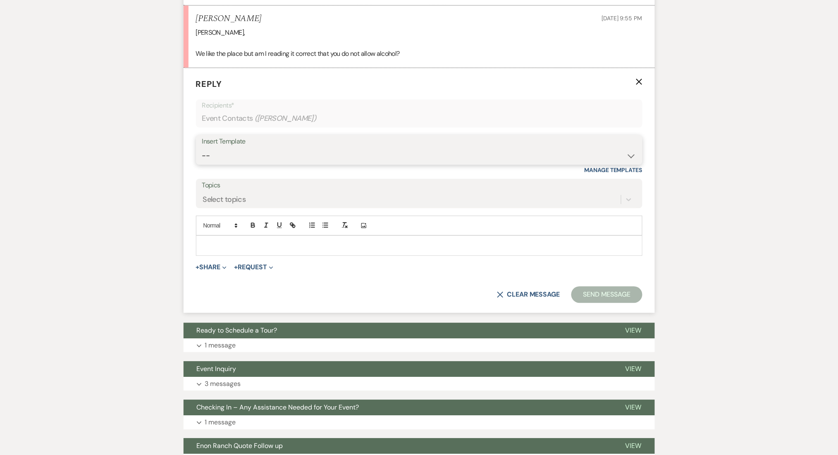
scroll to position [631, 0]
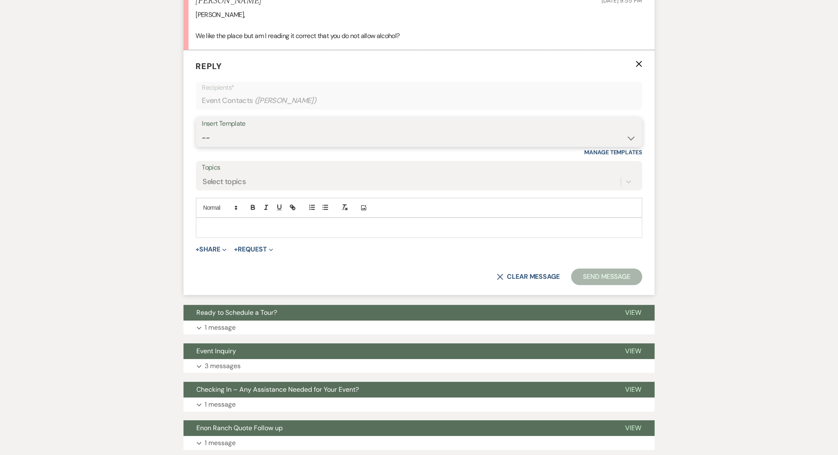
click at [236, 137] on select "-- Inquiry Follow Up Email #2 Contract Sending Template Payment Template Rental…" at bounding box center [419, 138] width 434 height 16
click at [241, 136] on select "-- Inquiry Follow Up Email #2 Contract Sending Template Payment Template Rental…" at bounding box center [419, 138] width 434 height 16
click at [202, 130] on select "-- Inquiry Follow Up Email #2 Contract Sending Template Payment Template Rental…" at bounding box center [419, 138] width 434 height 16
click at [226, 132] on select "-- Inquiry Follow Up Email #2 Contract Sending Template Payment Template Rental…" at bounding box center [419, 138] width 434 height 16
click at [99, 151] on div "Messages Tasks Payments Rental Overview Documents Contacts Notes Event Messages…" at bounding box center [419, 20] width 838 height 886
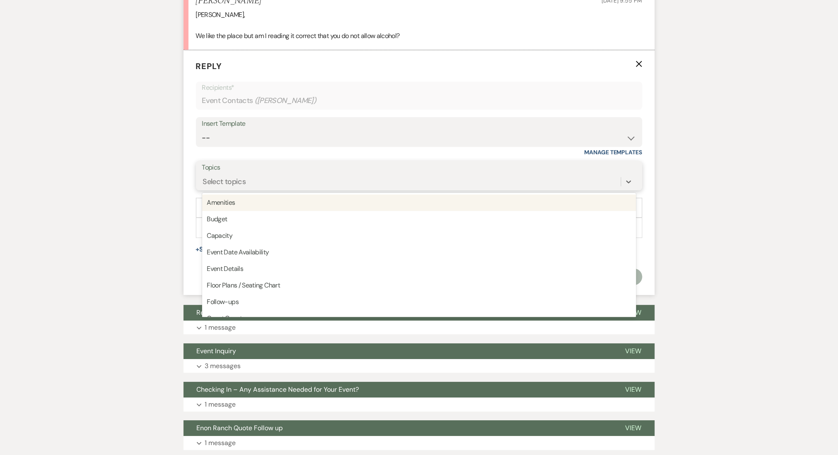
click at [225, 180] on div "Select topics" at bounding box center [224, 181] width 43 height 11
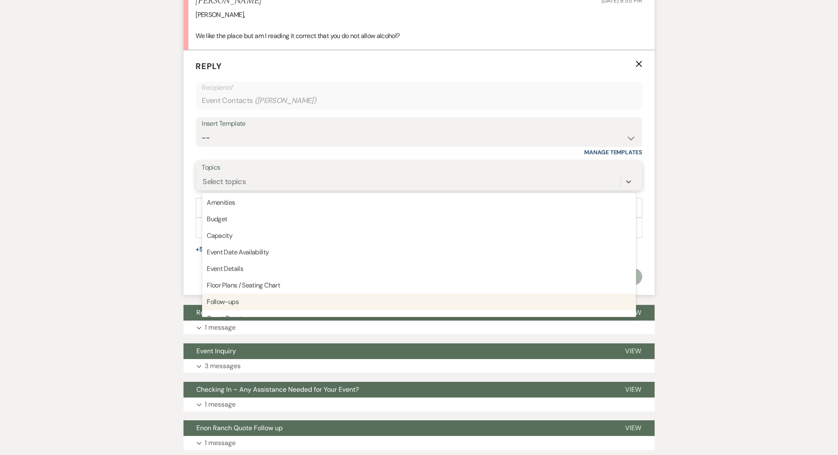
click at [221, 305] on div "Follow-ups" at bounding box center [419, 302] width 434 height 17
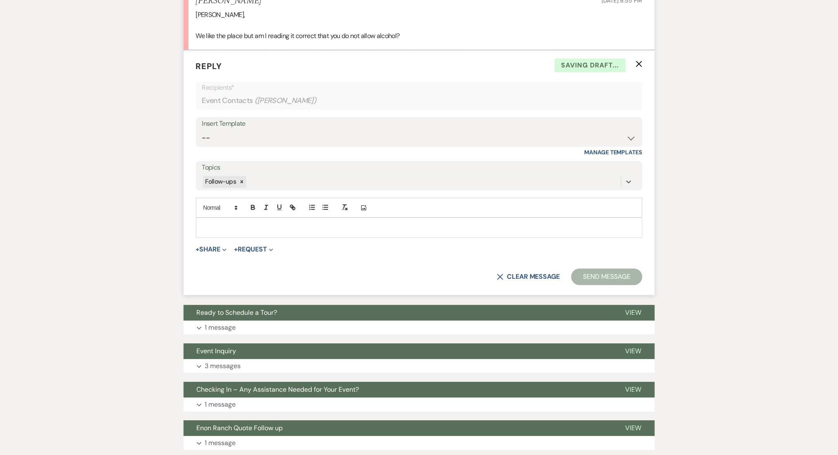
click at [223, 225] on p at bounding box center [420, 227] width 434 height 9
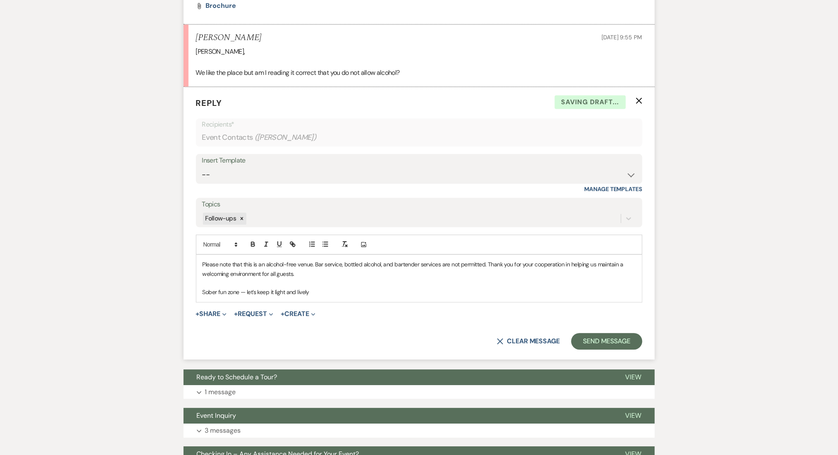
scroll to position [576, 0]
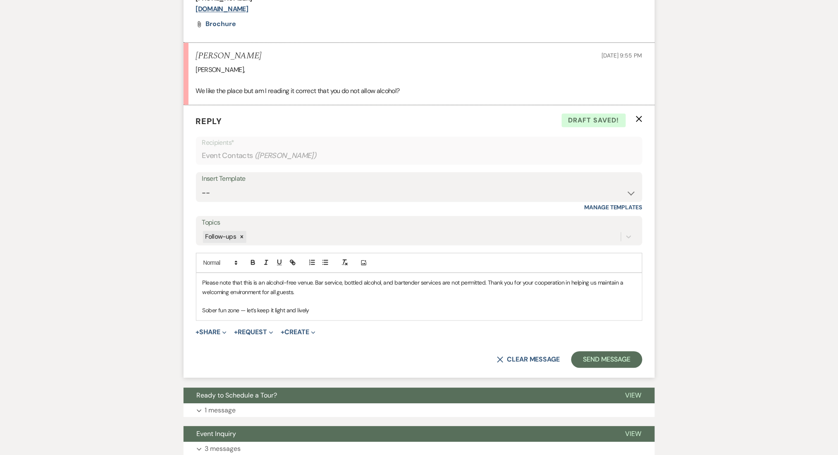
click at [201, 280] on div "Please note that this is an alcohol-free venue. Bar service, bottled alcohol, a…" at bounding box center [419, 296] width 446 height 47
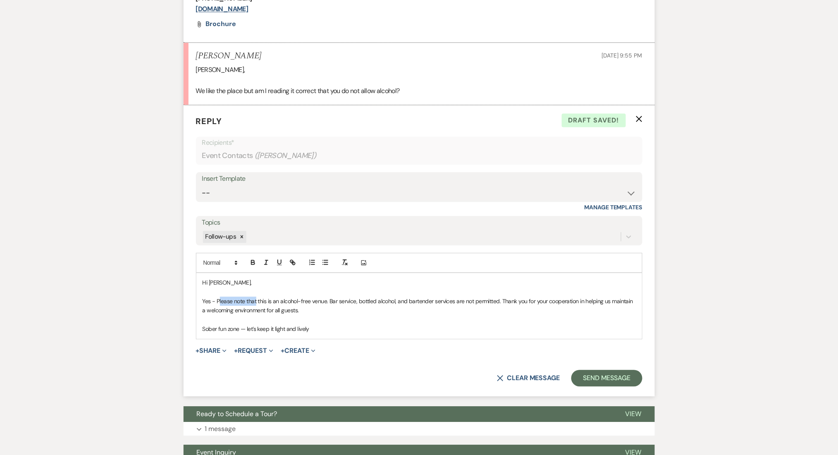
drag, startPoint x: 256, startPoint y: 300, endPoint x: 219, endPoint y: 301, distance: 37.6
click at [219, 301] on p "Yes - Please note that this is an alcohol-free venue. Bar service, bottled alco…" at bounding box center [420, 306] width 434 height 19
click at [303, 307] on p "Yes - this is an alcohol-free venue. Bar service, bottled alcohol, and bartende…" at bounding box center [420, 306] width 434 height 19
click at [443, 315] on p at bounding box center [420, 319] width 434 height 9
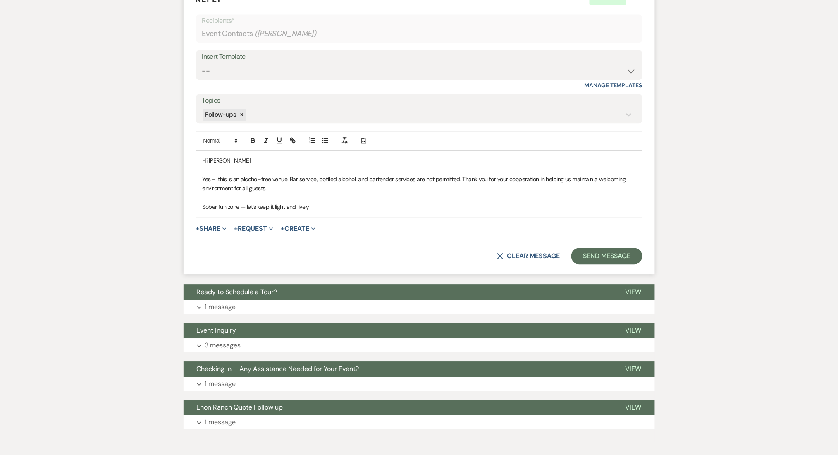
scroll to position [738, 0]
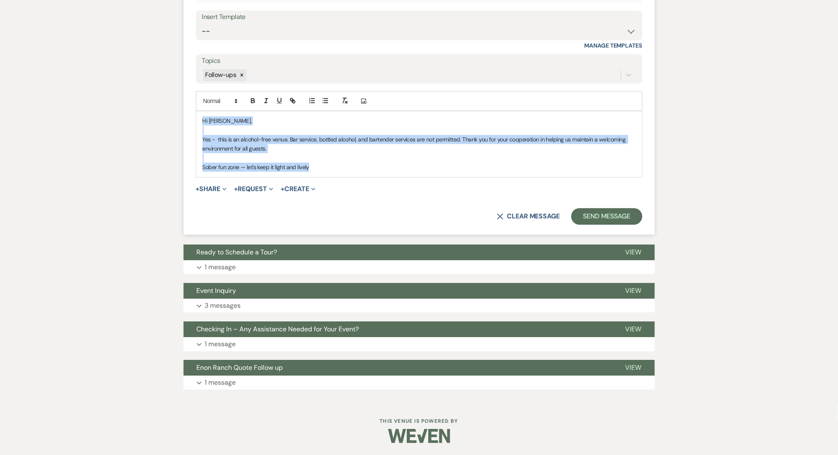
drag, startPoint x: 307, startPoint y: 162, endPoint x: 172, endPoint y: 103, distance: 147.4
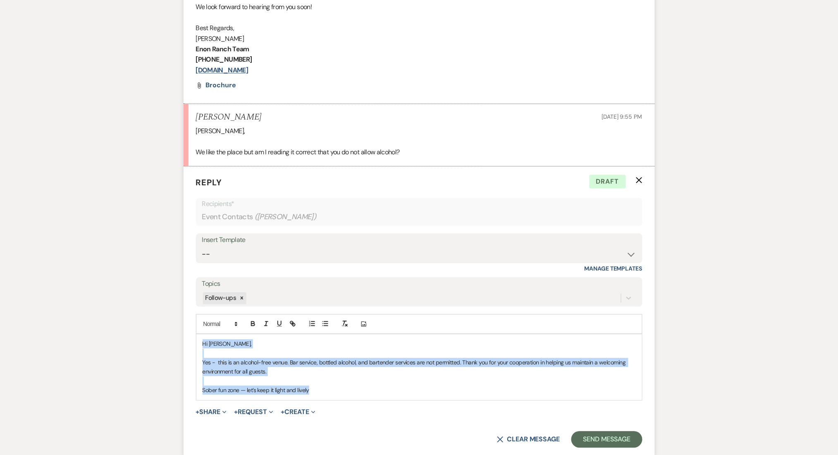
scroll to position [462, 0]
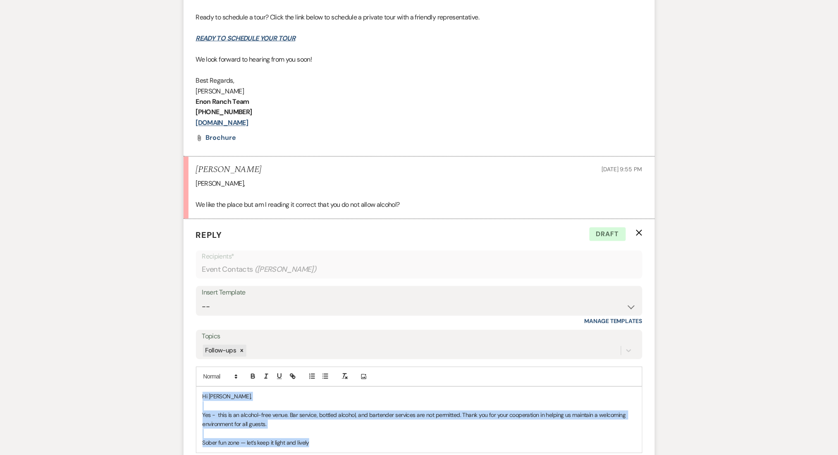
drag, startPoint x: 269, startPoint y: 121, endPoint x: 189, endPoint y: 79, distance: 90.5
click at [189, 79] on li "Irene Ogang to: Event Contacts Expand Info Follow-ups Sep 02, 2025, 10:55 AM We…" at bounding box center [420, 9] width 472 height 295
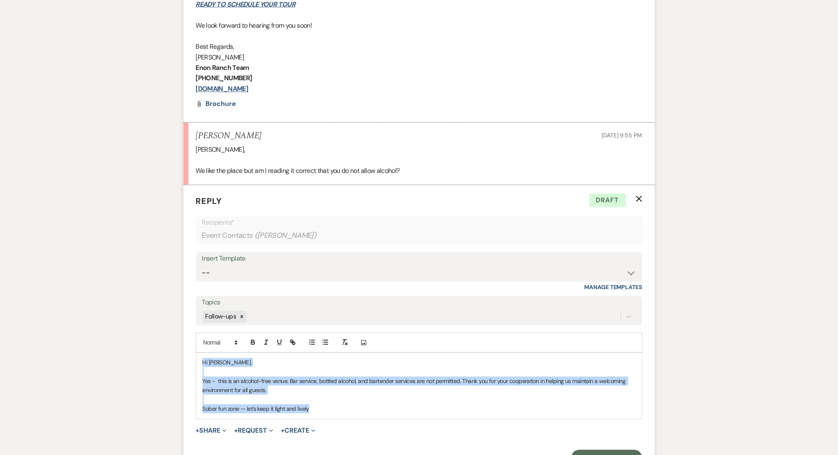
scroll to position [627, 0]
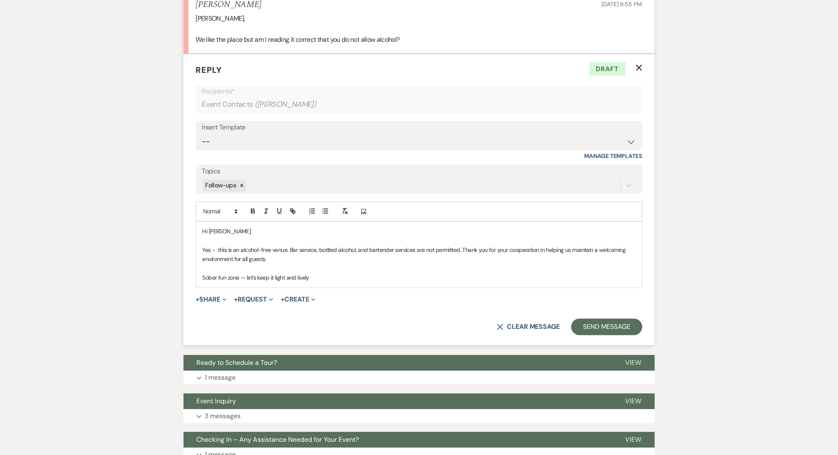
click at [326, 277] on p "Sober fun zone — let’s keep it light and lively" at bounding box center [420, 277] width 434 height 9
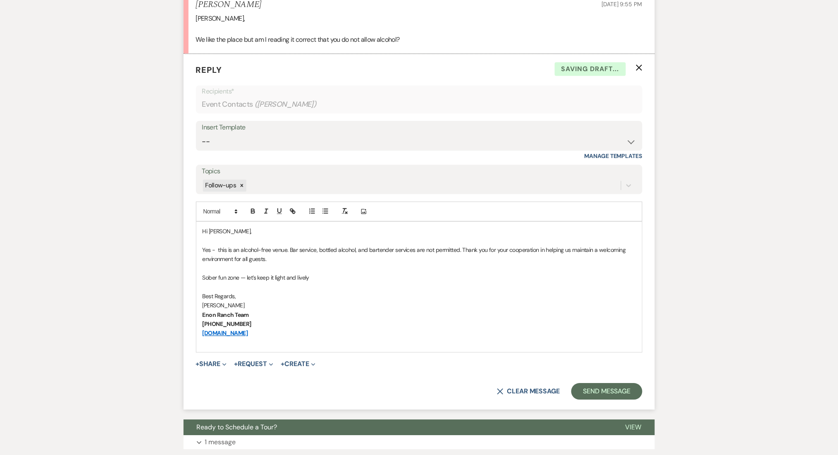
click at [326, 277] on p "Sober fun zone — let’s keep it light and lively" at bounding box center [420, 277] width 434 height 9
click at [331, 293] on p "Best Regards," at bounding box center [420, 296] width 434 height 9
click at [122, 267] on div "Messages Tasks Payments Rental Overview Documents Contacts Notes Event Messages…" at bounding box center [419, 79] width 838 height 997
click at [374, 288] on p at bounding box center [420, 287] width 434 height 9
click at [148, 277] on div "Messages Tasks Payments Rental Overview Documents Contacts Notes Event Messages…" at bounding box center [419, 79] width 838 height 997
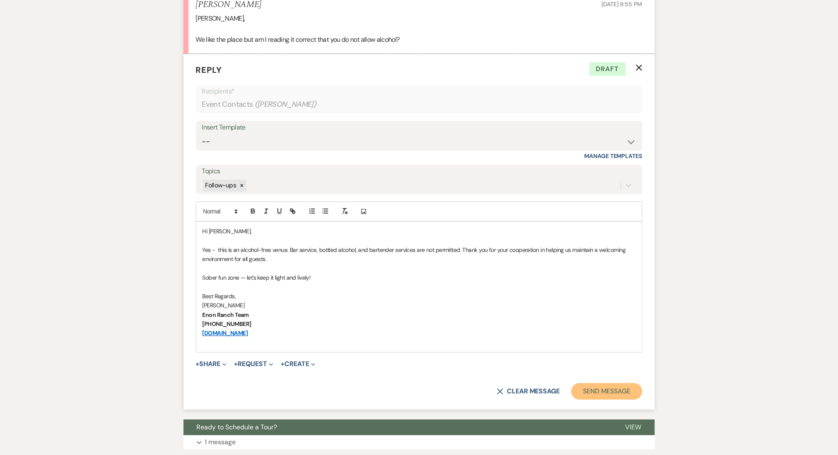
click at [613, 390] on button "Send Message" at bounding box center [607, 391] width 71 height 17
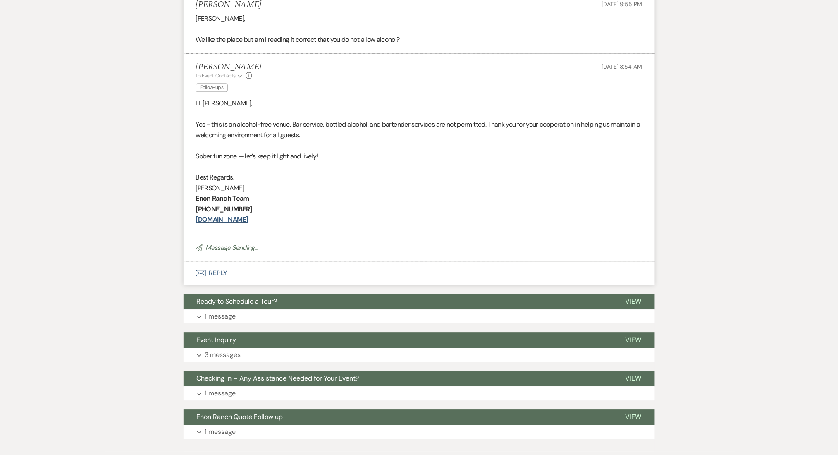
scroll to position [407, 0]
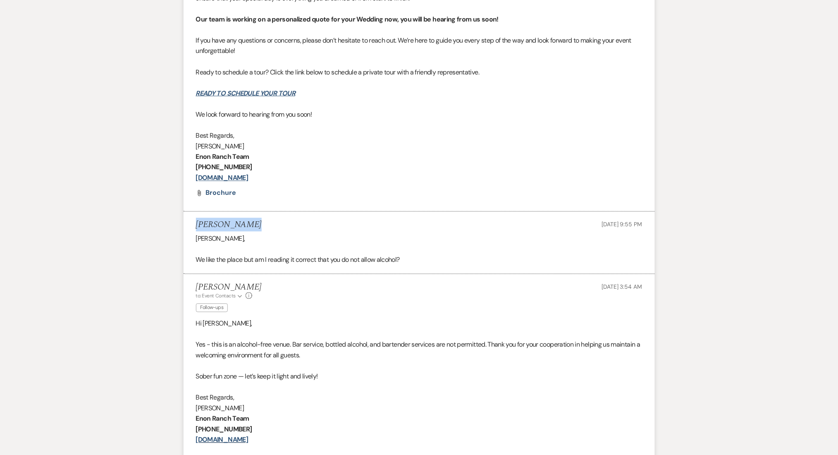
drag, startPoint x: 259, startPoint y: 229, endPoint x: 187, endPoint y: 225, distance: 72.5
click at [187, 225] on li "Tommy Vollmar Sep 15, 2025, 9:55 PM Imani, We like the place but am I reading i…" at bounding box center [420, 243] width 472 height 62
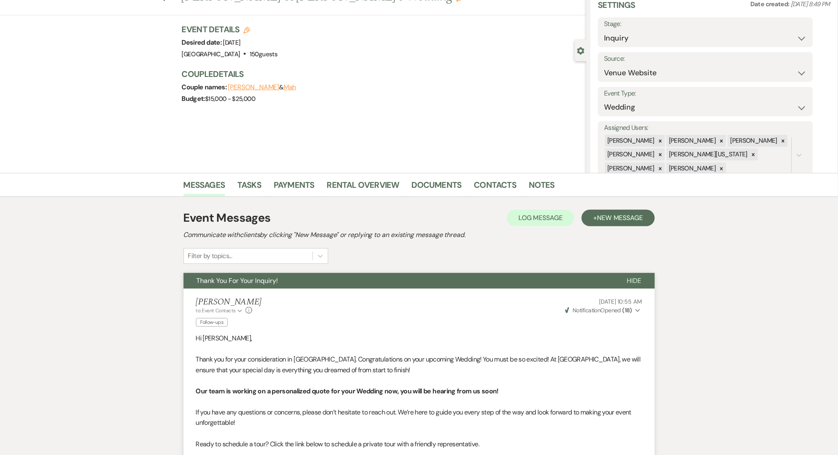
scroll to position [0, 0]
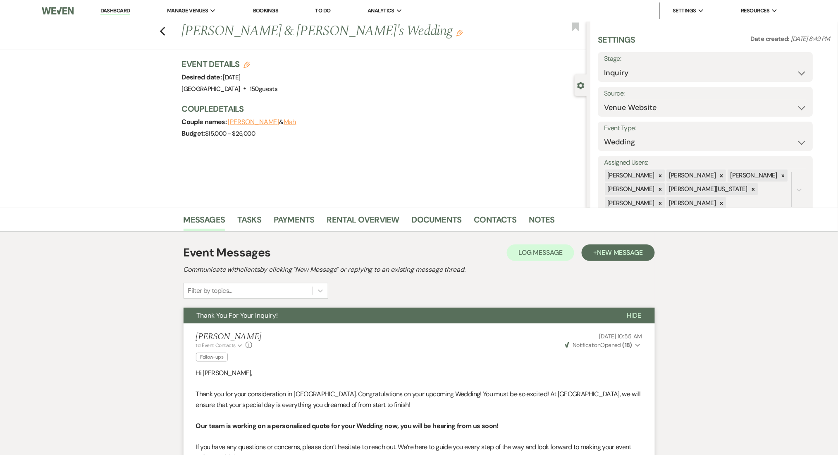
click at [118, 10] on link "Dashboard" at bounding box center [116, 11] width 30 height 8
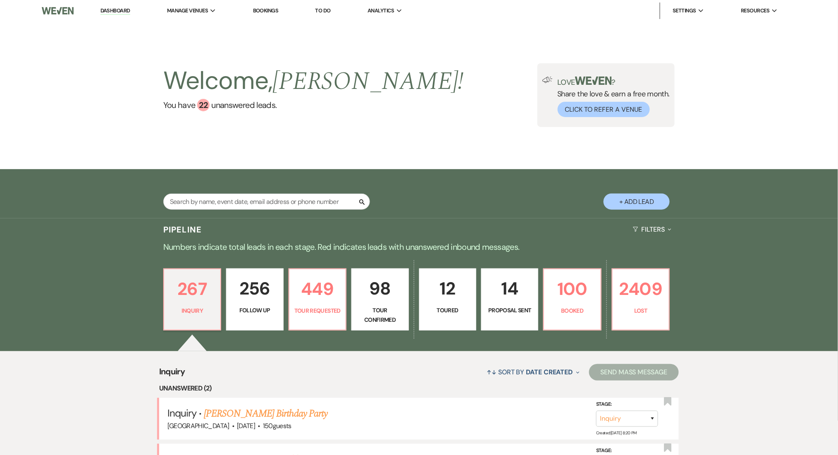
scroll to position [275, 0]
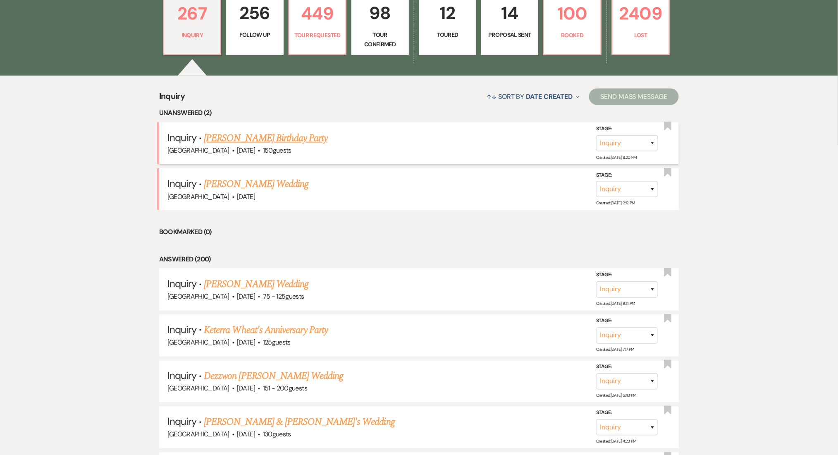
click at [255, 135] on link "[PERSON_NAME] Birthday Party" at bounding box center [266, 138] width 124 height 15
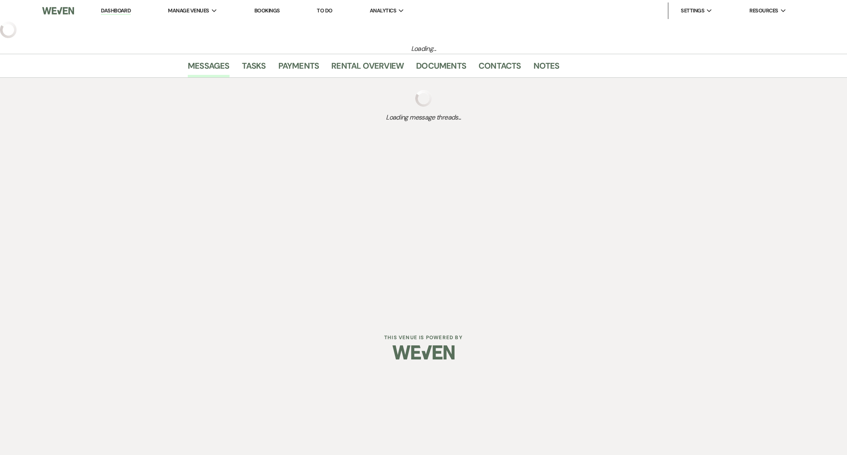
select select "5"
select select "4"
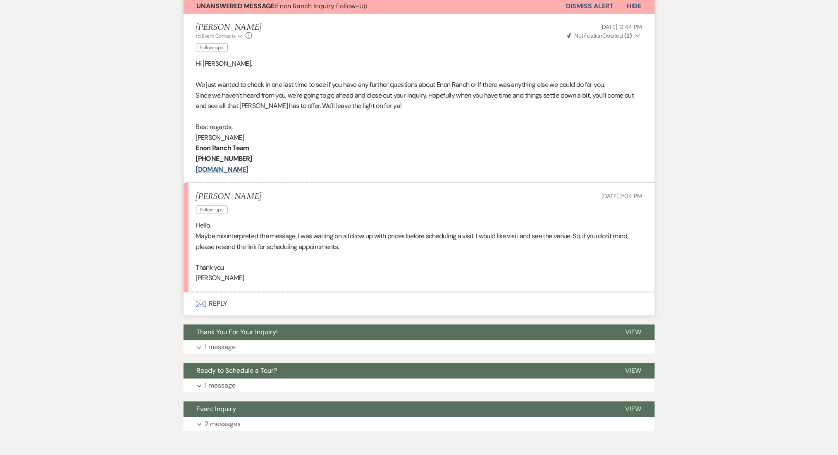
scroll to position [331, 0]
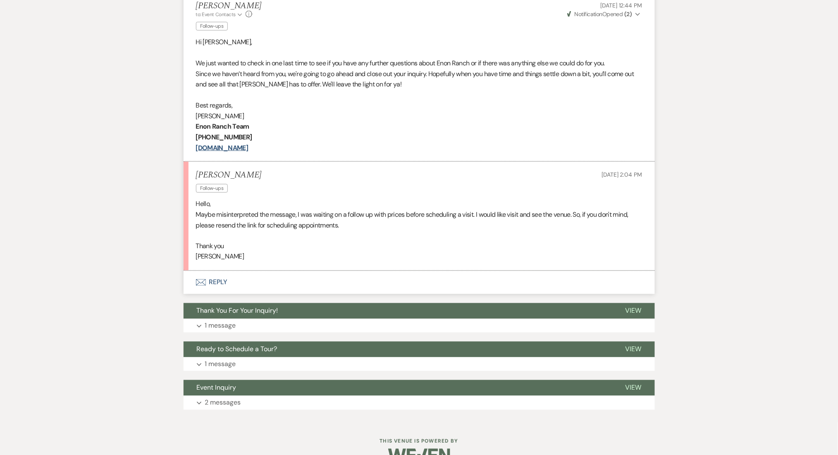
click at [239, 280] on button "Envelope Reply" at bounding box center [420, 282] width 472 height 23
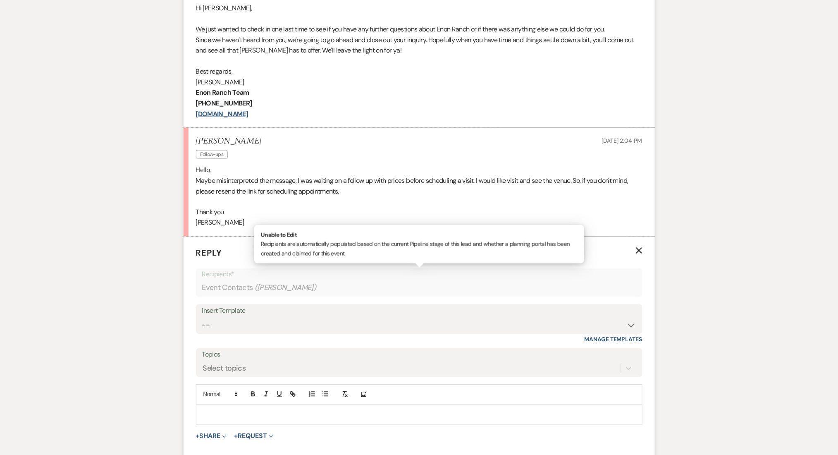
scroll to position [441, 0]
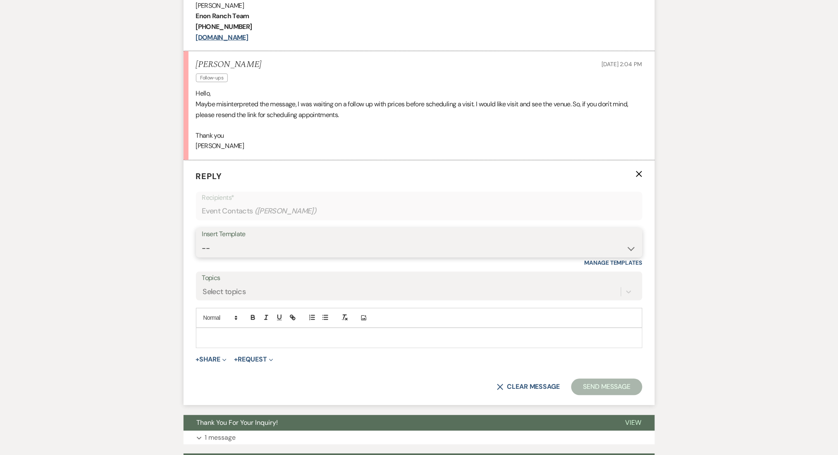
click at [228, 251] on select "-- Inquiry Follow Up Email #2 Contract Sending Template Payment Template Rental…" at bounding box center [419, 249] width 434 height 16
click at [202, 241] on select "-- Inquiry Follow Up Email #2 Contract Sending Template Payment Template Rental…" at bounding box center [419, 249] width 434 height 16
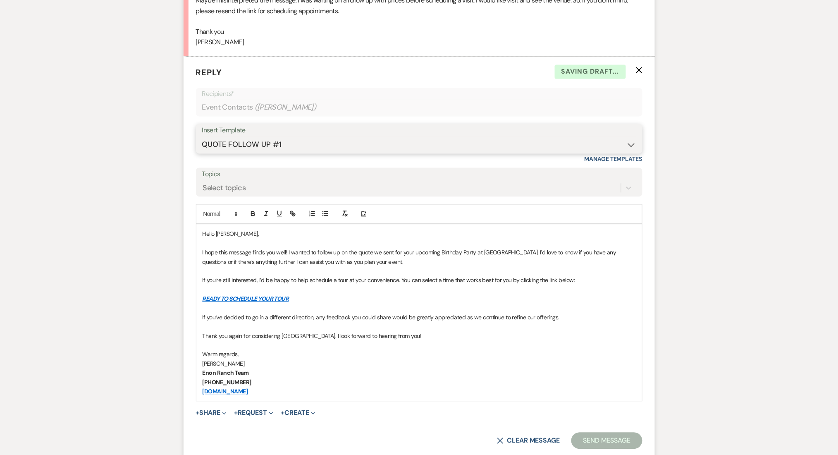
scroll to position [552, 0]
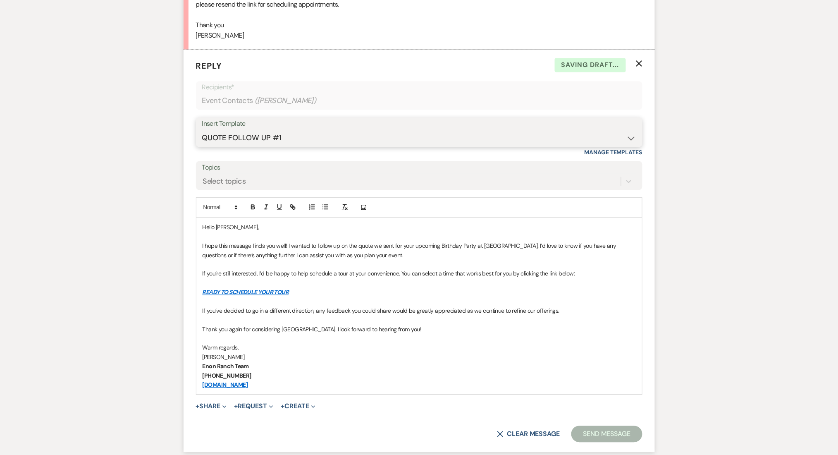
click at [227, 141] on select "-- Inquiry Follow Up Email #2 Contract Sending Template Payment Template Rental…" at bounding box center [419, 138] width 434 height 16
click at [202, 130] on select "-- Inquiry Follow Up Email #2 Contract Sending Template Payment Template Rental…" at bounding box center [419, 138] width 434 height 16
click at [116, 299] on div "Messages Tasks Payments Rental Overview Documents Contacts Notes Event Messages…" at bounding box center [419, 118] width 838 height 925
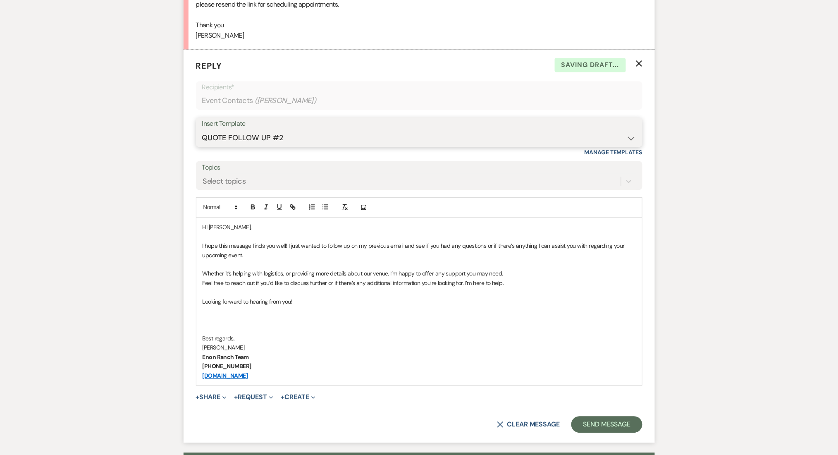
click at [239, 136] on select "-- Inquiry Follow Up Email #2 Contract Sending Template Payment Template Rental…" at bounding box center [419, 138] width 434 height 16
select select "1402"
click at [202, 130] on select "-- Inquiry Follow Up Email #2 Contract Sending Template Payment Template Rental…" at bounding box center [419, 138] width 434 height 16
click at [161, 161] on div "Messages Tasks Payments Rental Overview Documents Contacts Notes Event Messages…" at bounding box center [419, 114] width 838 height 916
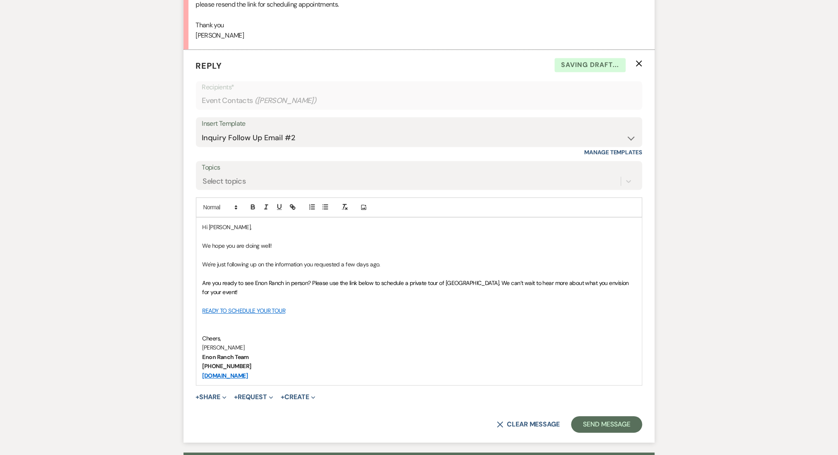
click at [292, 242] on p "We hope you are doing well!" at bounding box center [420, 246] width 434 height 9
drag, startPoint x: 224, startPoint y: 284, endPoint x: 204, endPoint y: 266, distance: 27.0
click at [204, 266] on div "Hi Tammy, We hope you are doing well! We're just following up on the informatio…" at bounding box center [419, 302] width 446 height 168
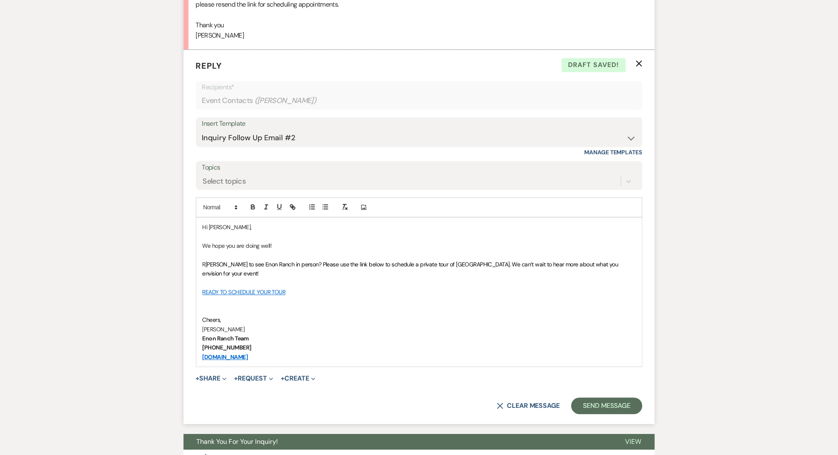
click at [309, 307] on p at bounding box center [420, 311] width 434 height 9
click at [600, 398] on button "Send Message" at bounding box center [607, 406] width 71 height 17
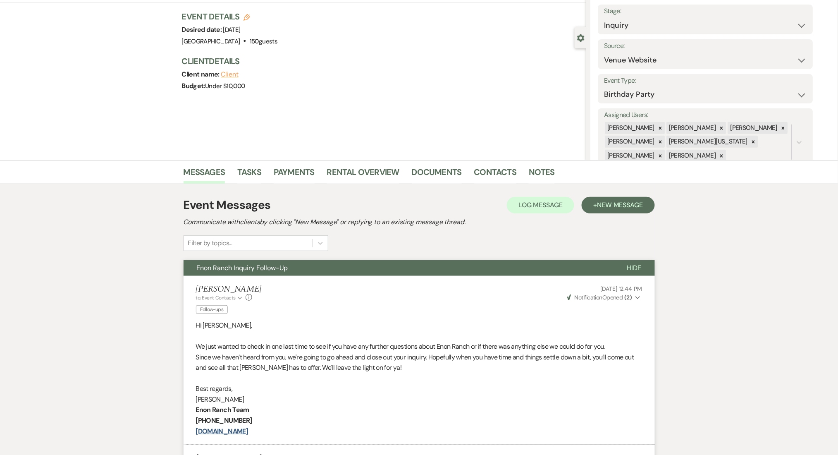
scroll to position [0, 0]
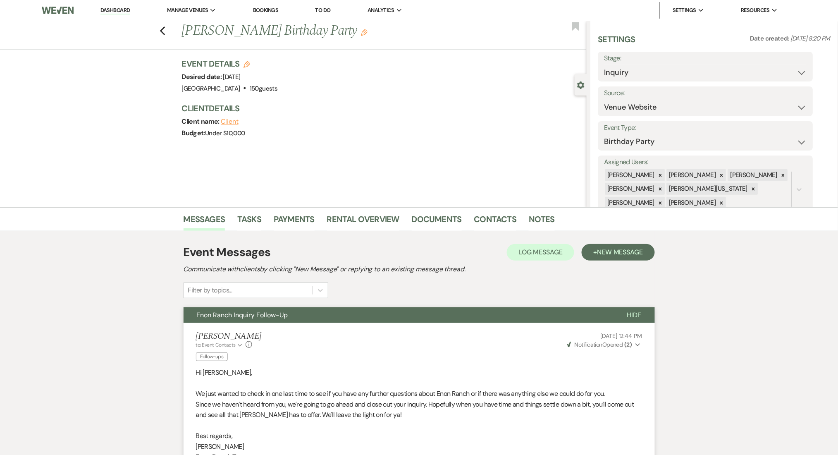
click at [122, 14] on li "Dashboard" at bounding box center [115, 10] width 38 height 17
click at [122, 13] on link "Dashboard" at bounding box center [116, 11] width 30 height 8
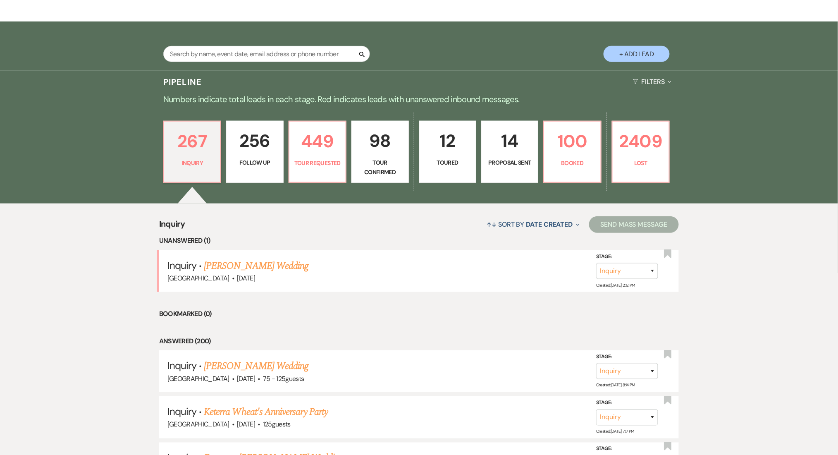
scroll to position [276, 0]
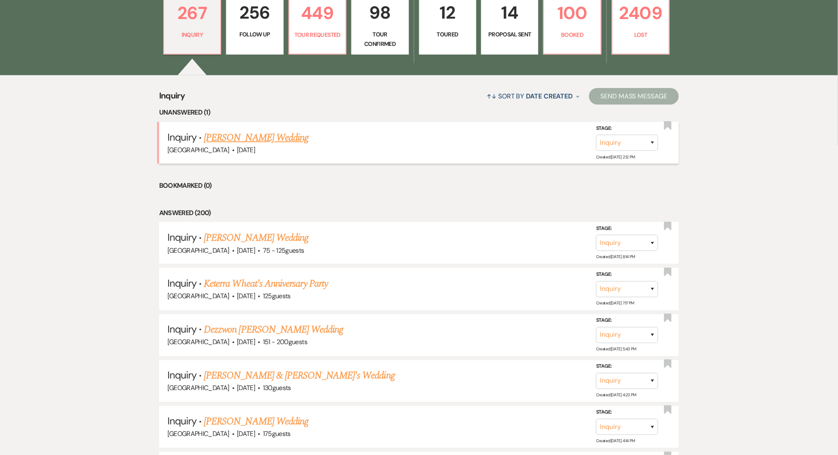
click at [223, 132] on link "[PERSON_NAME] Wedding" at bounding box center [256, 137] width 105 height 15
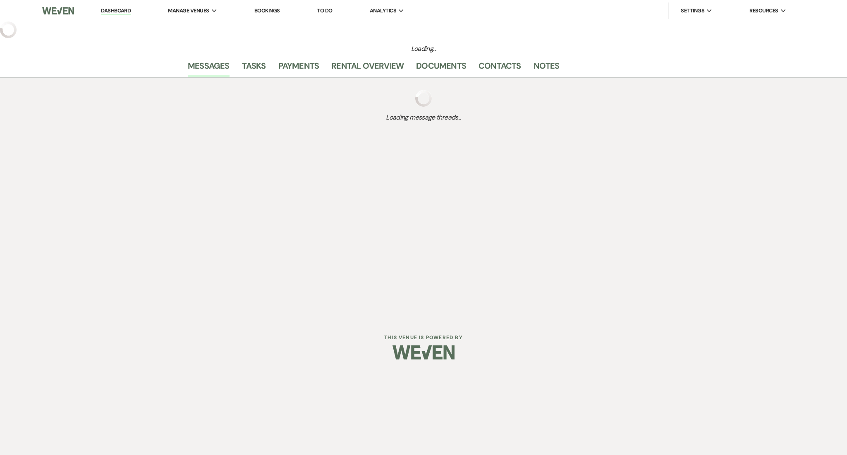
select select "2"
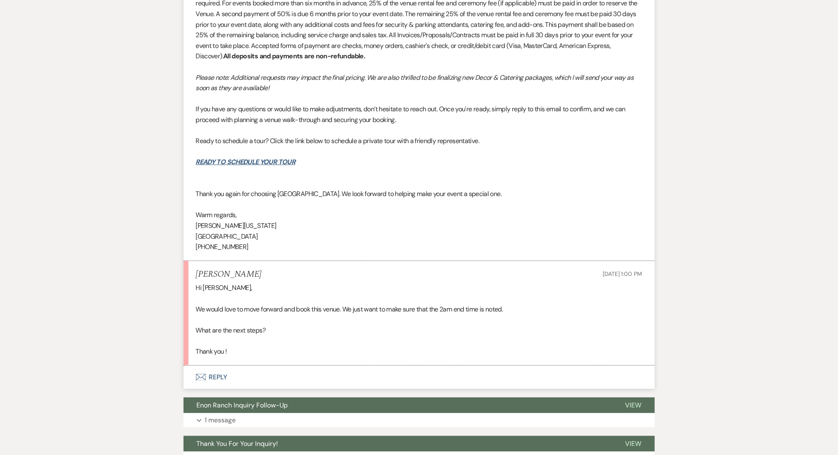
scroll to position [1268, 0]
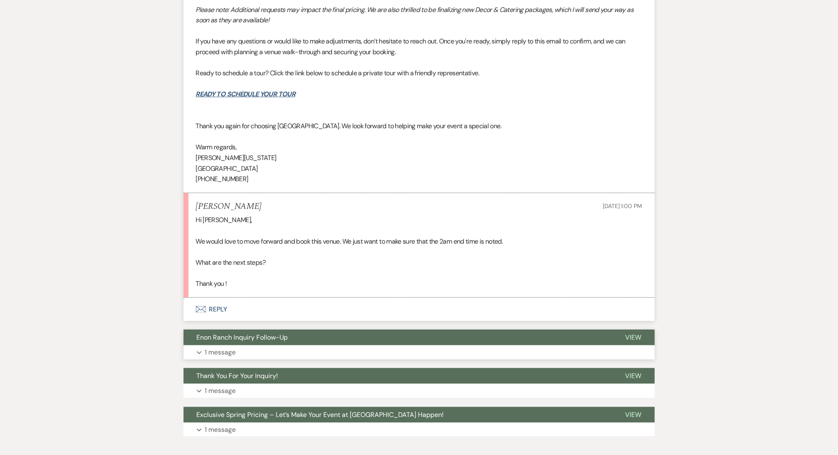
click at [203, 350] on button "Expand 1 message" at bounding box center [420, 352] width 472 height 14
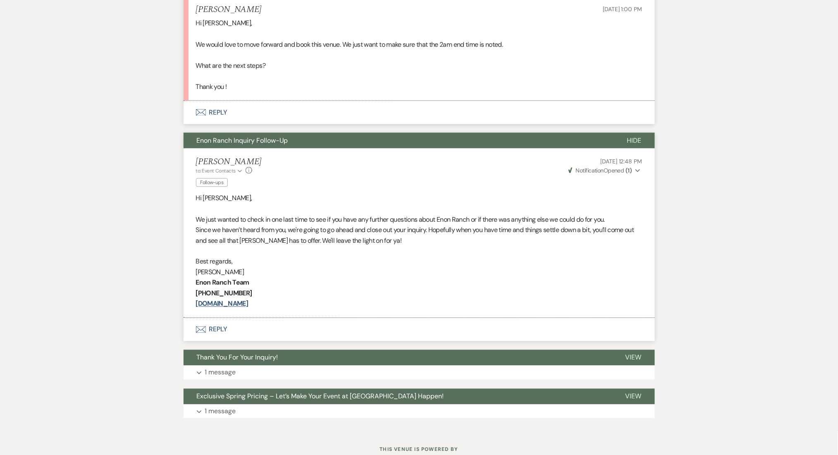
scroll to position [1443, 0]
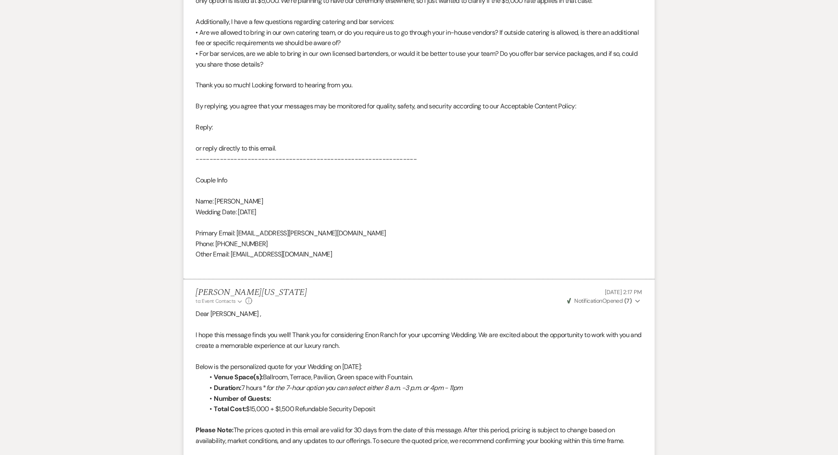
scroll to position [505, 0]
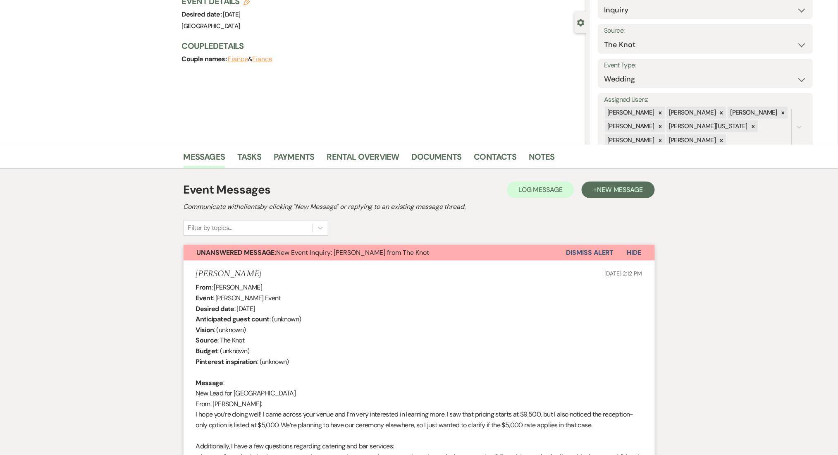
scroll to position [0, 0]
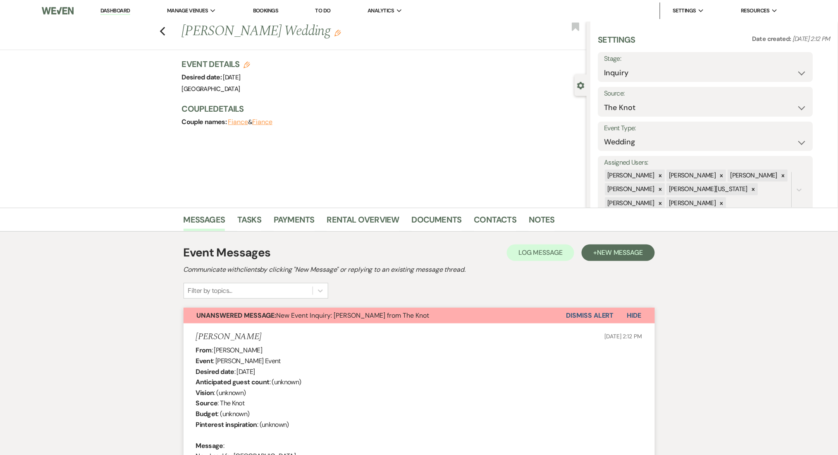
click at [208, 29] on h1 "Danae Tapia's Wedding Edit" at bounding box center [342, 32] width 321 height 20
click at [38, 190] on div "Previous Danae Tapia's Wedding Edit Bookmark Gear Settings Settings Date create…" at bounding box center [293, 115] width 587 height 186
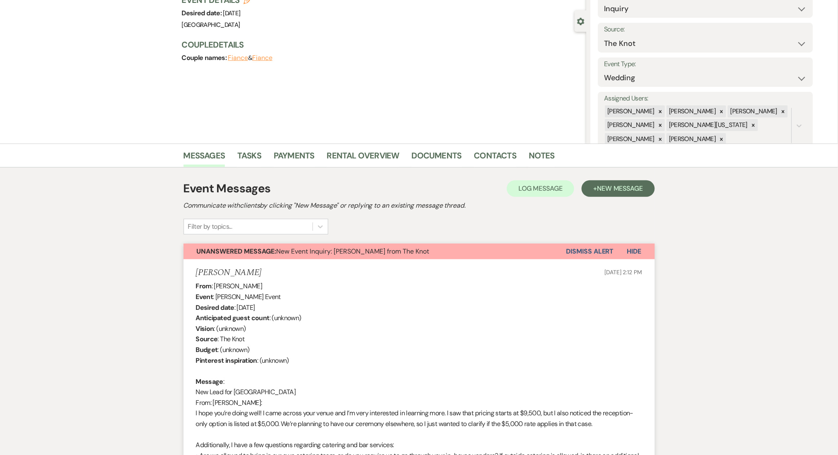
scroll to position [165, 0]
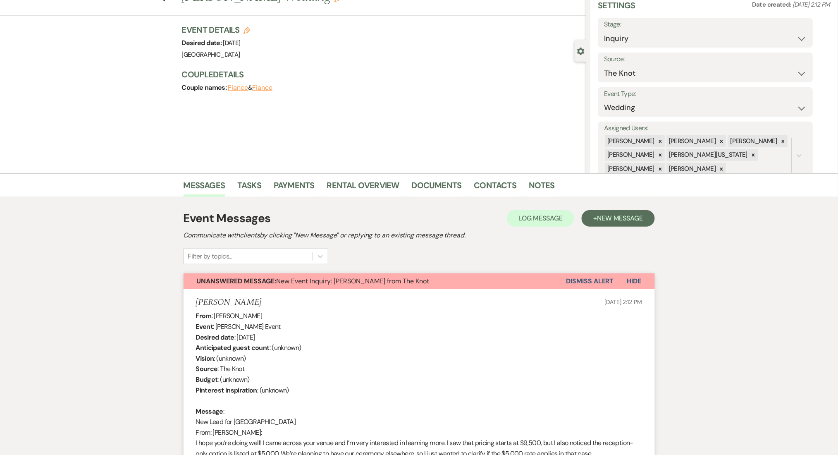
scroll to position [0, 0]
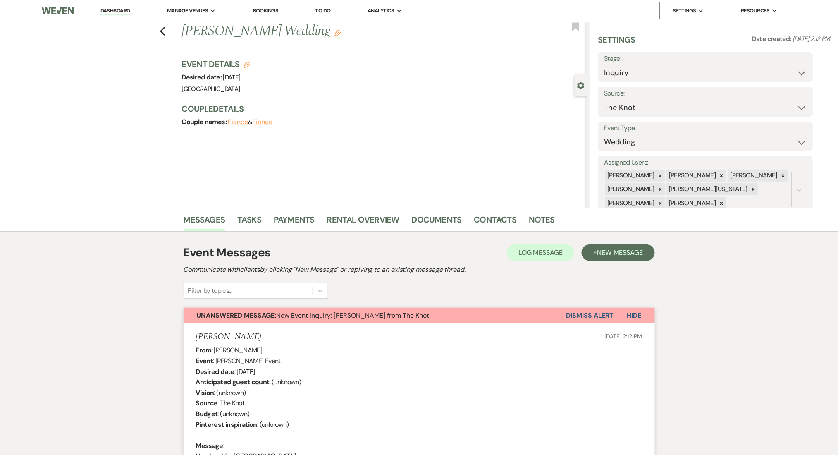
click at [120, 8] on link "Dashboard" at bounding box center [116, 11] width 30 height 8
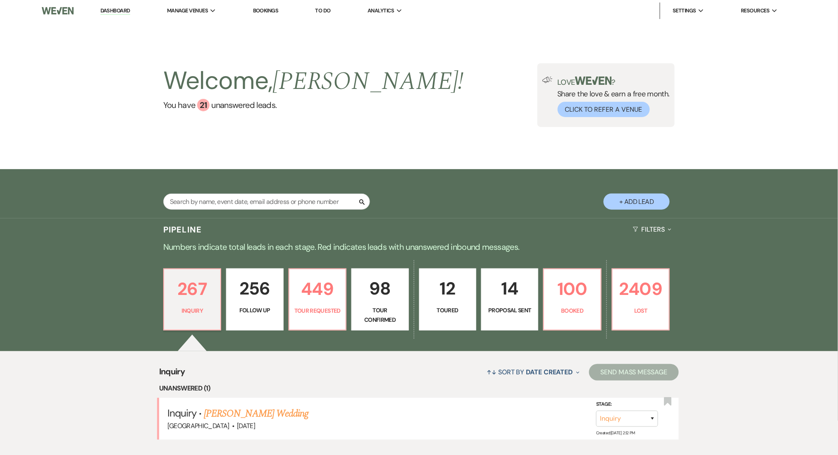
click at [255, 291] on p "256" at bounding box center [255, 289] width 46 height 28
select select "9"
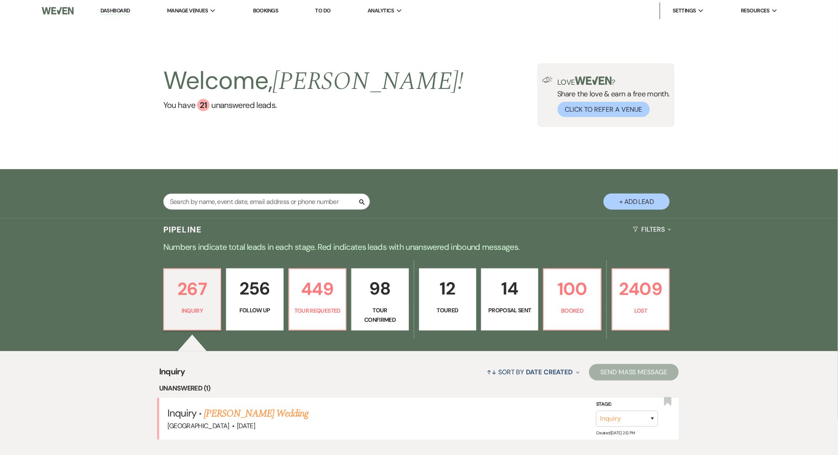
select select "9"
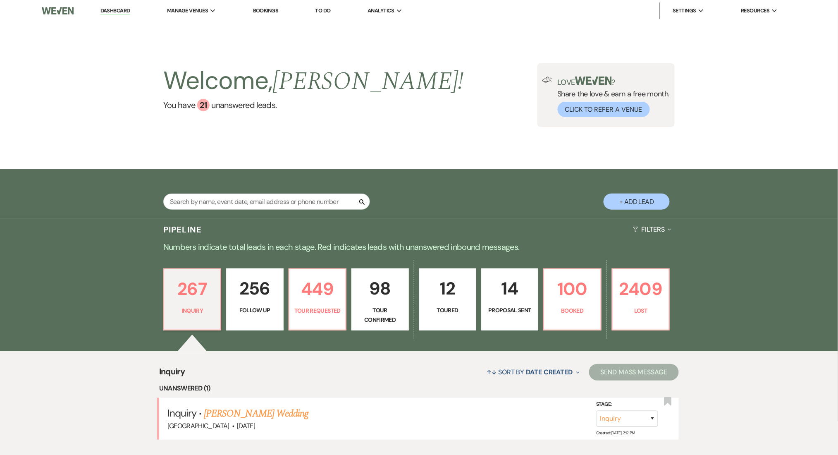
select select "9"
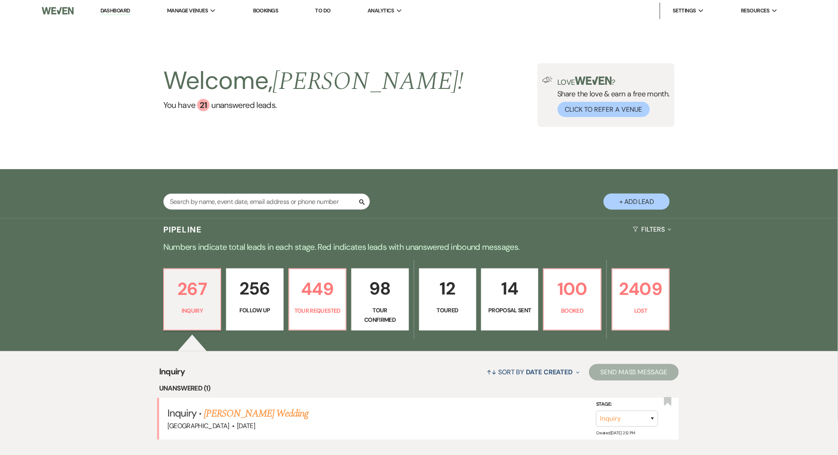
select select "9"
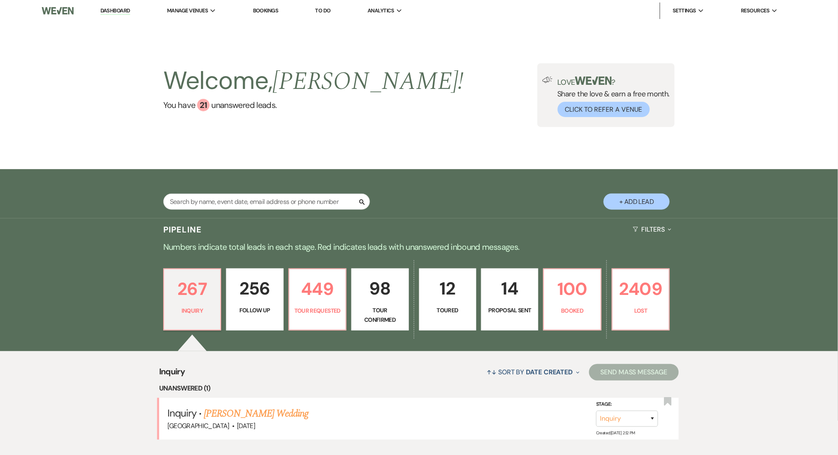
select select "9"
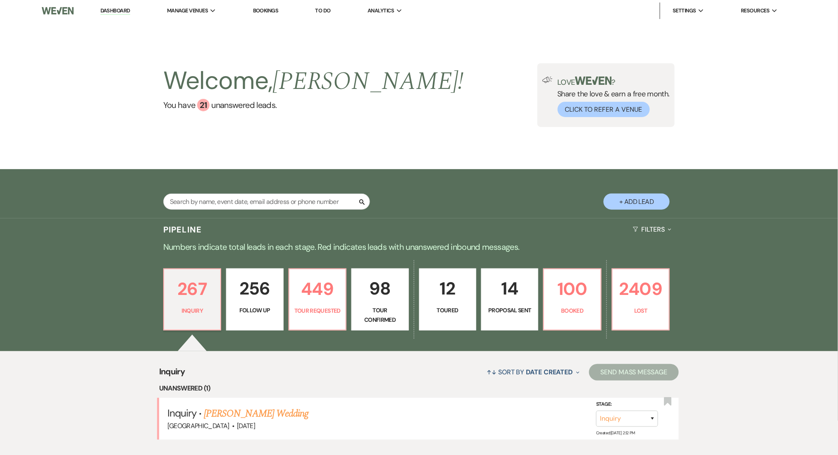
select select "9"
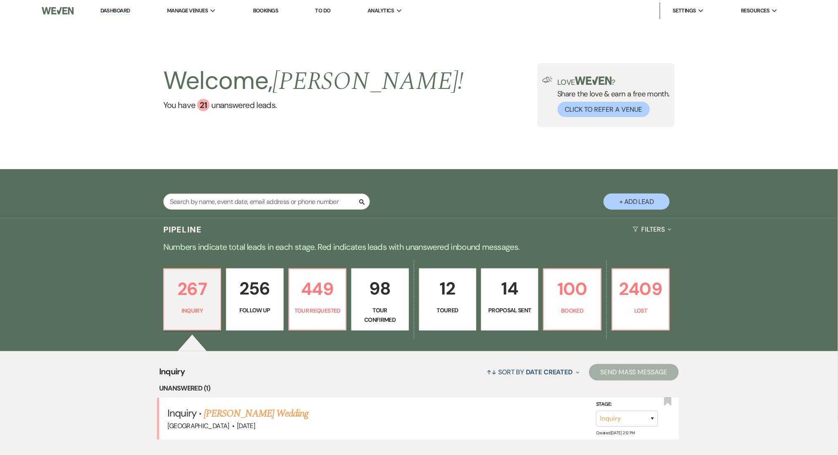
select select "9"
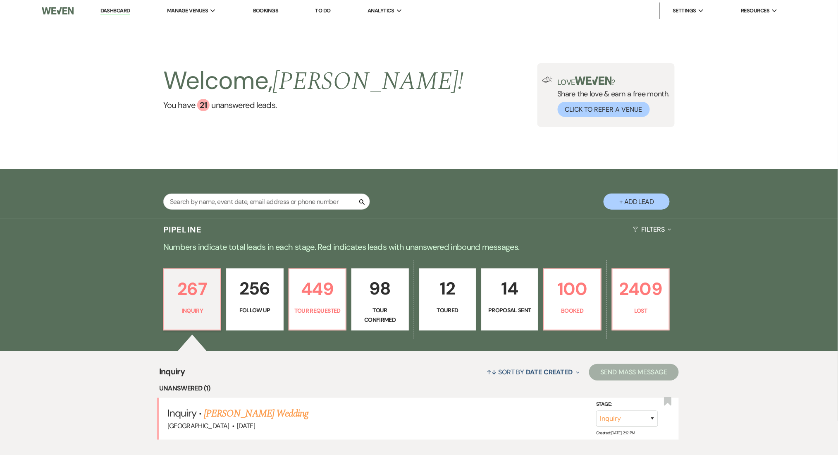
select select "9"
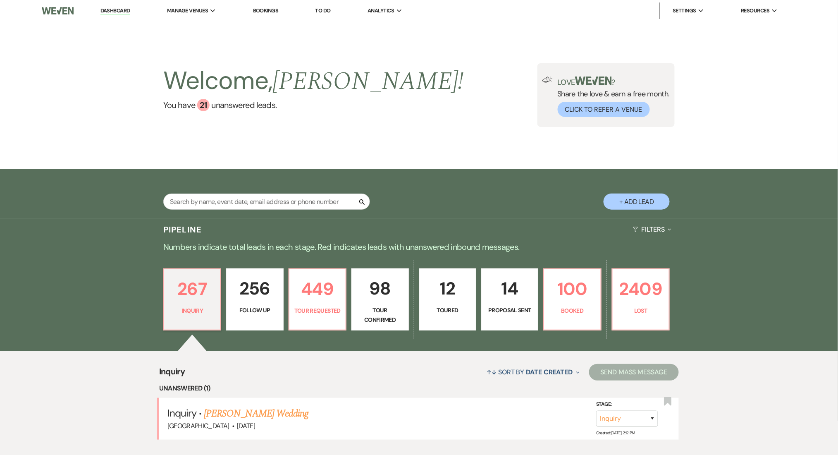
select select "9"
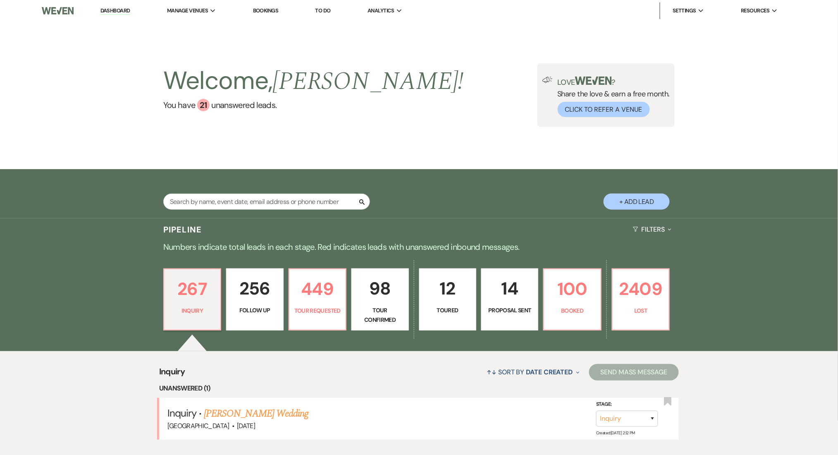
select select "9"
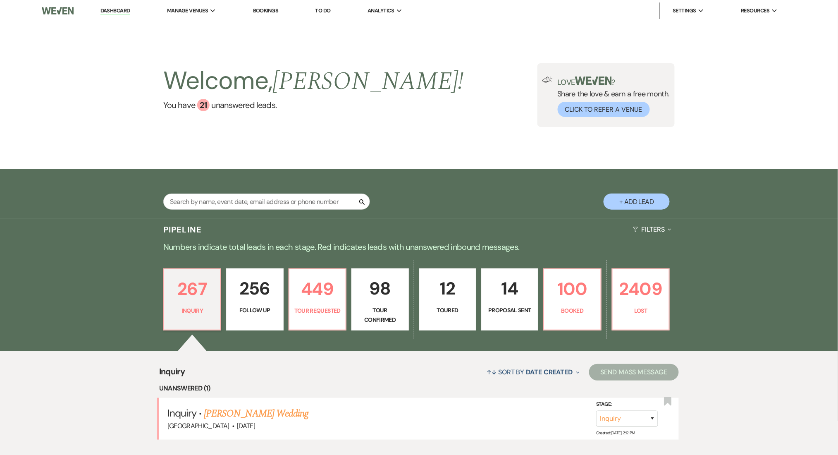
select select "9"
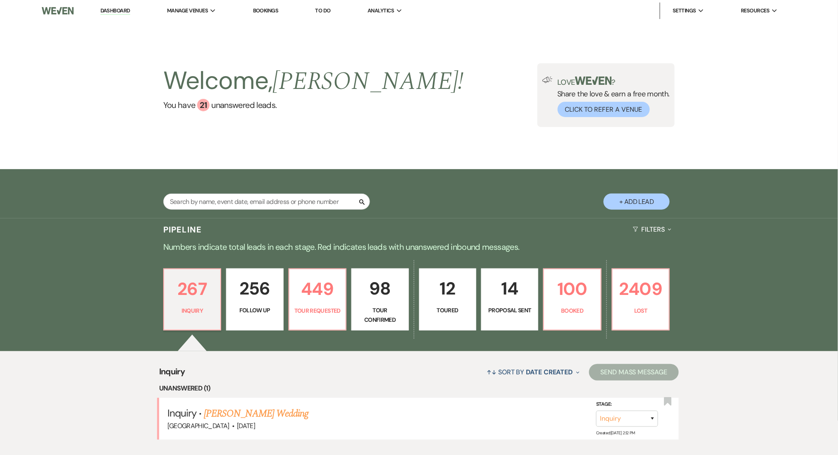
select select "9"
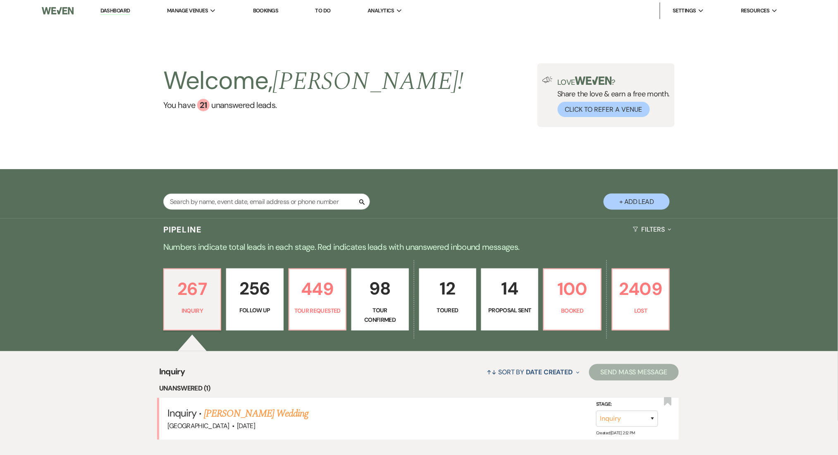
select select "9"
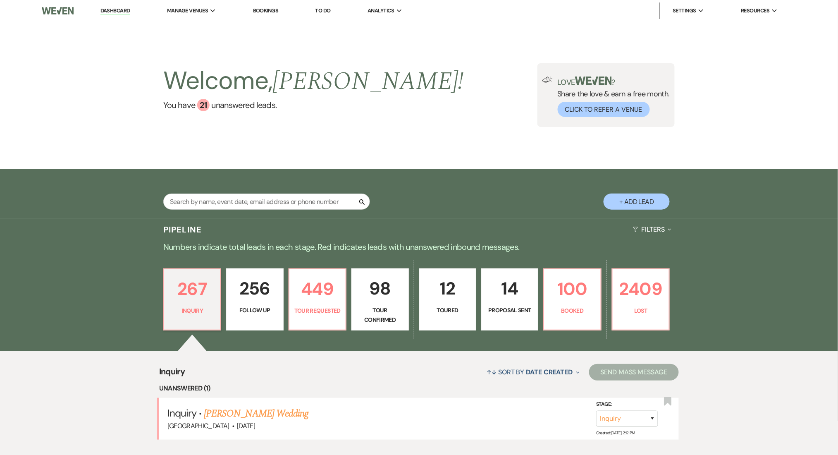
select select "9"
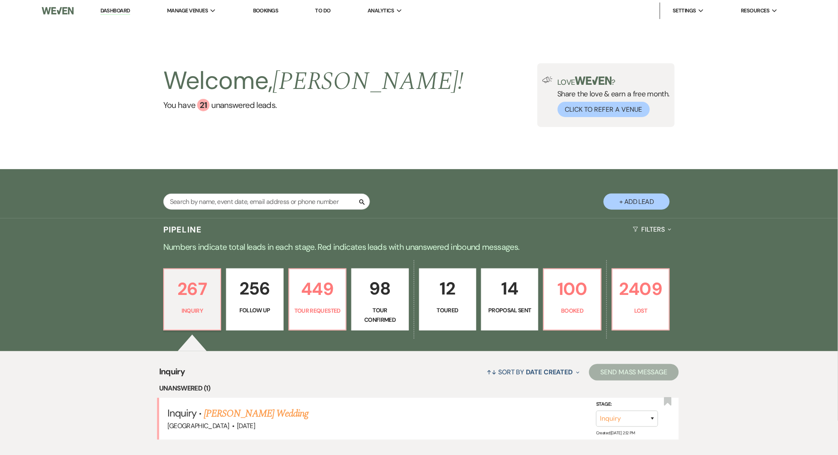
select select "9"
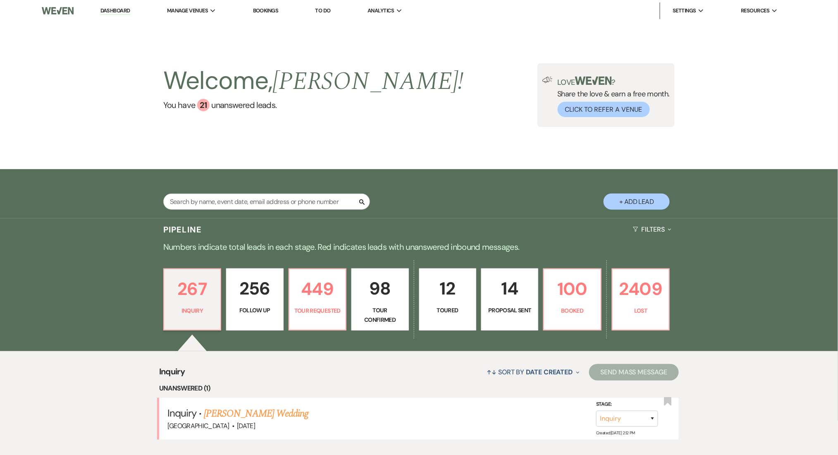
select select "9"
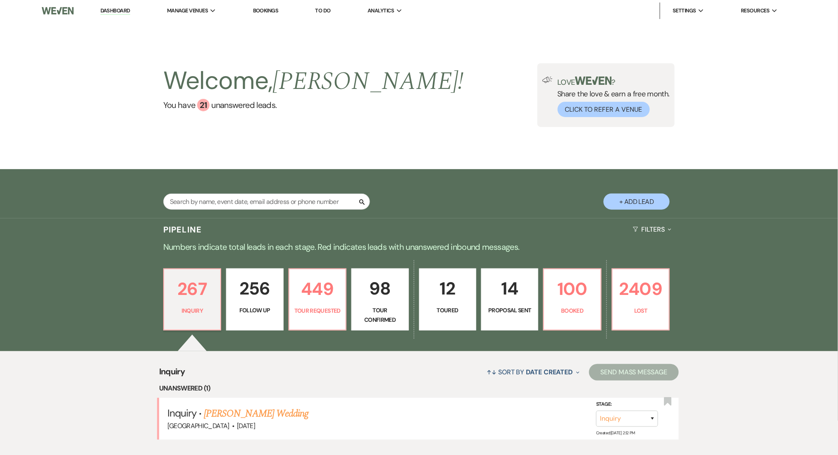
select select "9"
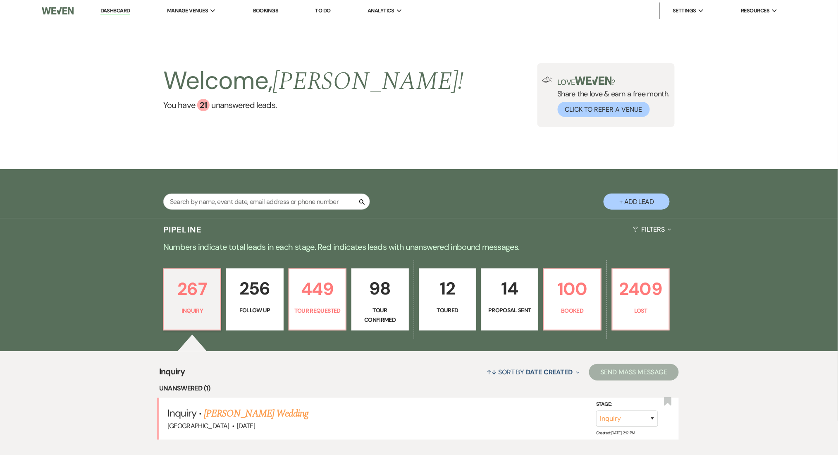
select select "9"
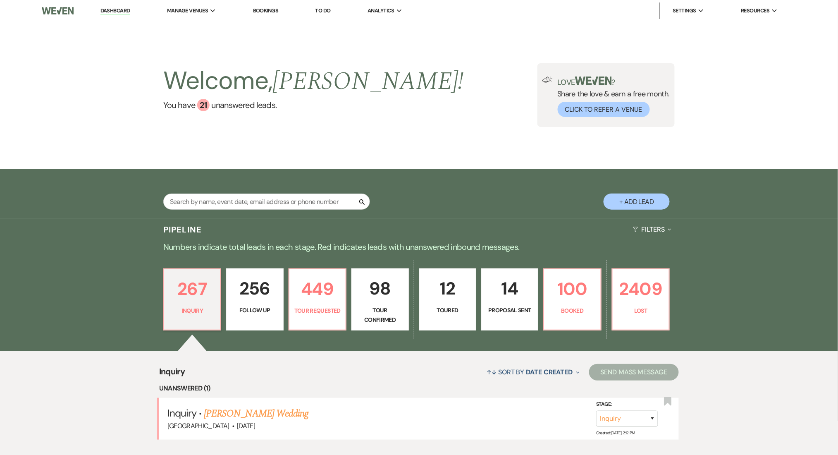
select select "9"
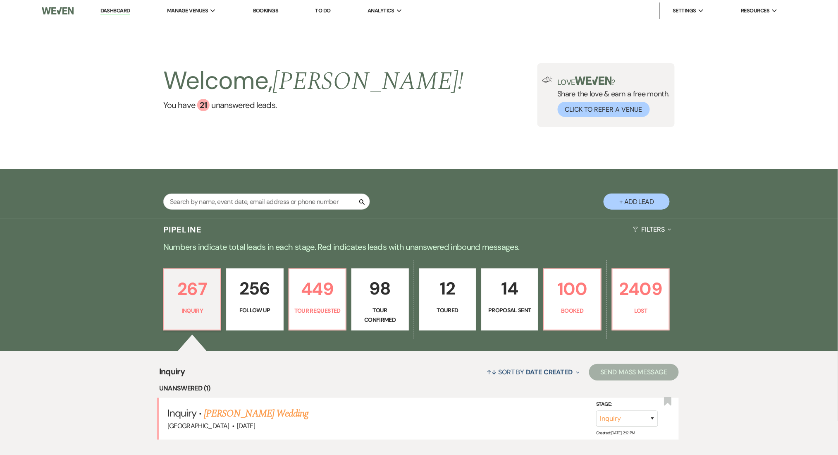
select select "9"
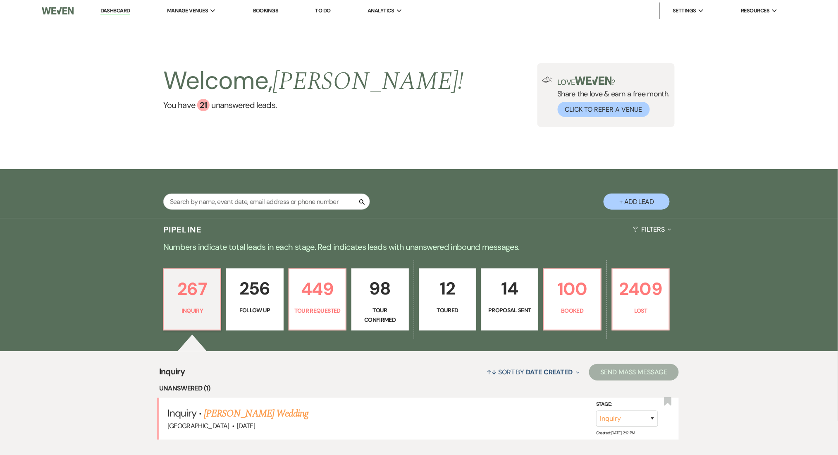
select select "9"
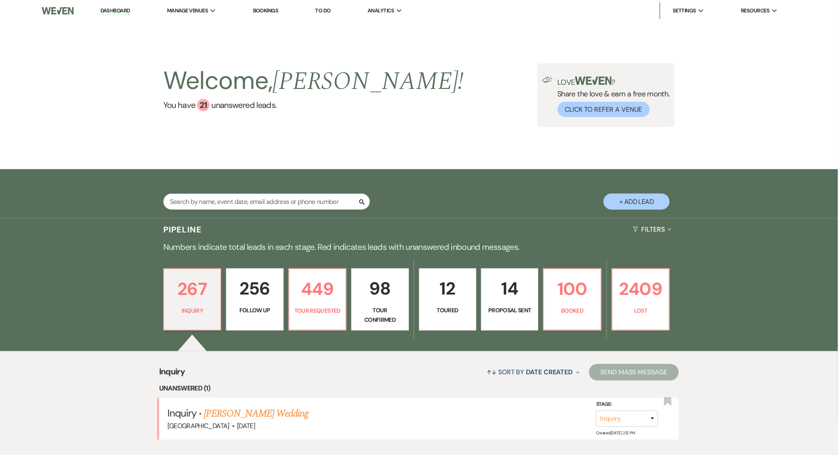
select select "9"
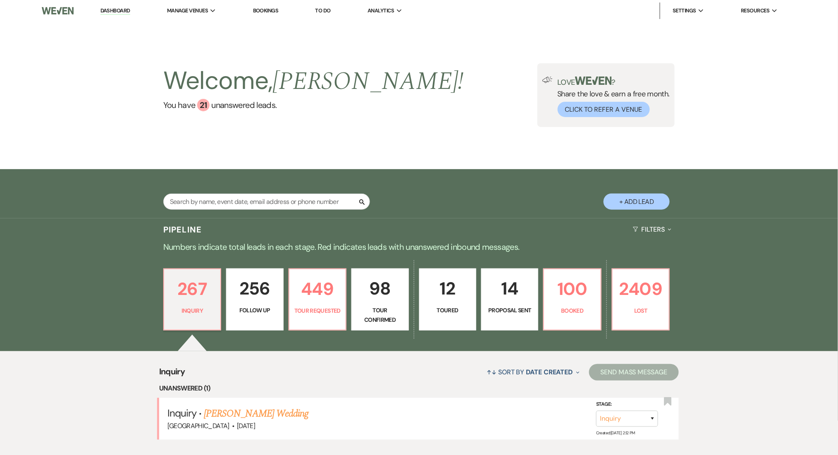
select select "9"
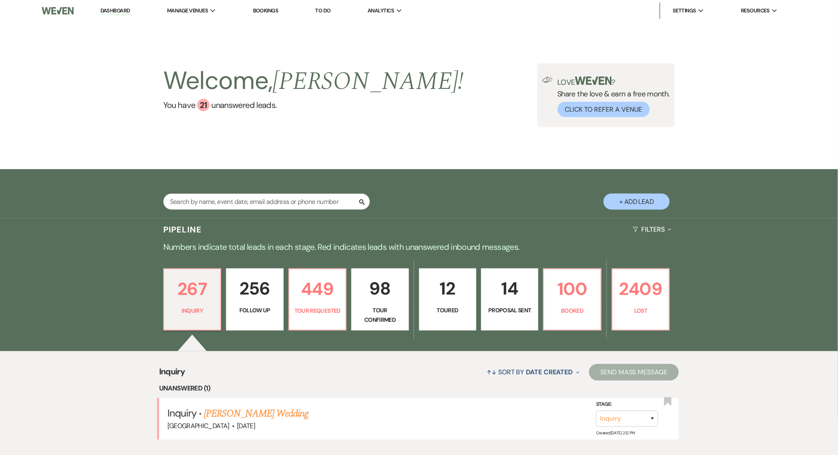
select select "9"
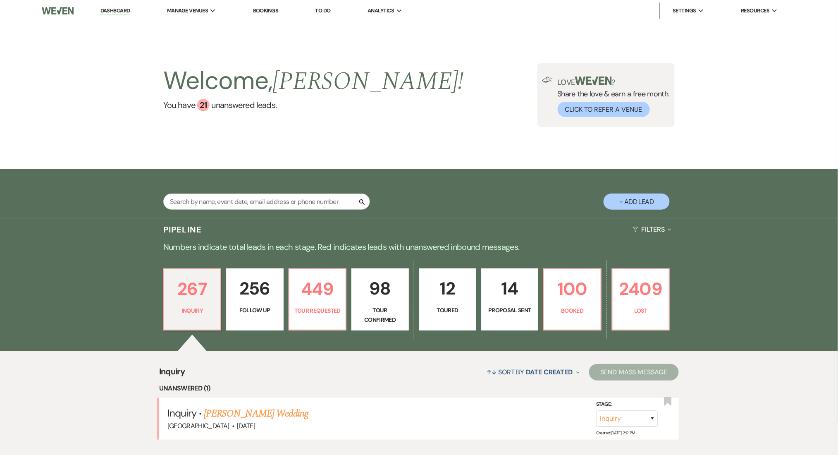
select select "9"
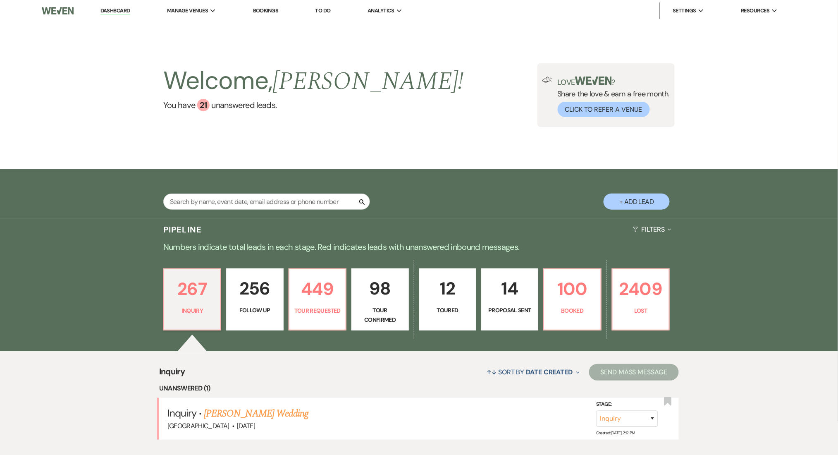
select select "9"
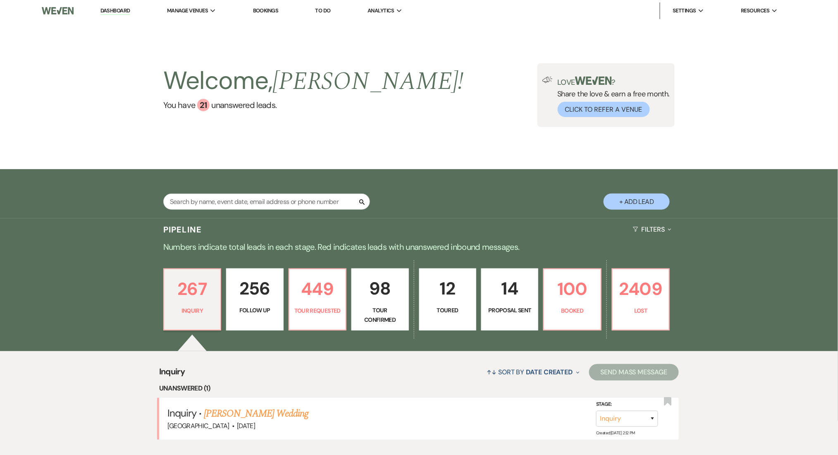
select select "9"
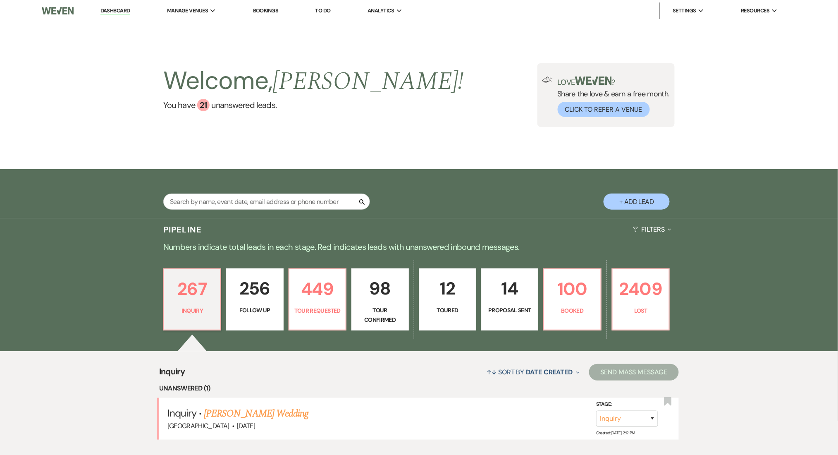
select select "9"
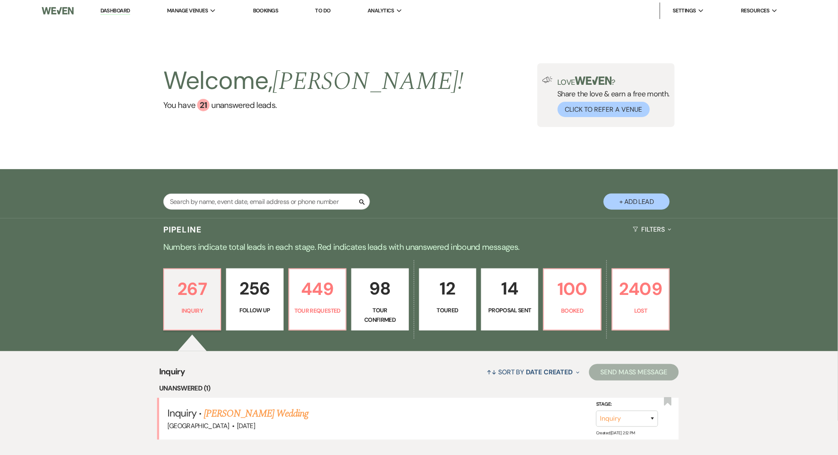
select select "9"
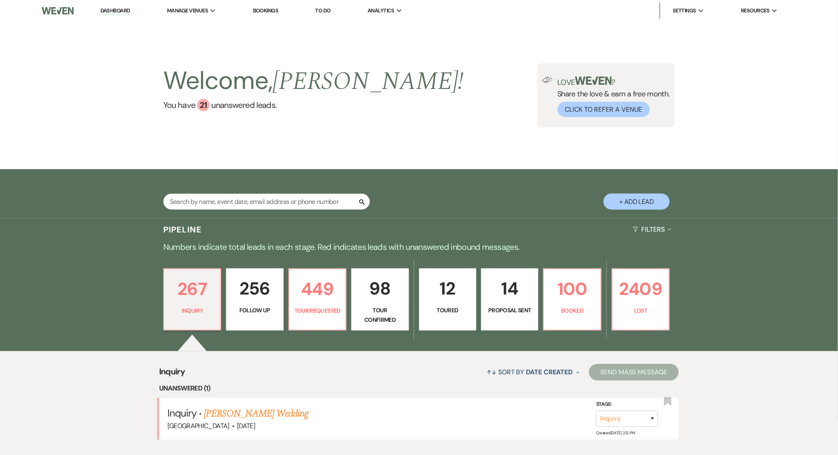
select select "9"
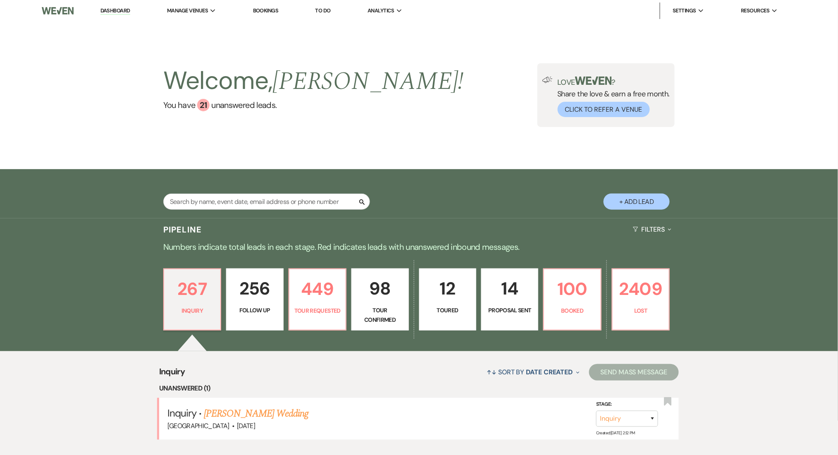
select select "9"
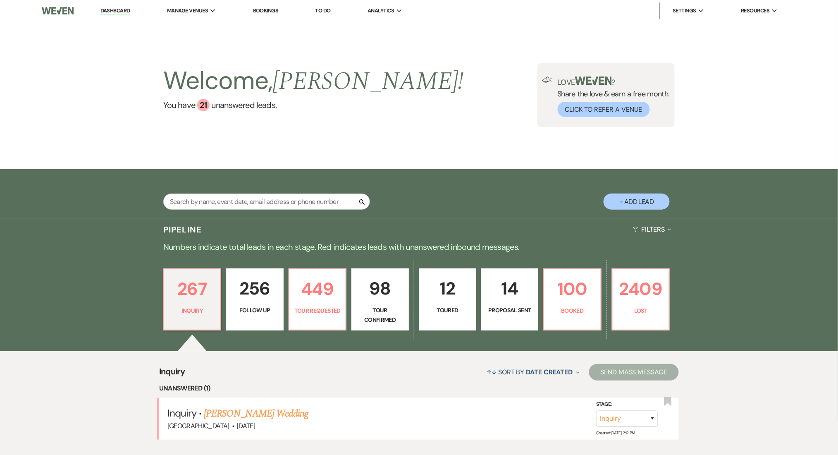
select select "9"
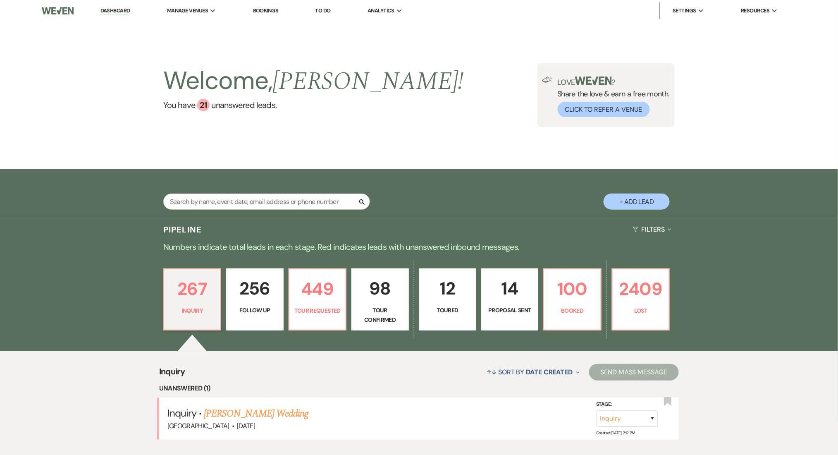
select select "9"
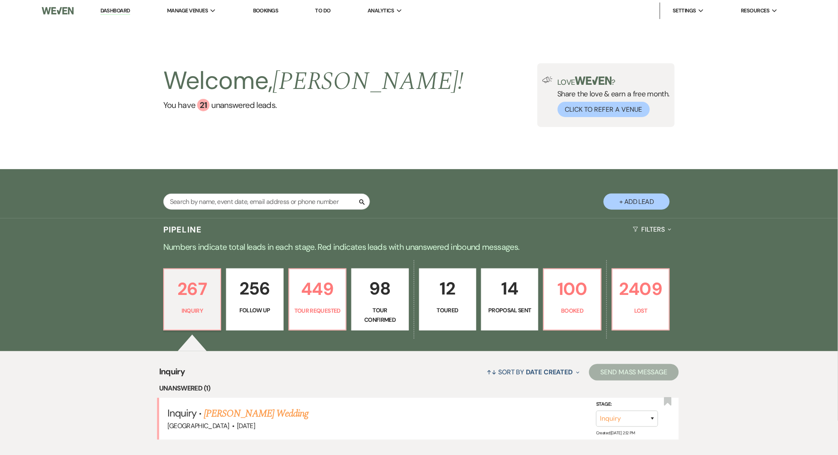
select select "9"
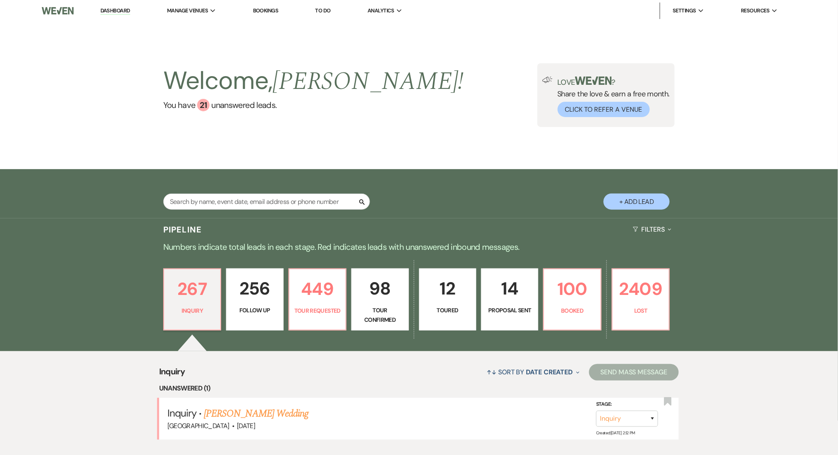
select select "9"
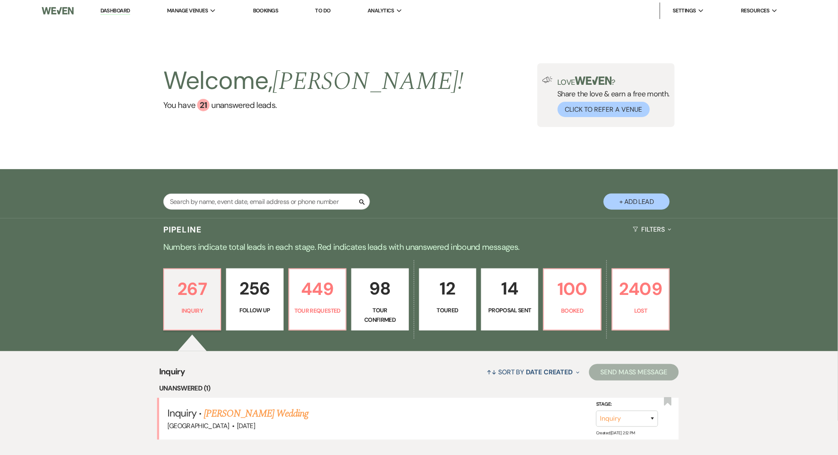
select select "9"
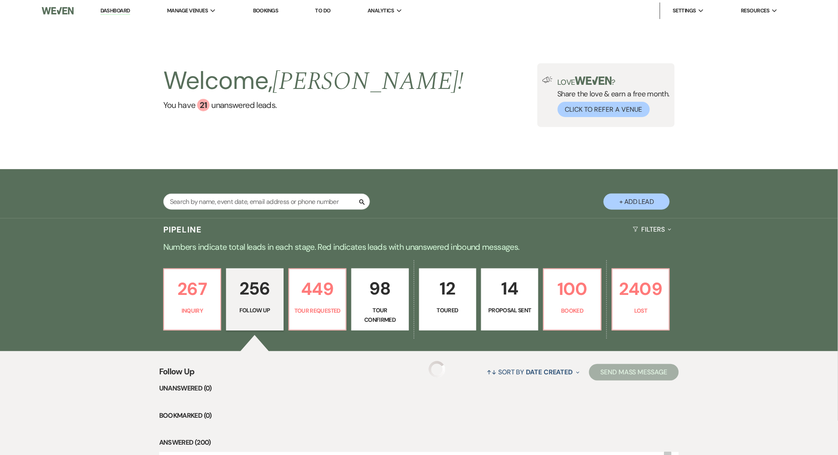
scroll to position [165, 0]
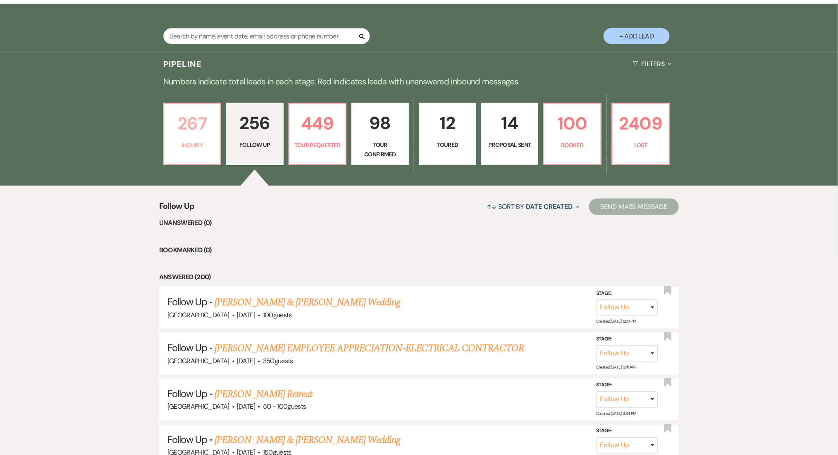
click at [193, 122] on p "267" at bounding box center [192, 124] width 46 height 28
